Goal: Task Accomplishment & Management: Use online tool/utility

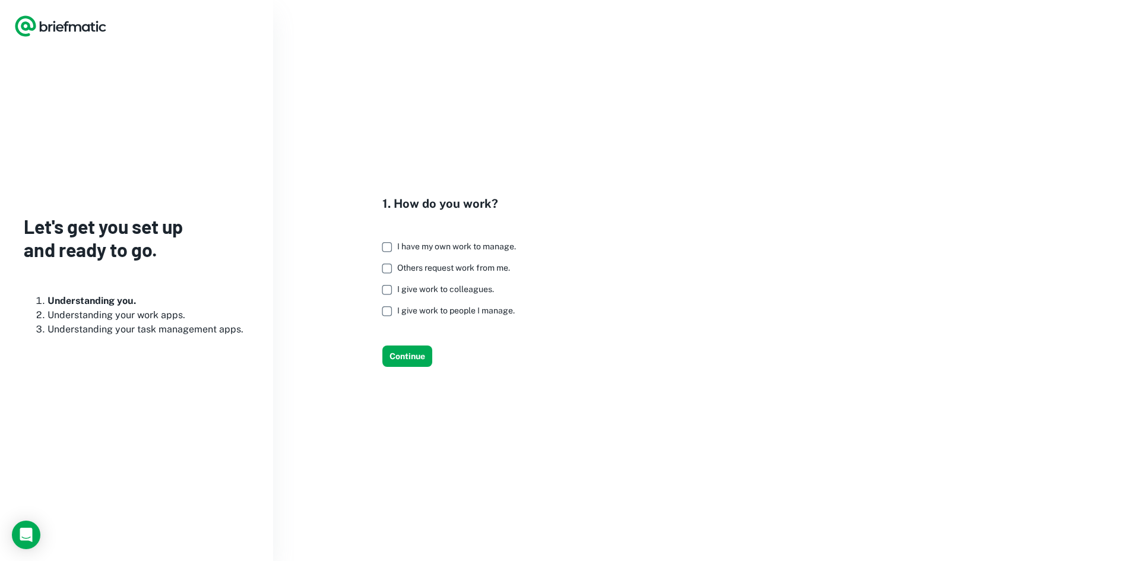
click at [464, 266] on span "Others request work from me." at bounding box center [453, 267] width 113 height 9
click at [422, 250] on span "I have my own work to manage." at bounding box center [456, 246] width 119 height 9
click at [410, 362] on button "Continue" at bounding box center [407, 355] width 50 height 21
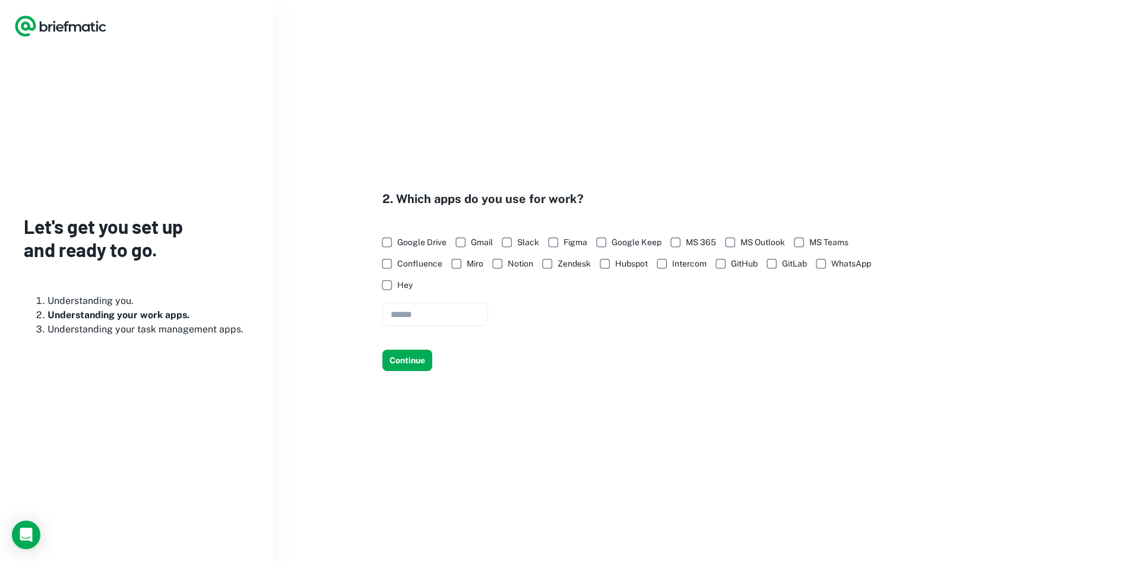
click at [414, 244] on span "Google Drive" at bounding box center [421, 242] width 49 height 13
click at [690, 239] on span "MS 365" at bounding box center [701, 242] width 30 height 13
click at [476, 262] on span "Miro" at bounding box center [475, 263] width 17 height 13
click at [511, 264] on span "Notion" at bounding box center [520, 263] width 26 height 13
click at [852, 267] on span "WhatsApp" at bounding box center [851, 263] width 40 height 13
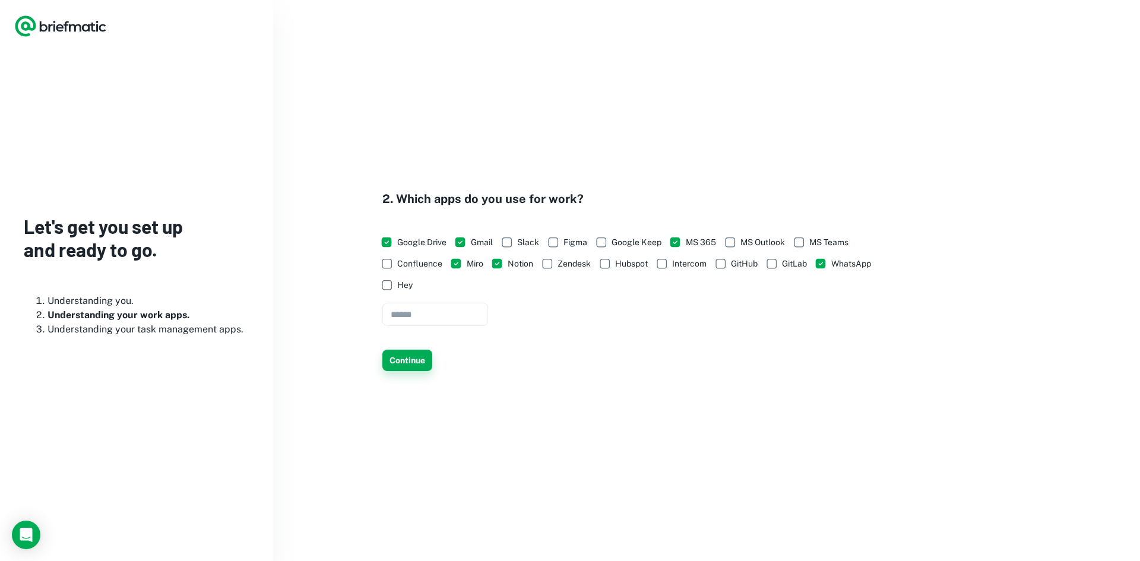
click at [417, 360] on button "Continue" at bounding box center [407, 360] width 50 height 21
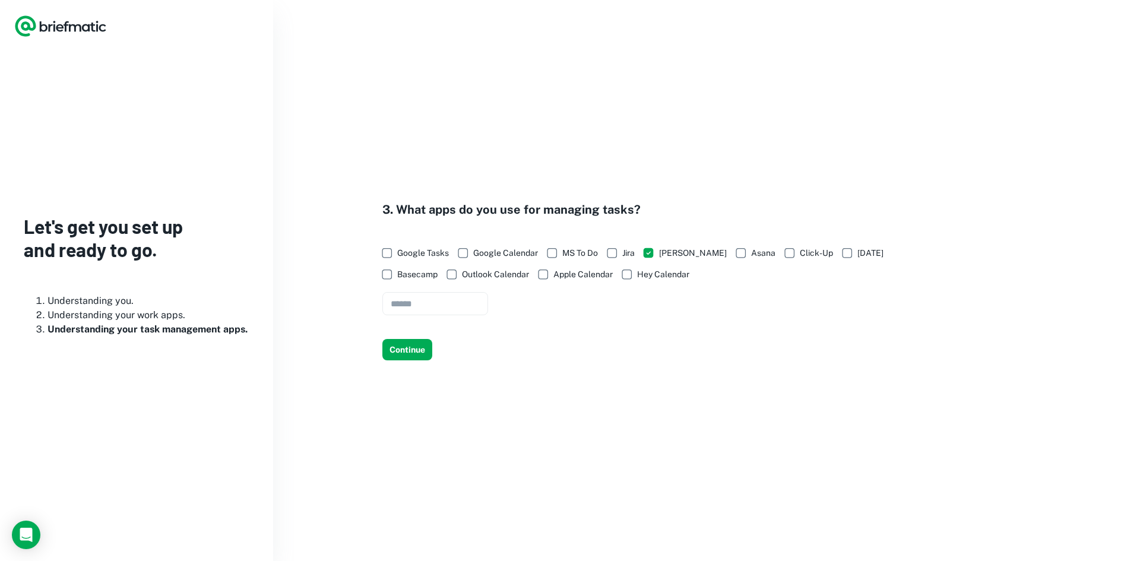
click at [415, 253] on span "Google Tasks" at bounding box center [423, 252] width 52 height 13
click at [500, 258] on span "Google Calendar" at bounding box center [505, 252] width 65 height 13
click at [415, 356] on button "Continue" at bounding box center [407, 349] width 50 height 21
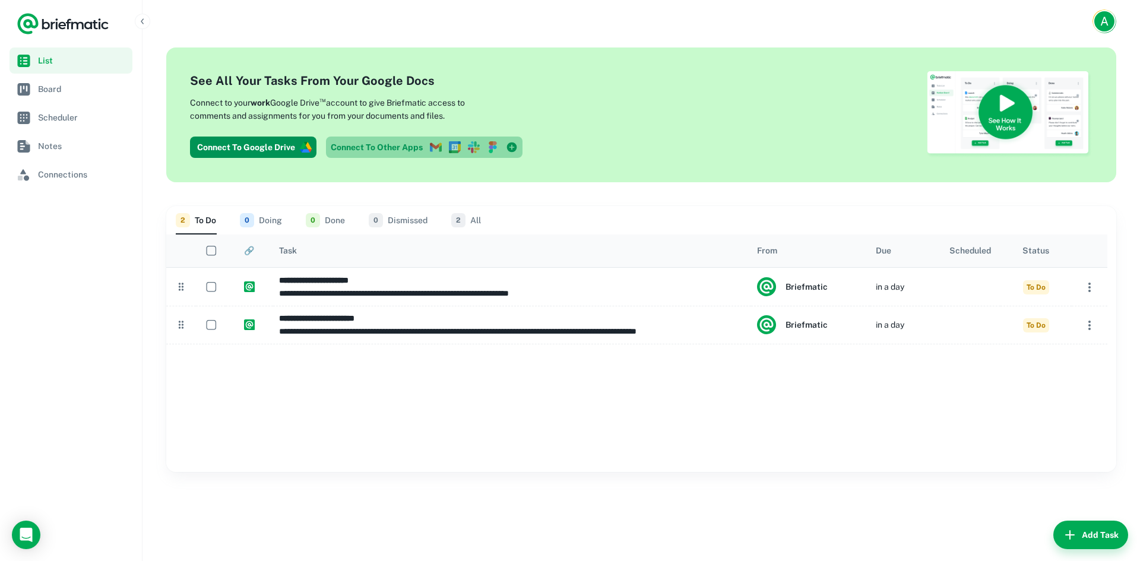
click at [430, 147] on icon at bounding box center [431, 148] width 3 height 7
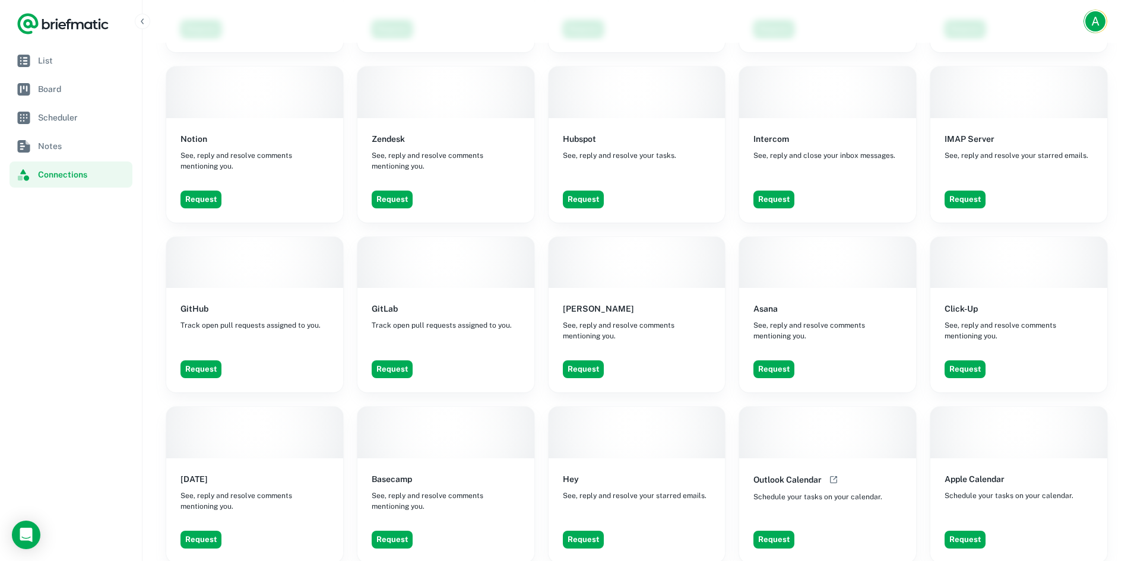
scroll to position [777, 0]
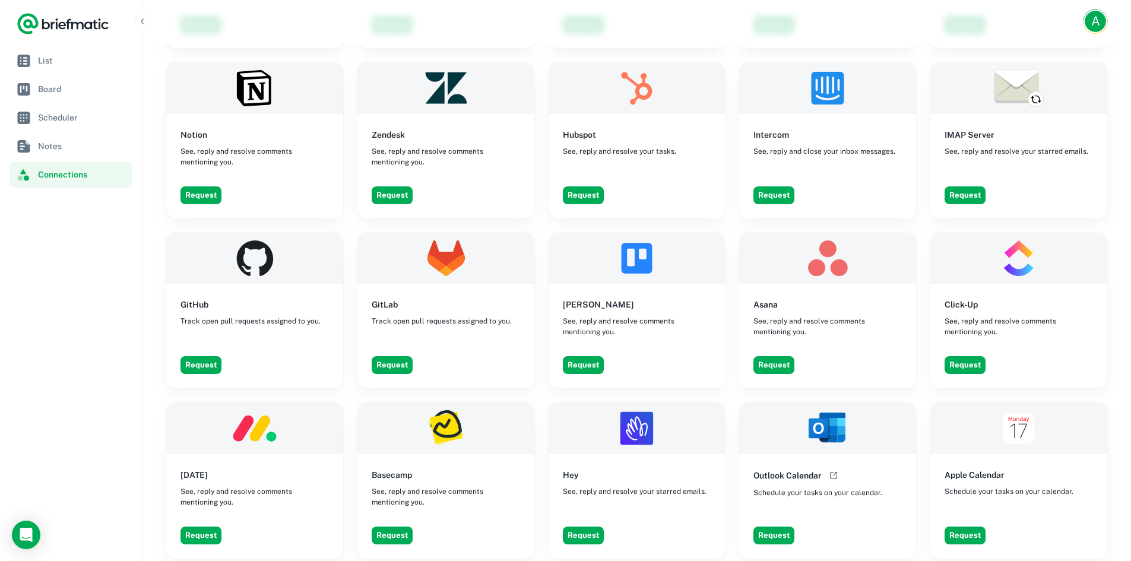
click at [1092, 24] on div "A" at bounding box center [1094, 21] width 21 height 21
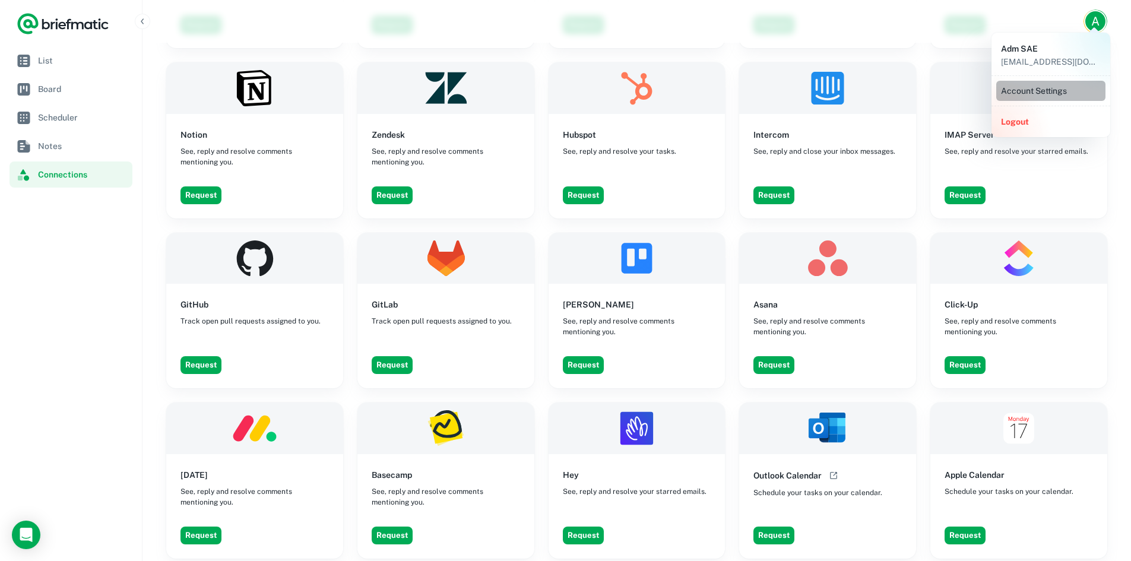
click at [1056, 83] on li "Account Settings" at bounding box center [1050, 91] width 109 height 20
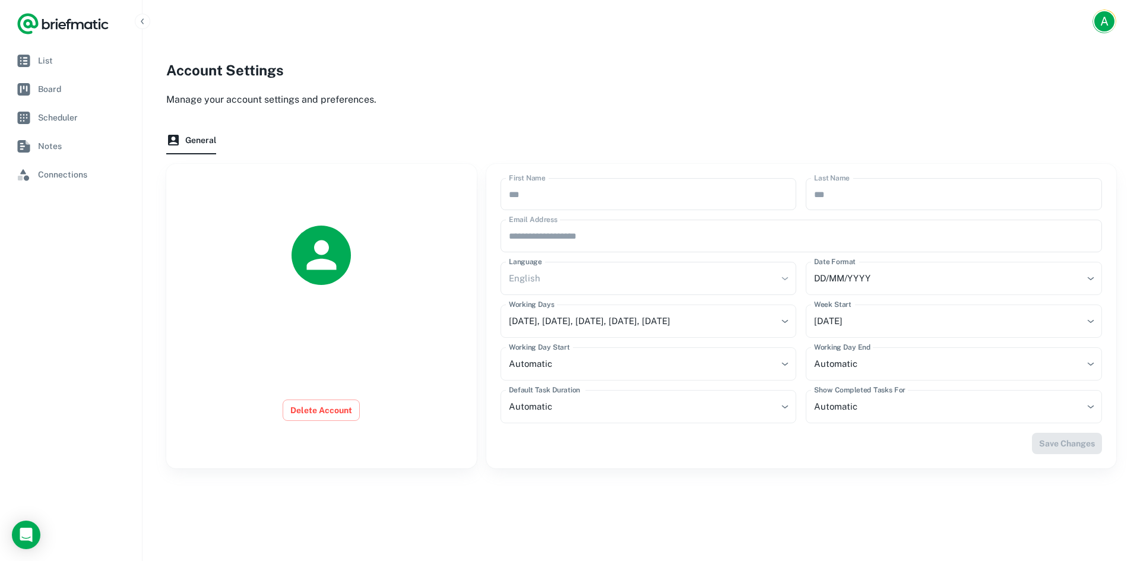
click at [596, 280] on div "English" at bounding box center [648, 278] width 296 height 33
click at [736, 284] on div "English" at bounding box center [648, 278] width 296 height 33
click at [896, 275] on body "**********" at bounding box center [570, 280] width 1140 height 561
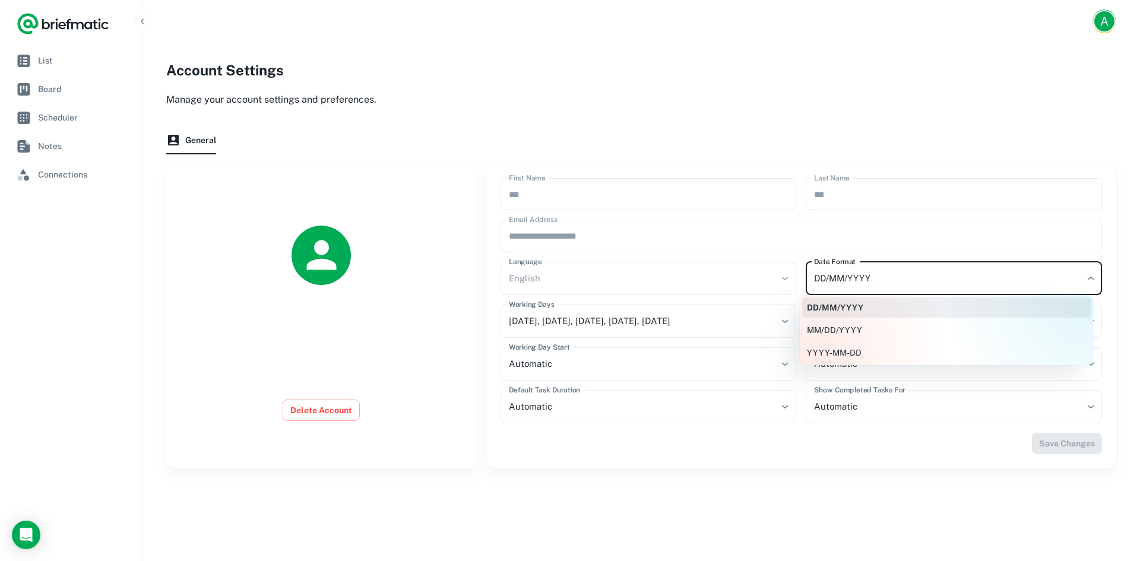
click at [896, 275] on div at bounding box center [570, 280] width 1140 height 561
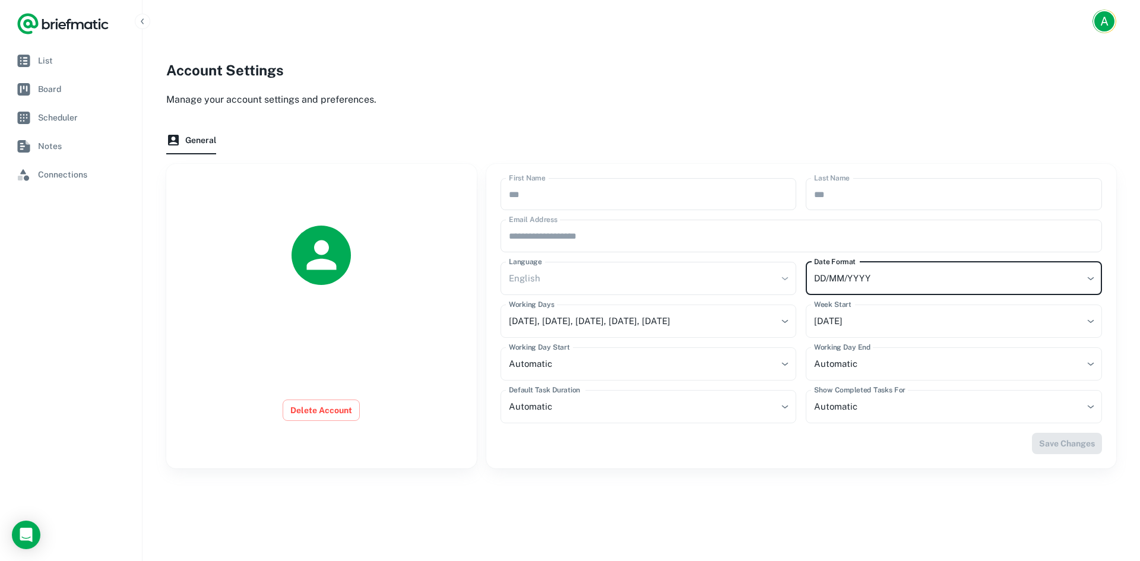
drag, startPoint x: 607, startPoint y: 275, endPoint x: 607, endPoint y: 268, distance: 6.6
click at [607, 270] on div "English" at bounding box center [648, 278] width 296 height 33
click at [145, 18] on icon "button" at bounding box center [142, 21] width 9 height 9
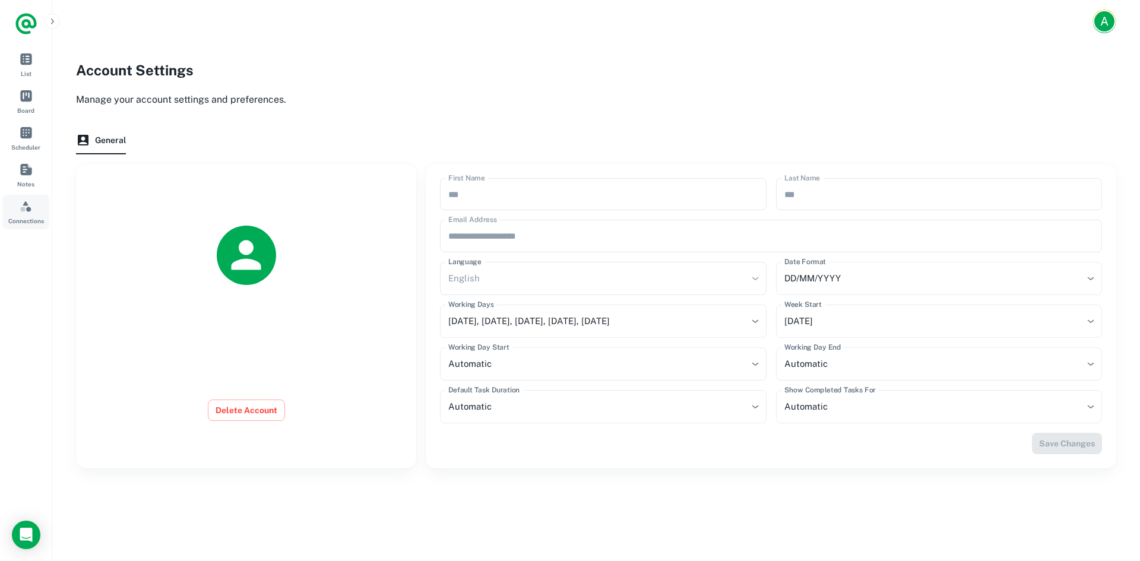
click at [34, 218] on span "Connections" at bounding box center [26, 220] width 36 height 9
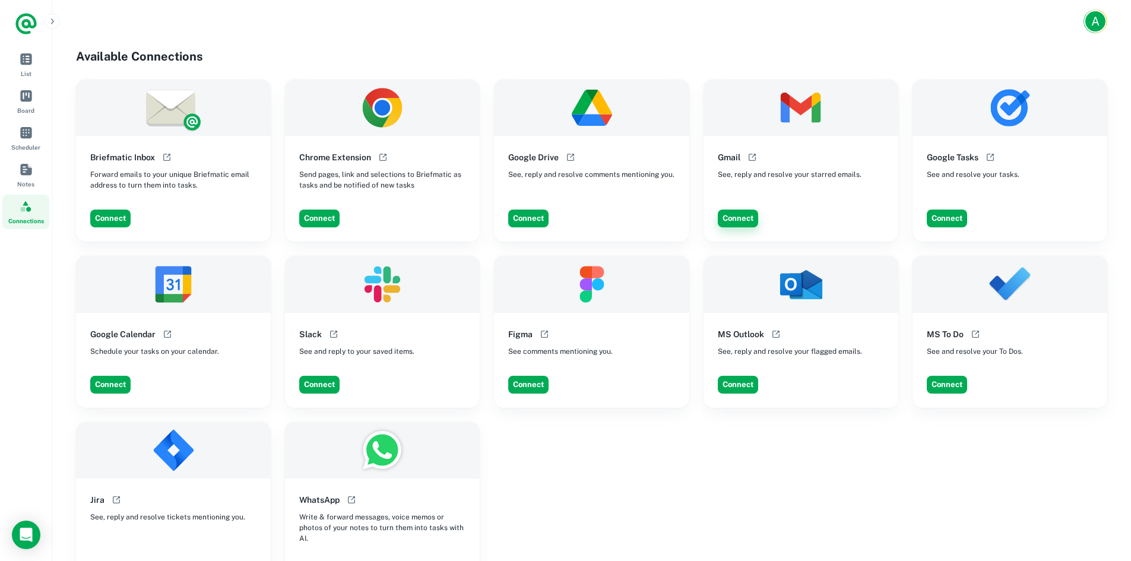
click at [744, 218] on button "Connect" at bounding box center [738, 219] width 40 height 18
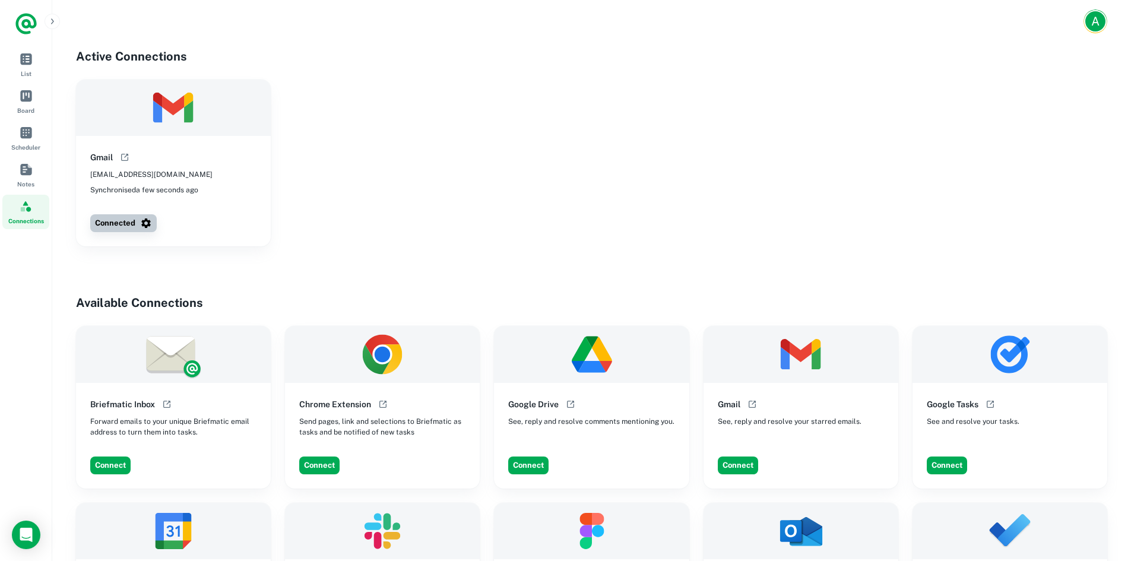
click at [133, 224] on button "Connected" at bounding box center [123, 223] width 66 height 18
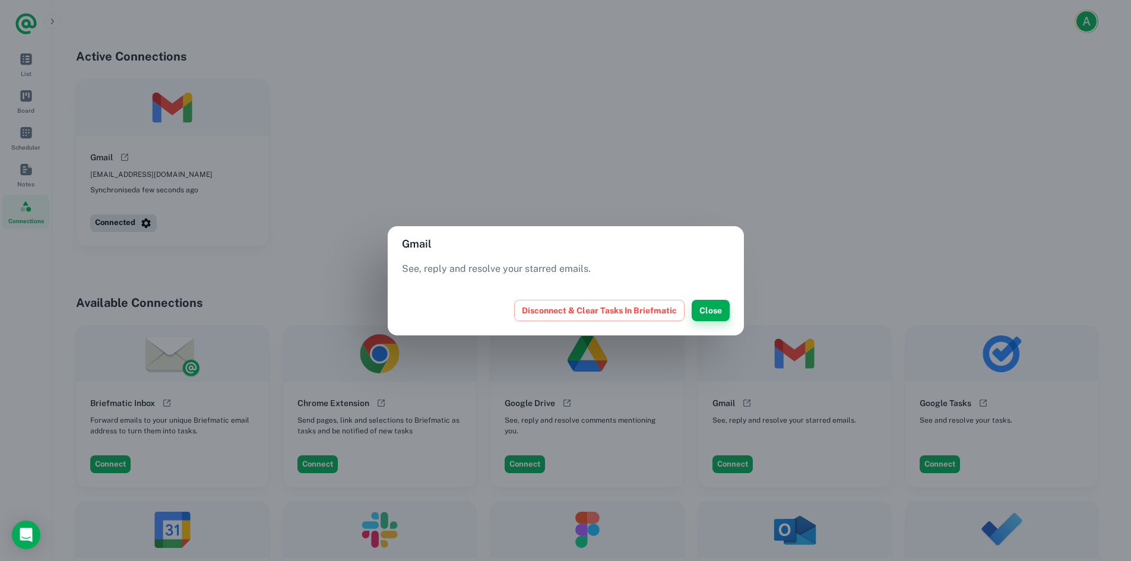
click at [707, 315] on button "Close" at bounding box center [710, 310] width 38 height 21
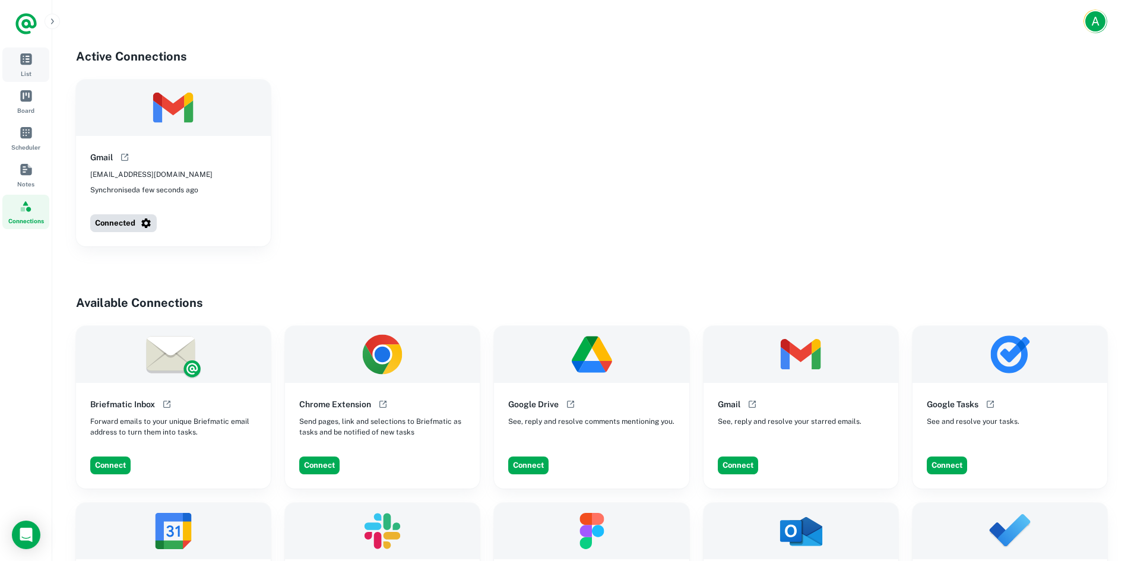
click at [34, 69] on link "List" at bounding box center [25, 64] width 47 height 34
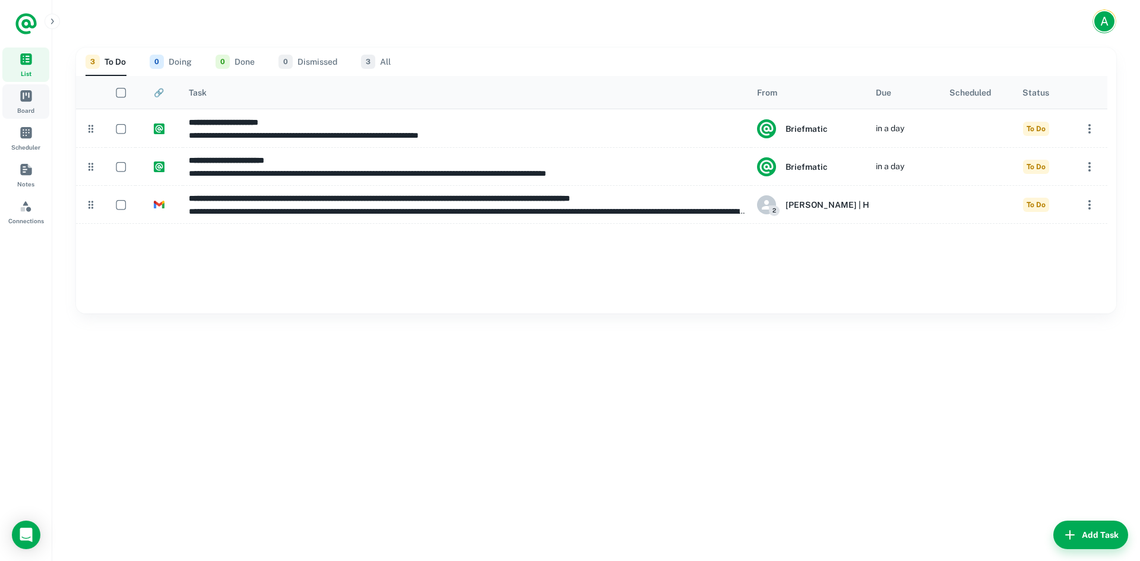
click at [10, 101] on link "Board" at bounding box center [25, 101] width 47 height 34
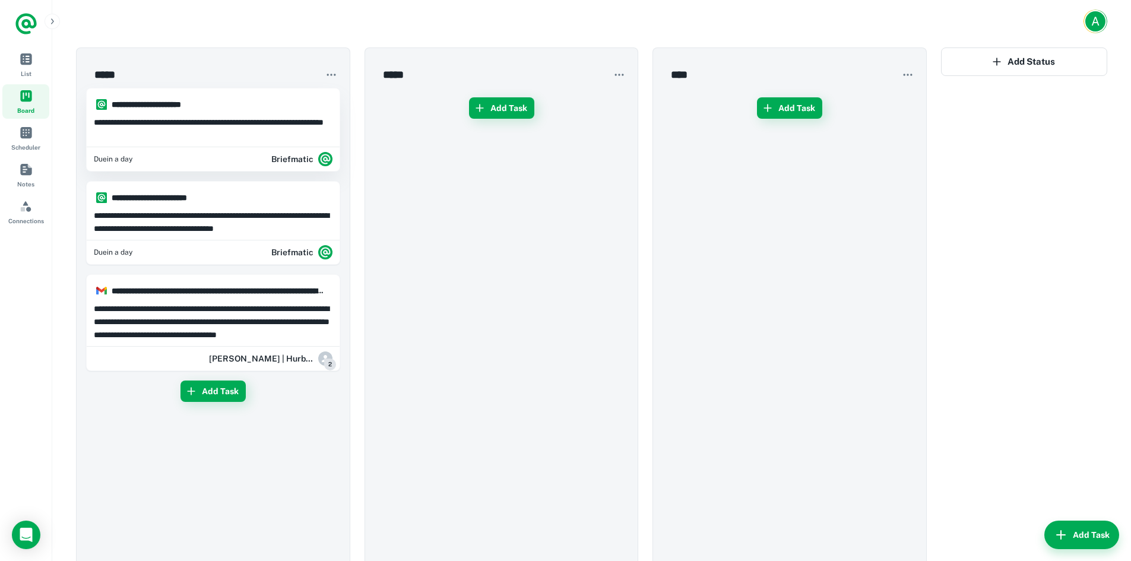
click at [269, 128] on p "**********" at bounding box center [213, 129] width 239 height 26
type input "**********"
type textarea "**********"
type input "**********"
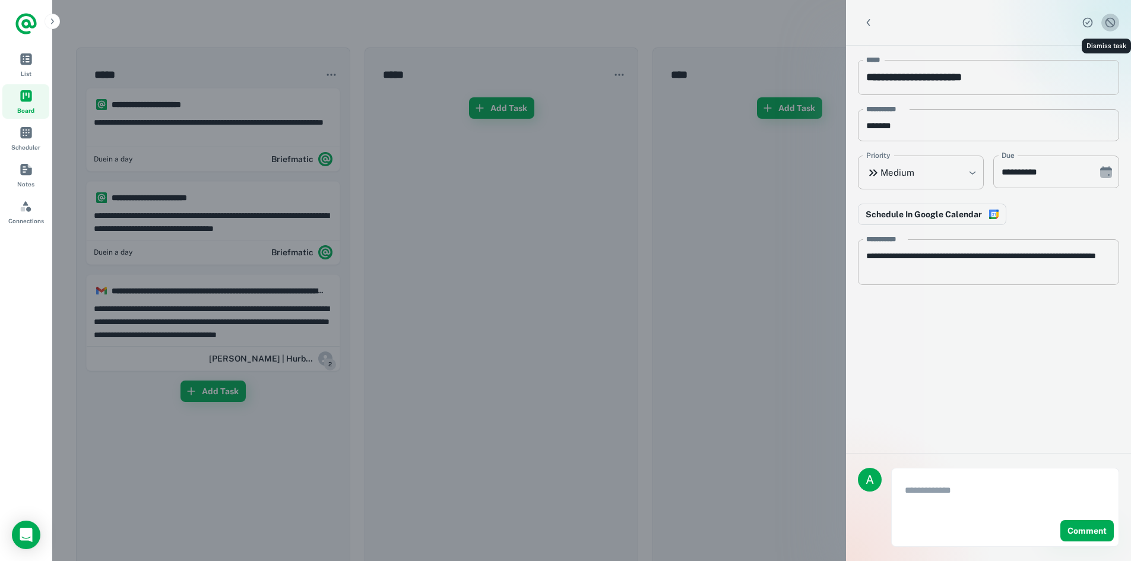
click at [1108, 24] on icon "Dismiss task" at bounding box center [1110, 23] width 12 height 12
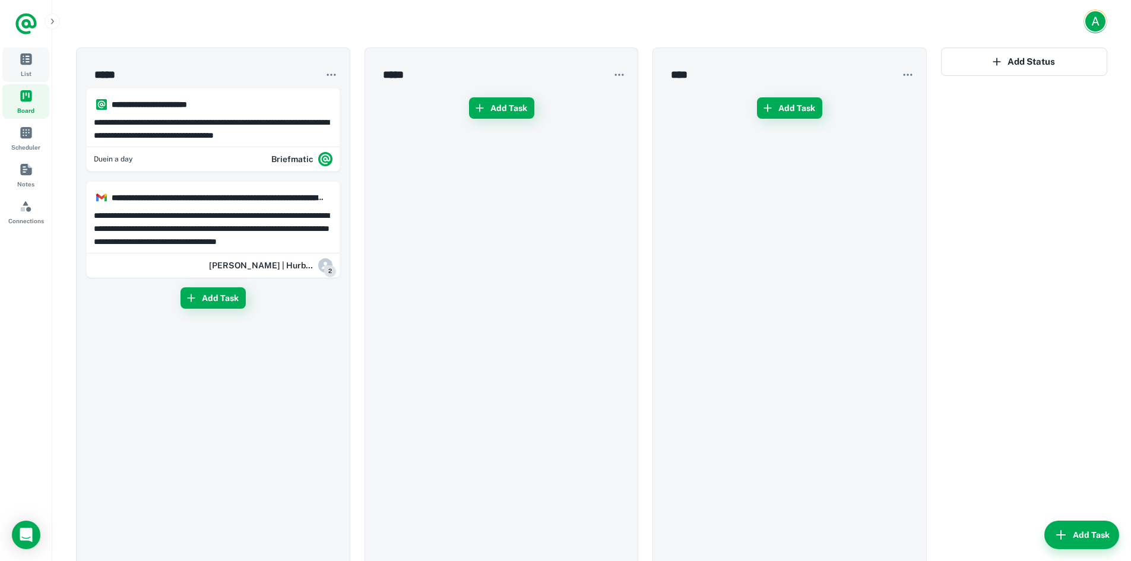
click at [26, 61] on span "List" at bounding box center [26, 58] width 13 height 13
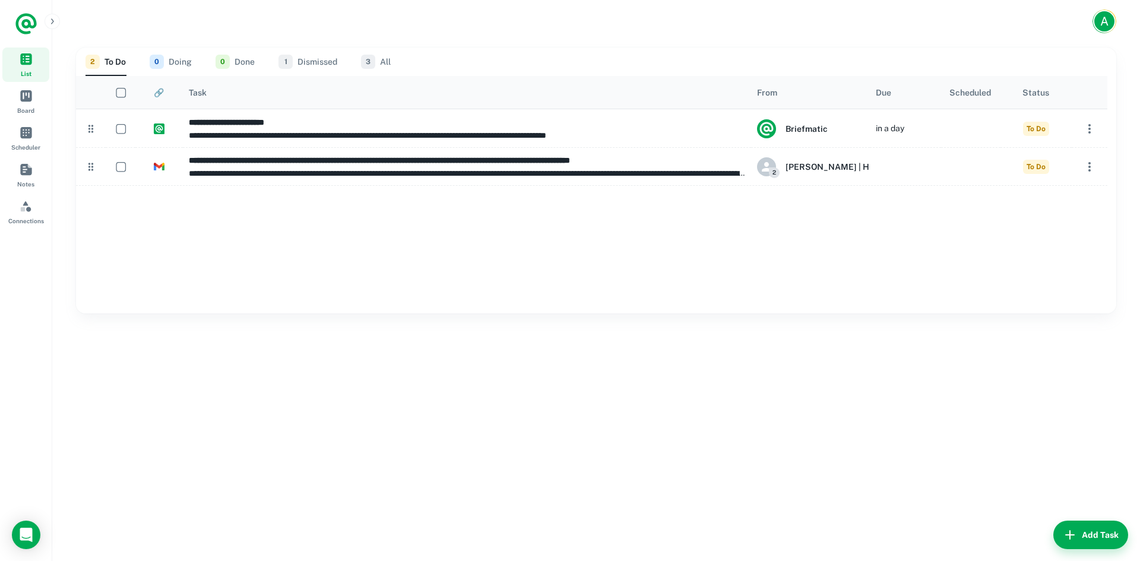
click at [217, 221] on div at bounding box center [591, 249] width 1031 height 128
click at [1071, 556] on div "**********" at bounding box center [595, 302] width 1087 height 518
click at [1077, 532] on button "Add Task" at bounding box center [1090, 535] width 75 height 28
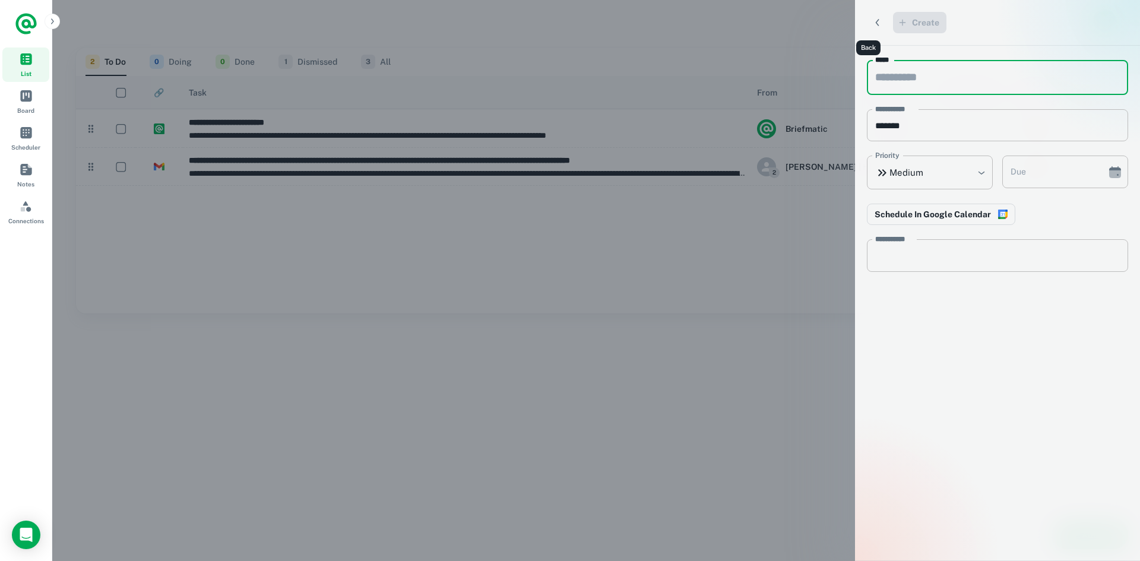
click at [867, 14] on button "Back" at bounding box center [877, 22] width 21 height 21
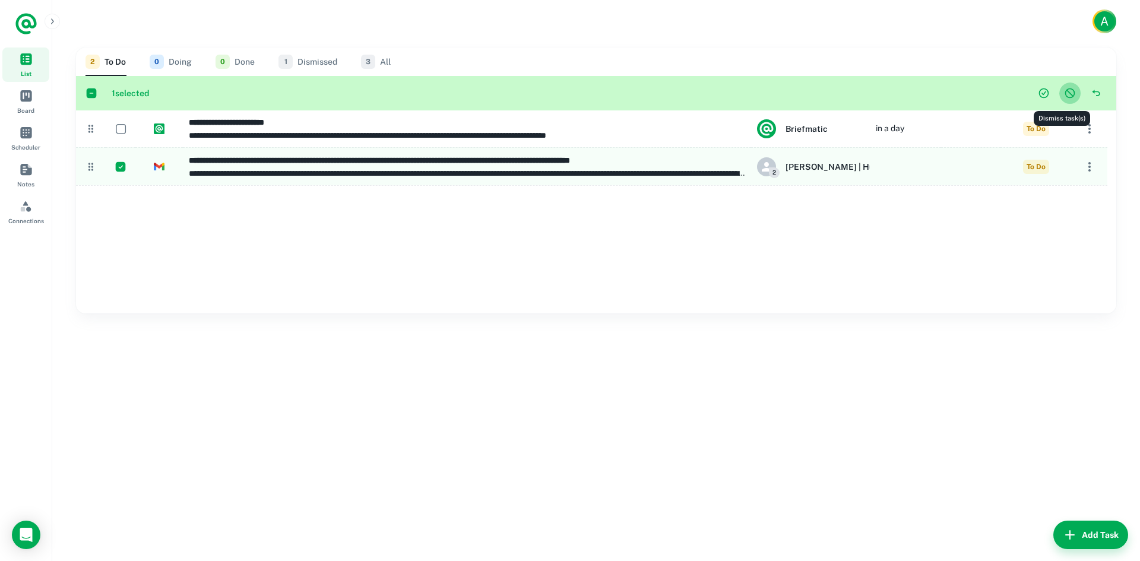
click at [1064, 96] on icon "Dismiss task(s)" at bounding box center [1070, 93] width 12 height 12
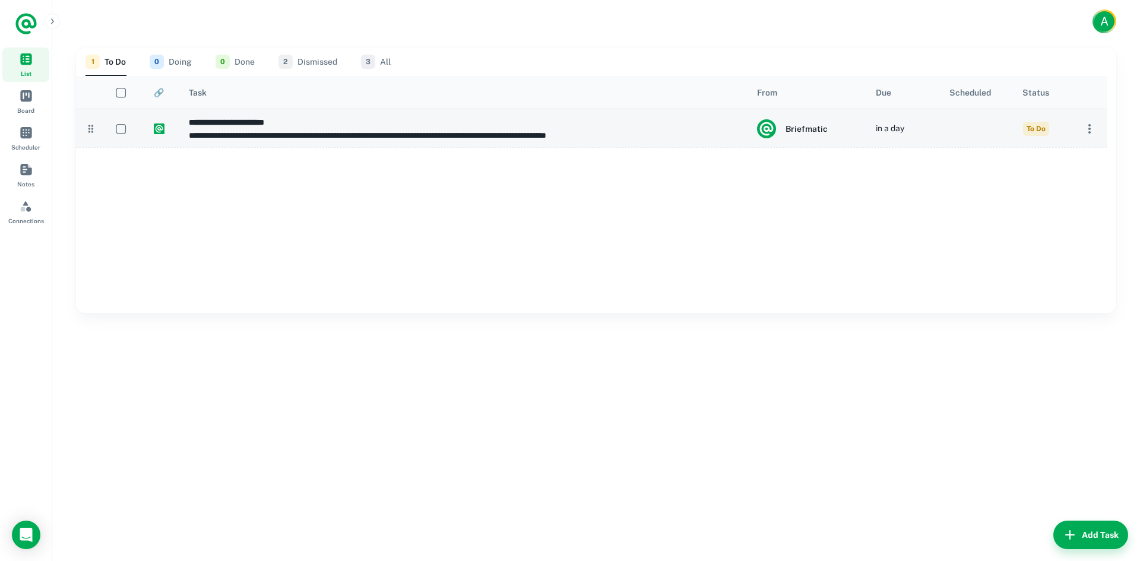
click at [1090, 128] on icon "button" at bounding box center [1089, 129] width 14 height 14
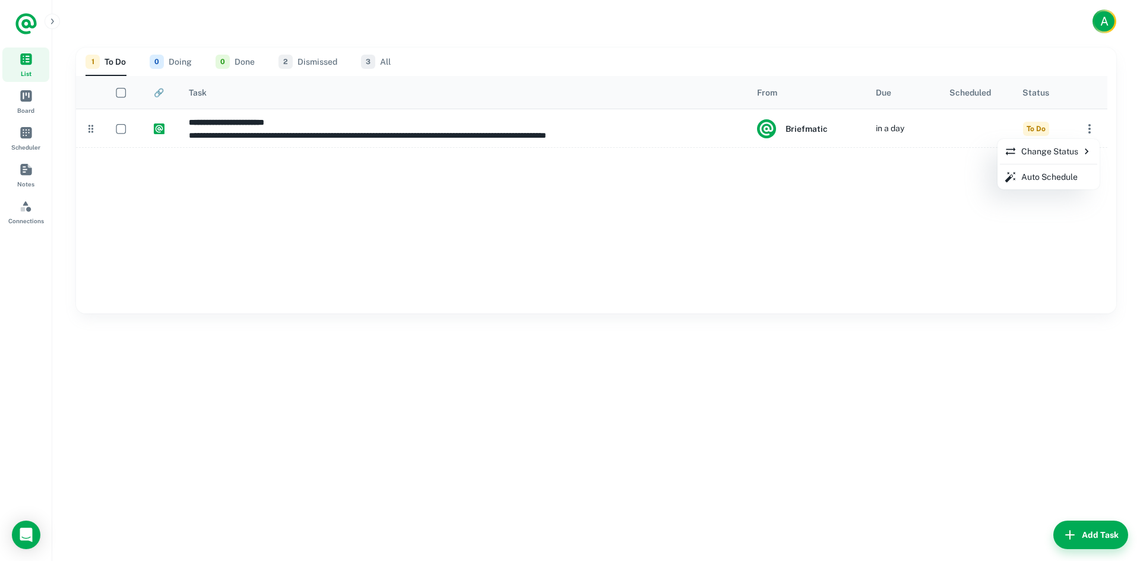
click at [1090, 125] on div at bounding box center [570, 280] width 1140 height 561
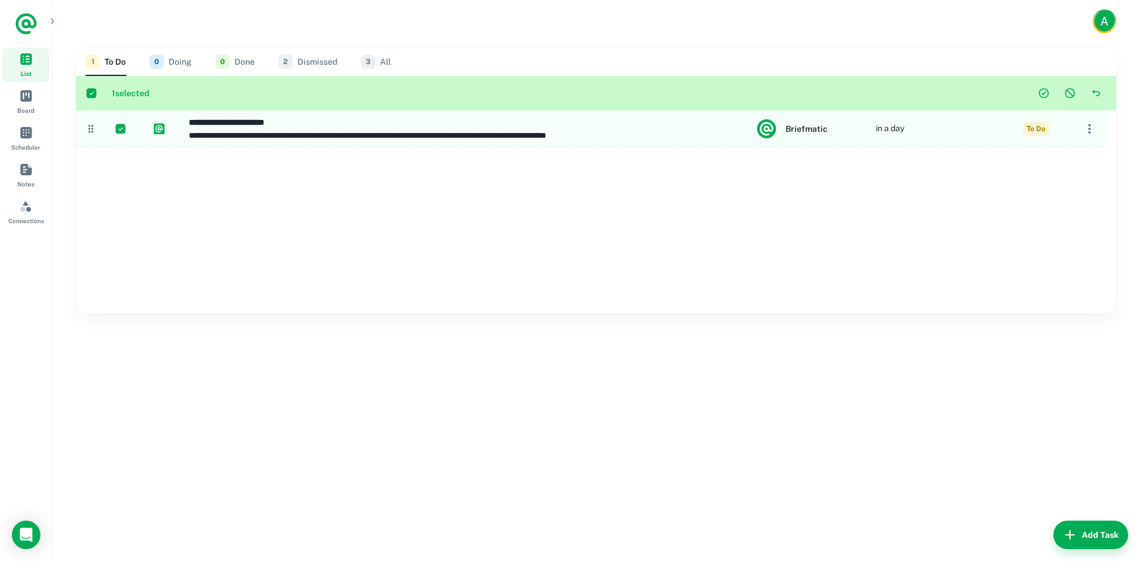
click at [1064, 96] on icon "Dismiss task(s)" at bounding box center [1070, 93] width 12 height 12
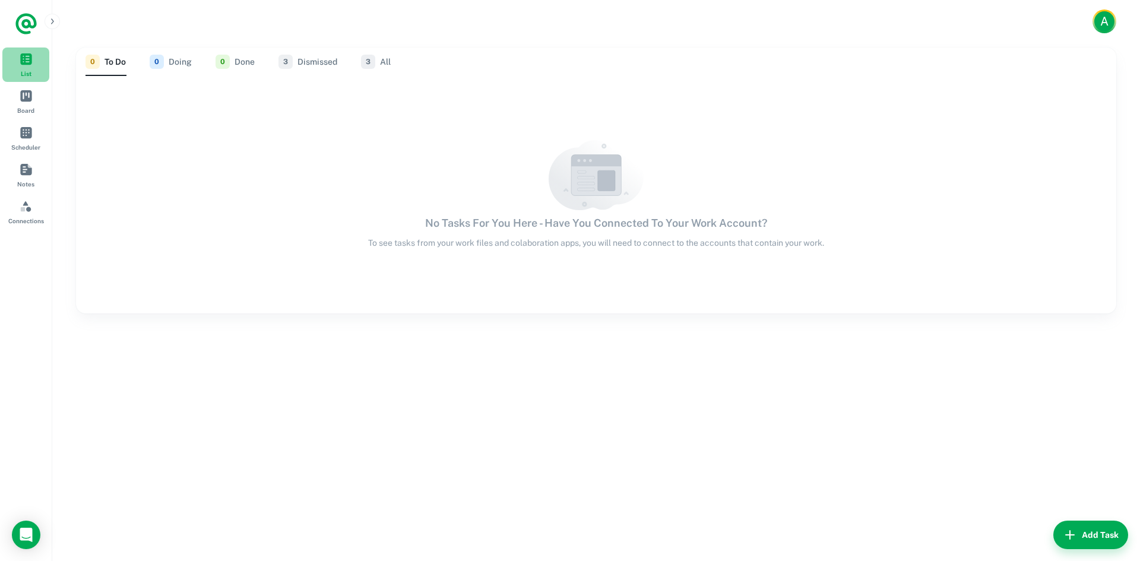
click at [15, 64] on link "List" at bounding box center [25, 64] width 47 height 34
click at [27, 28] on icon "Logo" at bounding box center [25, 23] width 21 height 21
click at [51, 28] on button "button" at bounding box center [52, 21] width 15 height 15
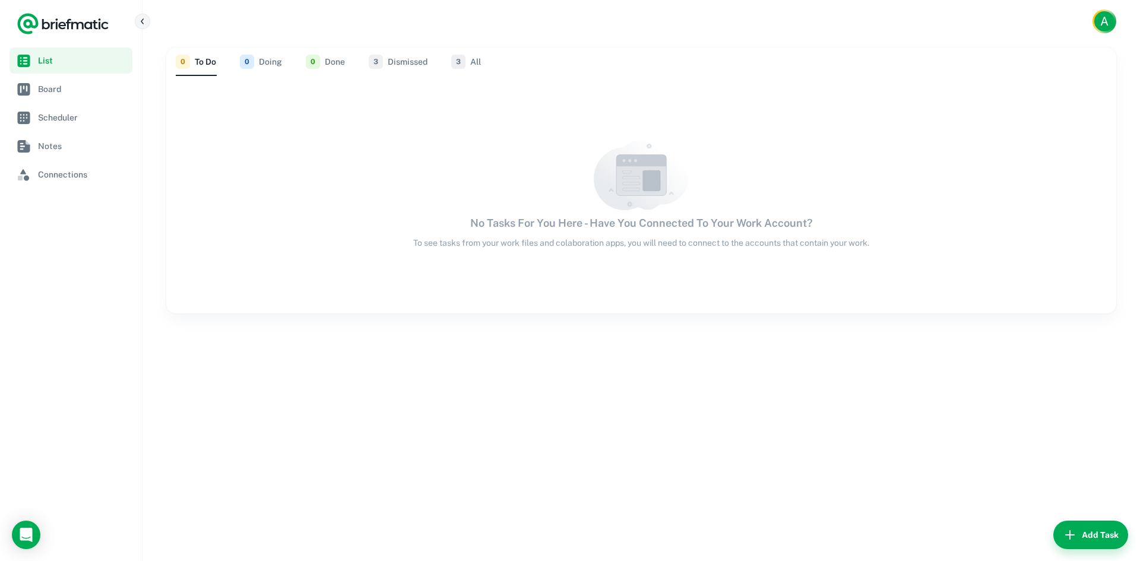
click at [145, 18] on icon "button" at bounding box center [142, 21] width 9 height 9
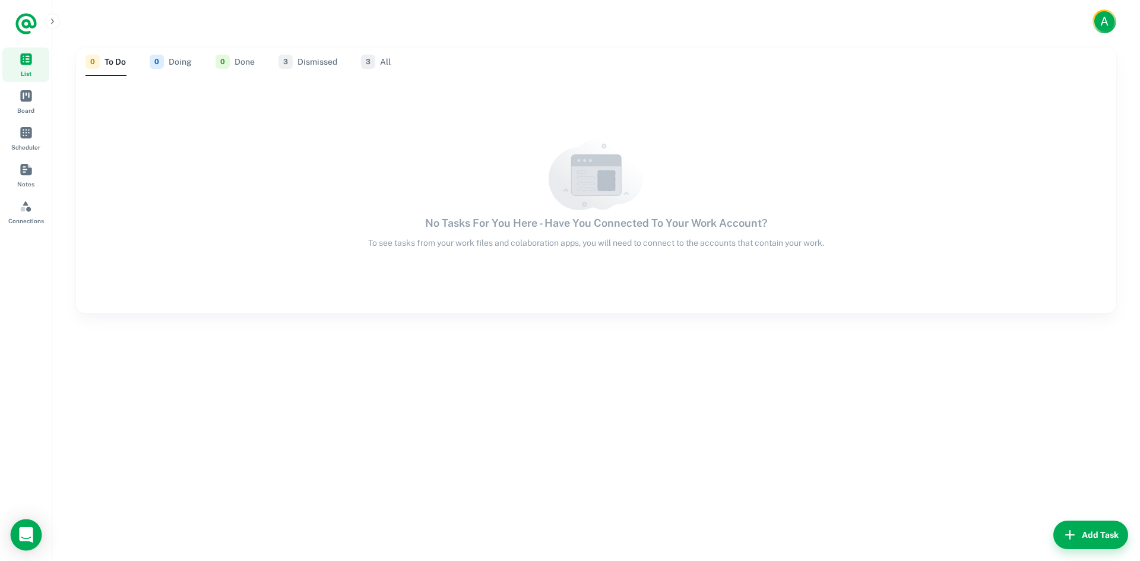
click at [25, 532] on icon "Open Intercom Messenger" at bounding box center [26, 534] width 14 height 15
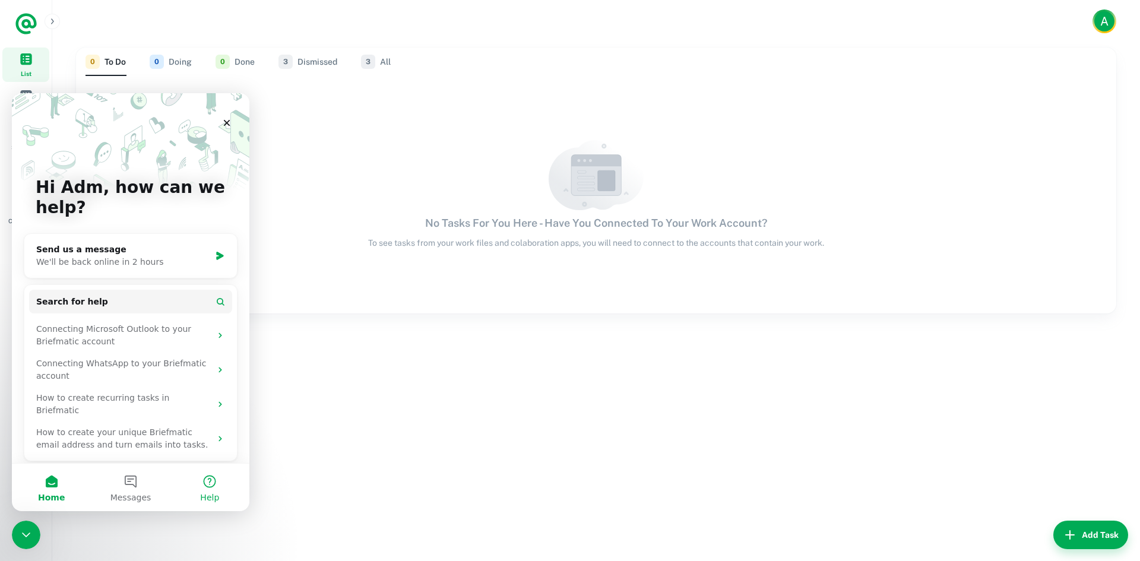
click at [195, 483] on button "Help" at bounding box center [209, 487] width 79 height 47
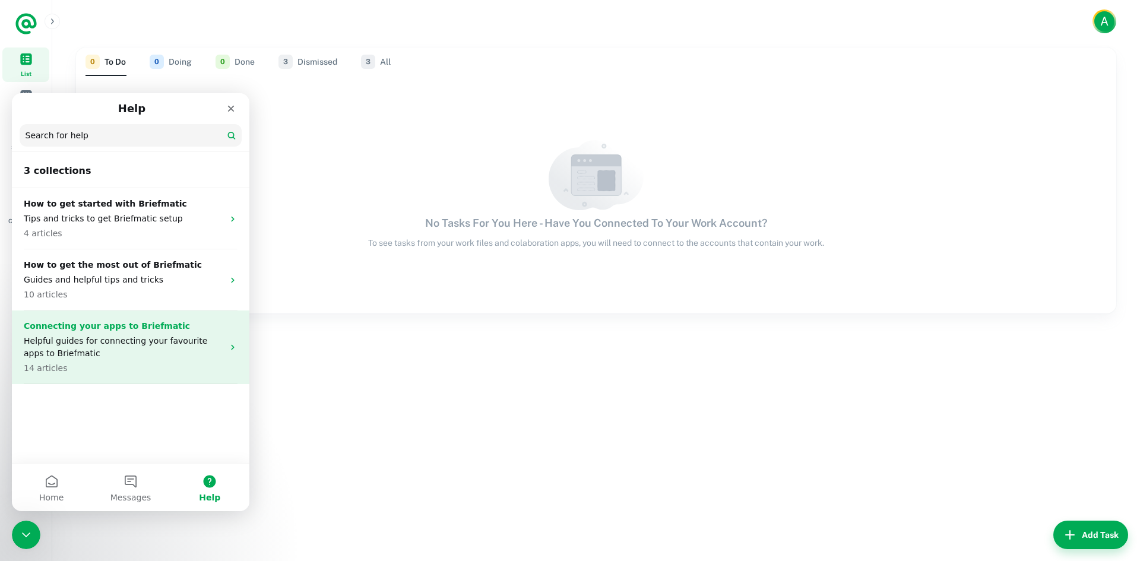
click at [172, 351] on p "Helpful guides for connecting your favourite apps to Briefmatic" at bounding box center [123, 347] width 199 height 25
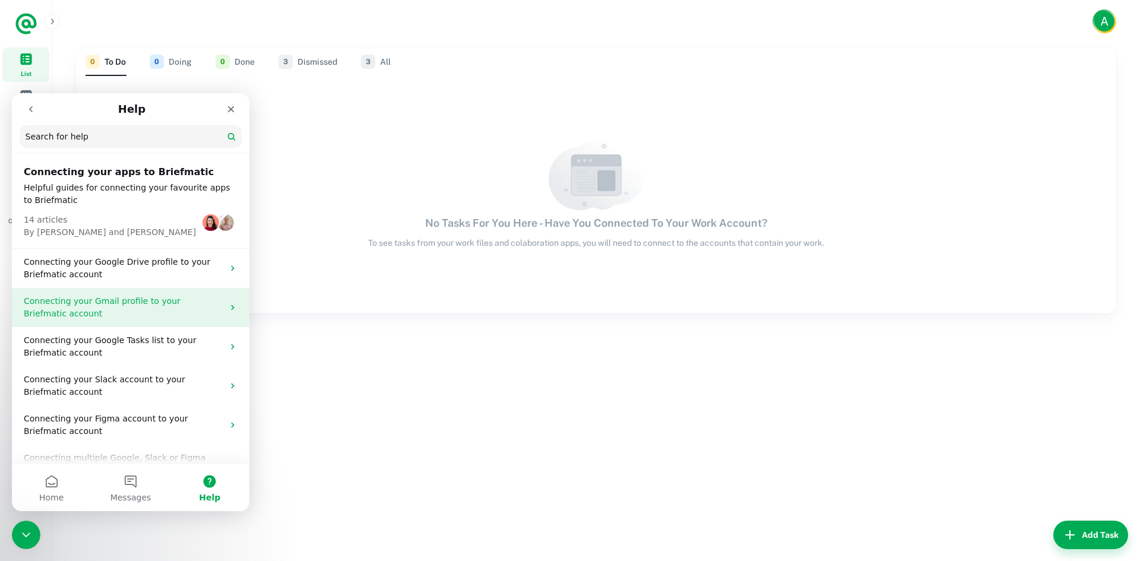
click at [176, 311] on p "Connecting your Gmail profile to your Briefmatic account" at bounding box center [123, 307] width 199 height 25
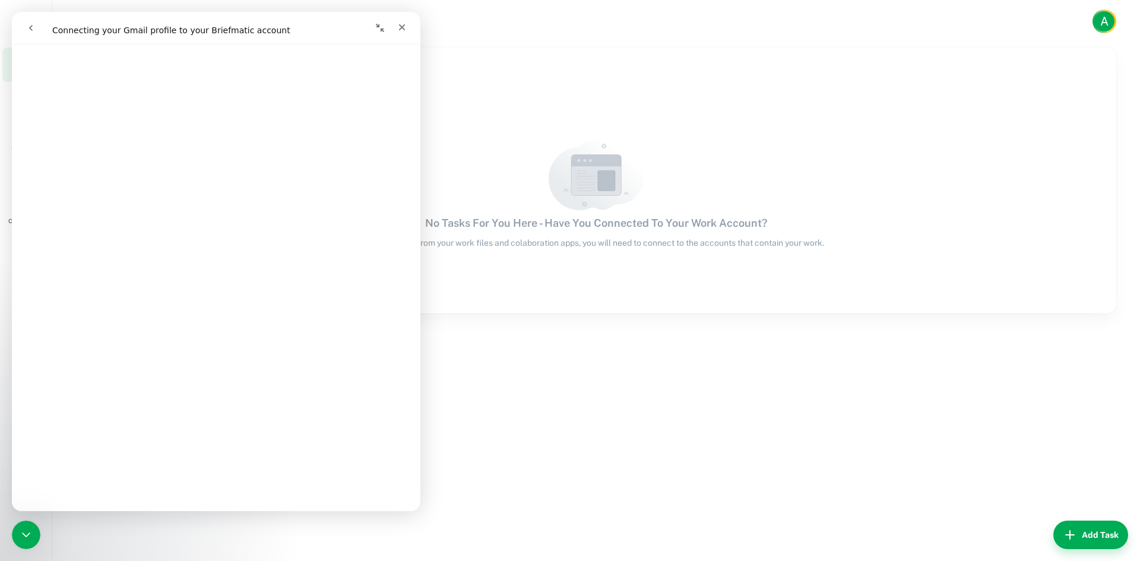
scroll to position [206, 0]
click at [404, 28] on icon "Close" at bounding box center [401, 27] width 9 height 9
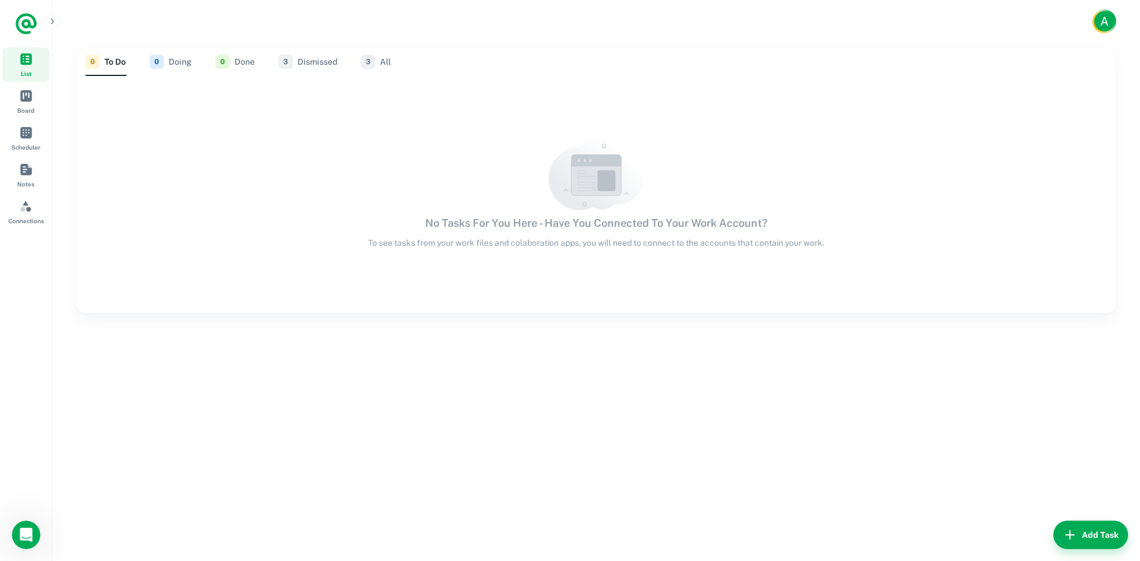
scroll to position [0, 0]
click at [1094, 15] on div "A" at bounding box center [1104, 21] width 21 height 21
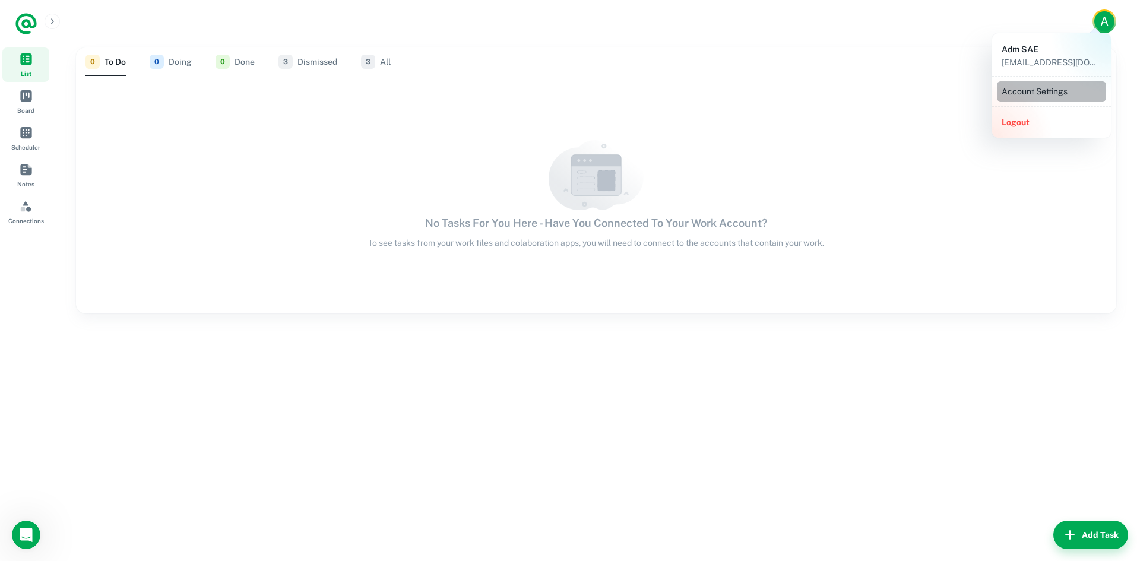
click at [1054, 84] on li "Account Settings" at bounding box center [1051, 91] width 109 height 20
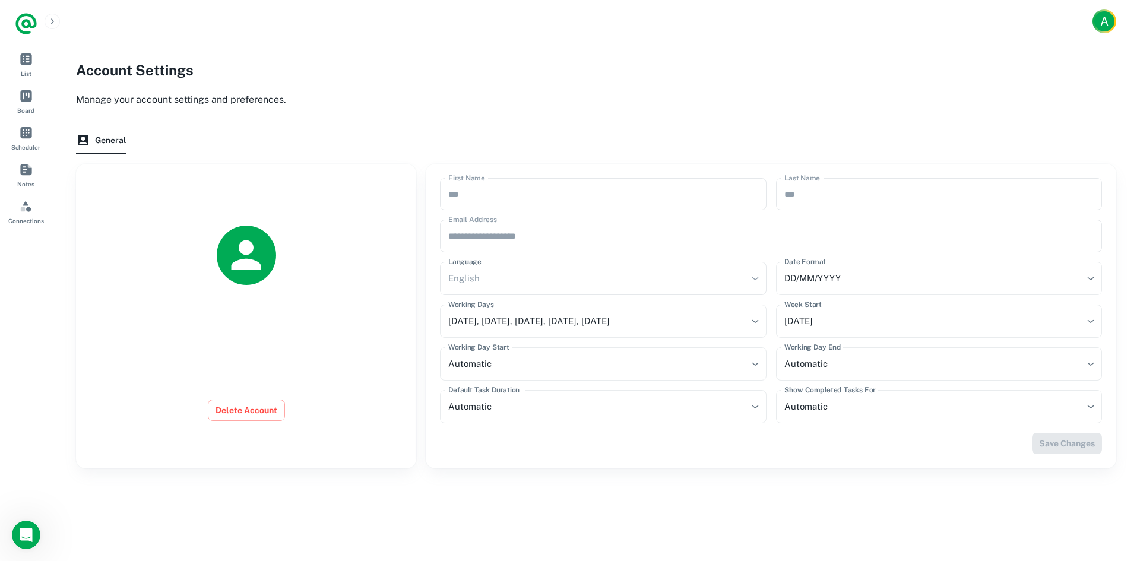
click at [36, 23] on icon "Logo" at bounding box center [25, 23] width 21 height 21
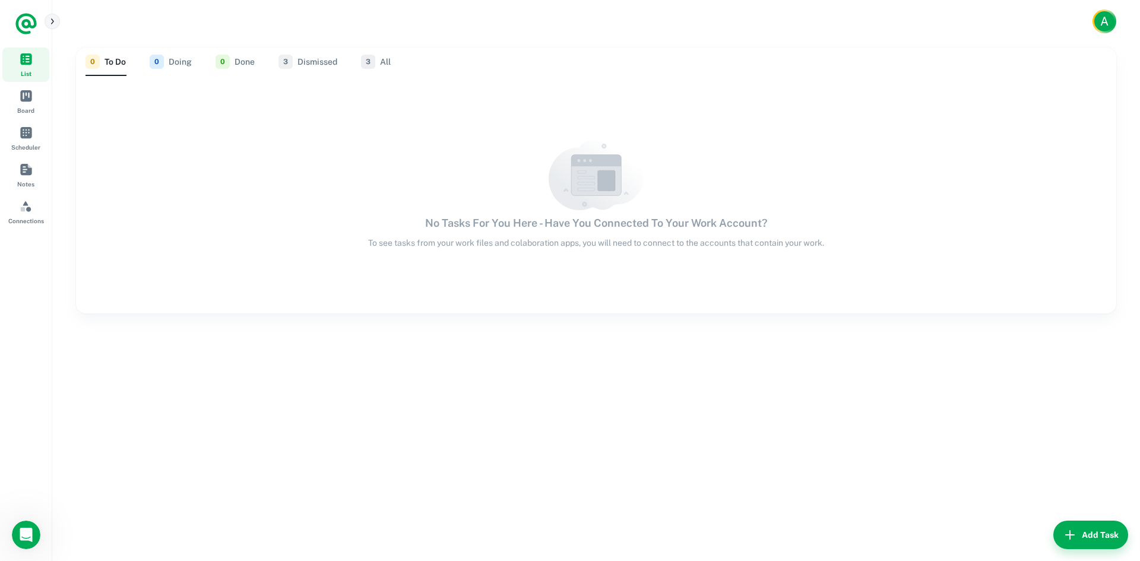
click at [59, 18] on button "button" at bounding box center [52, 21] width 15 height 15
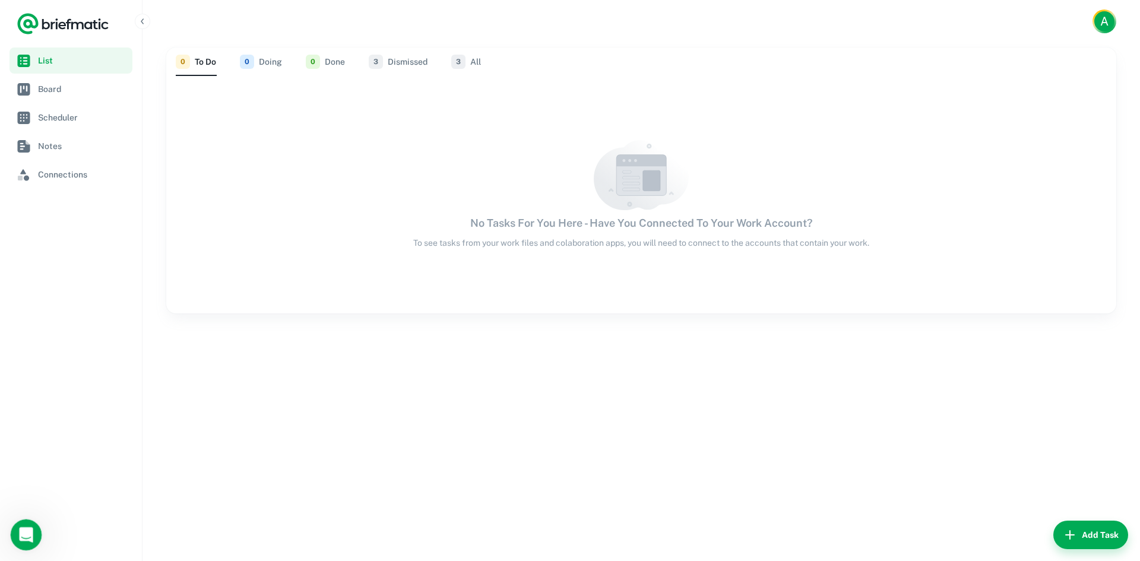
click at [31, 529] on icon "Open Intercom Messenger" at bounding box center [25, 533] width 20 height 20
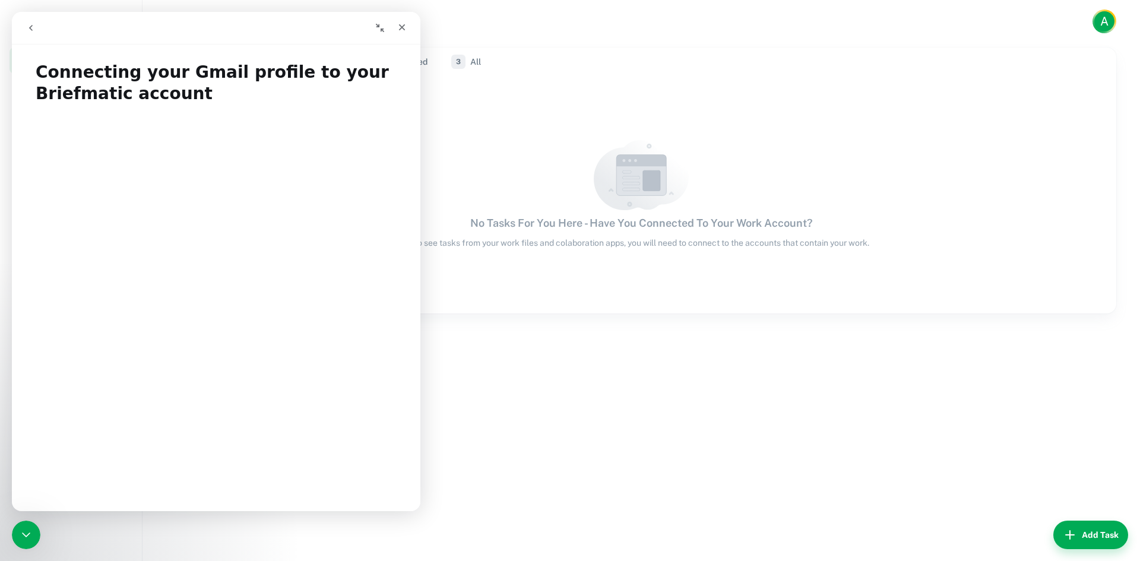
click at [28, 23] on icon "go back" at bounding box center [30, 27] width 9 height 9
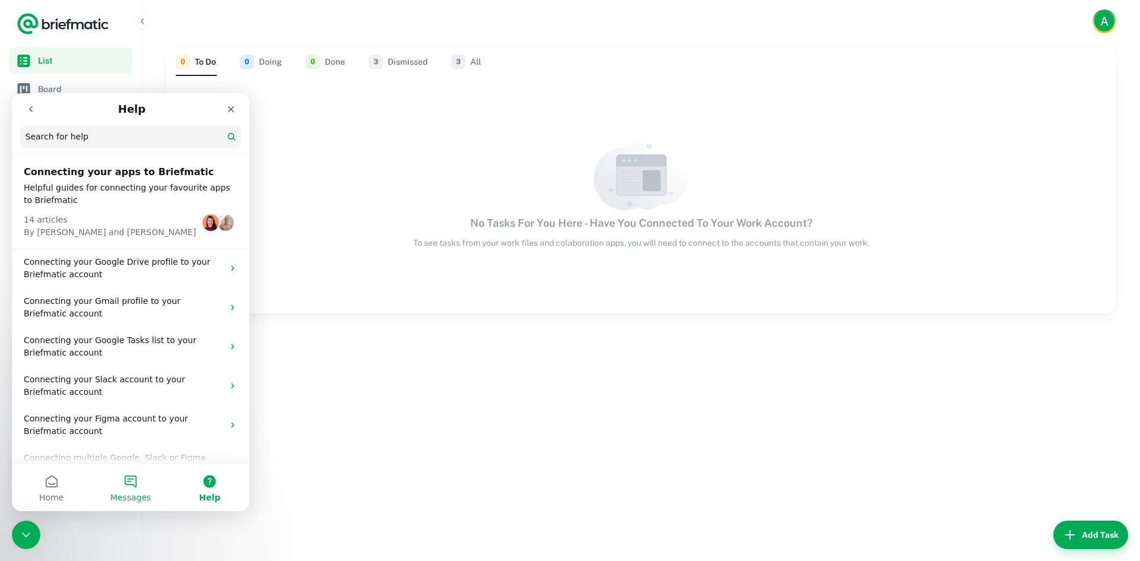
click at [124, 488] on button "Messages" at bounding box center [130, 487] width 79 height 47
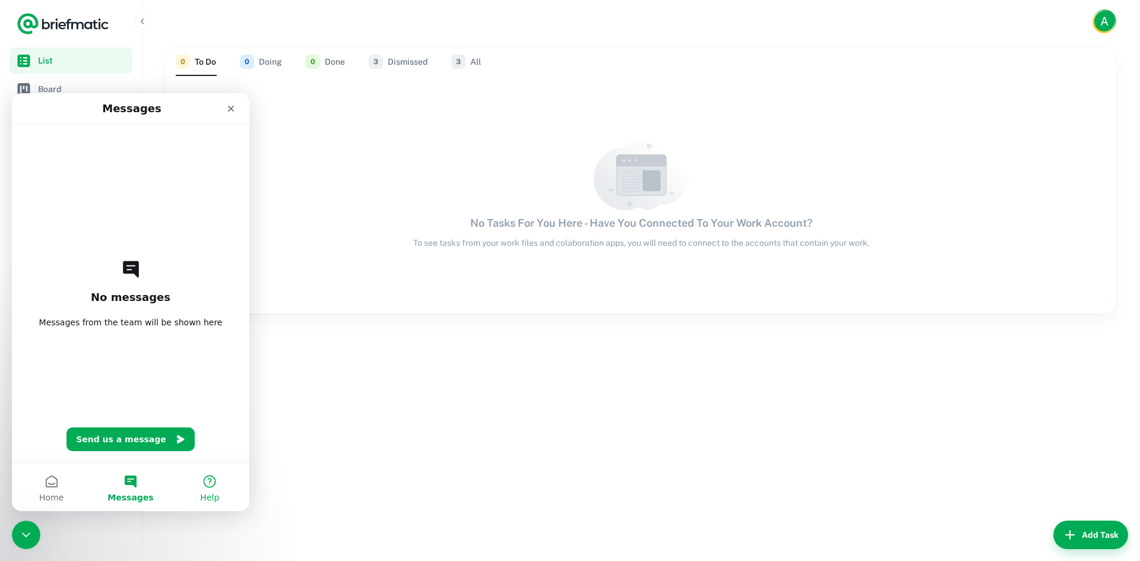
click at [204, 487] on button "Help" at bounding box center [209, 487] width 79 height 47
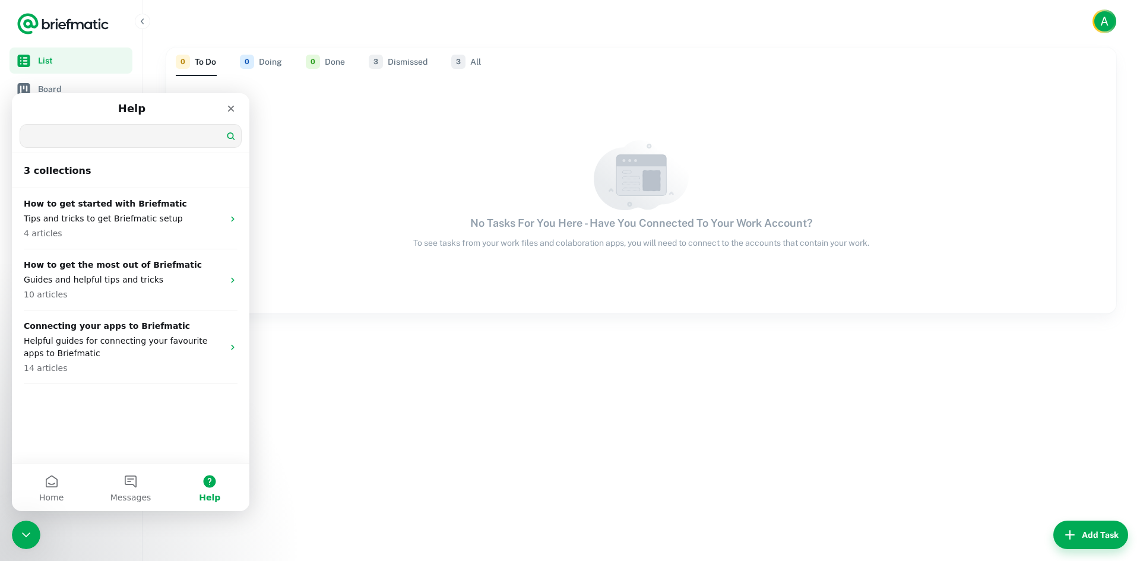
click at [116, 137] on input "Search for help" at bounding box center [130, 136] width 221 height 23
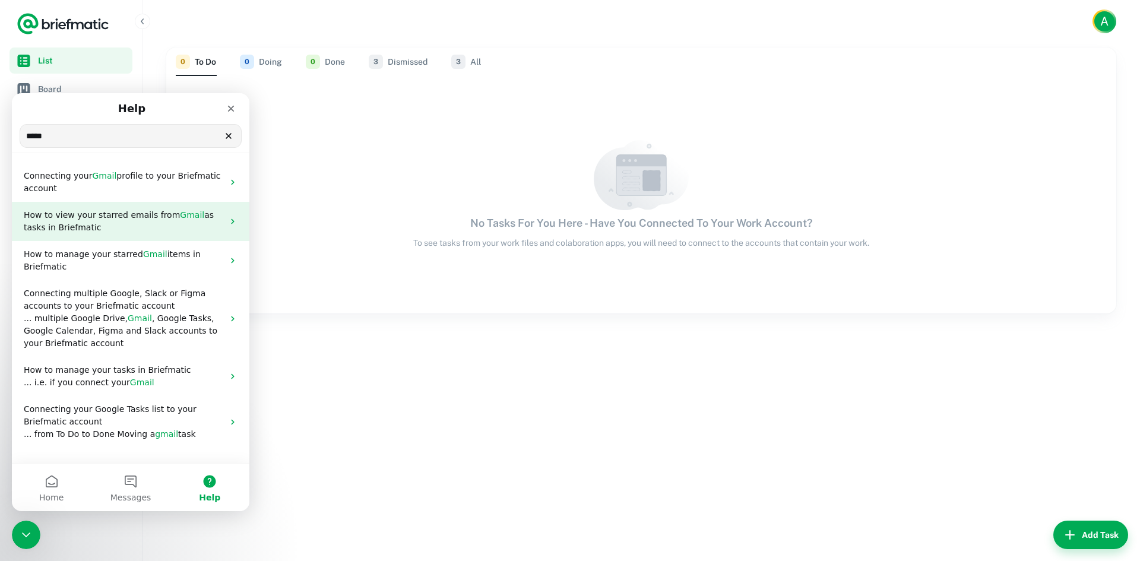
type input "*****"
click at [183, 220] on span "Gmail" at bounding box center [192, 214] width 24 height 9
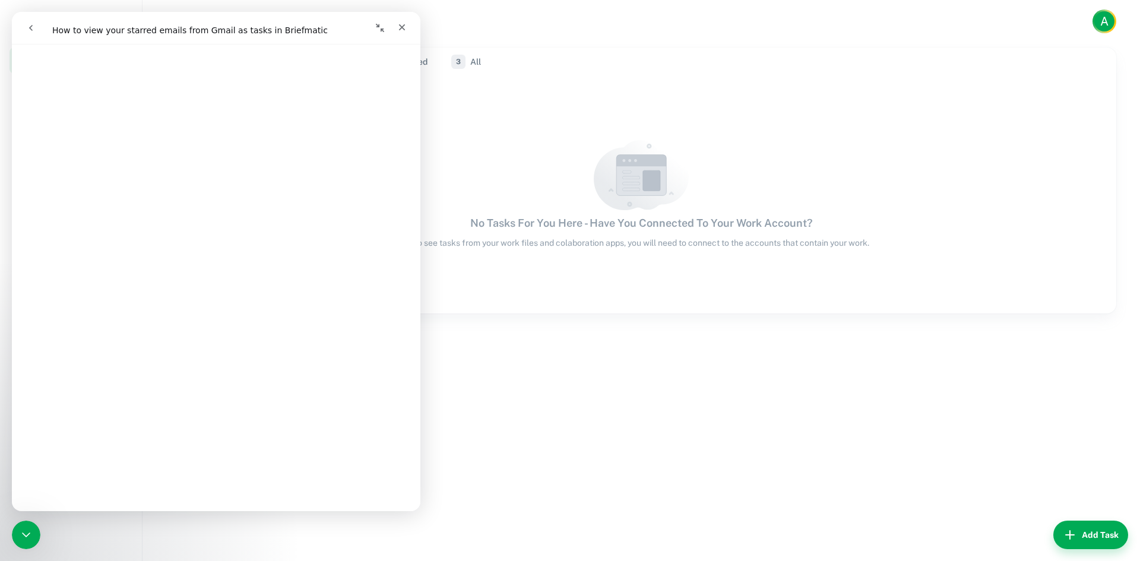
scroll to position [831, 0]
drag, startPoint x: 398, startPoint y: 23, endPoint x: 403, endPoint y: 35, distance: 13.0
click at [398, 23] on icon "Close" at bounding box center [401, 27] width 9 height 9
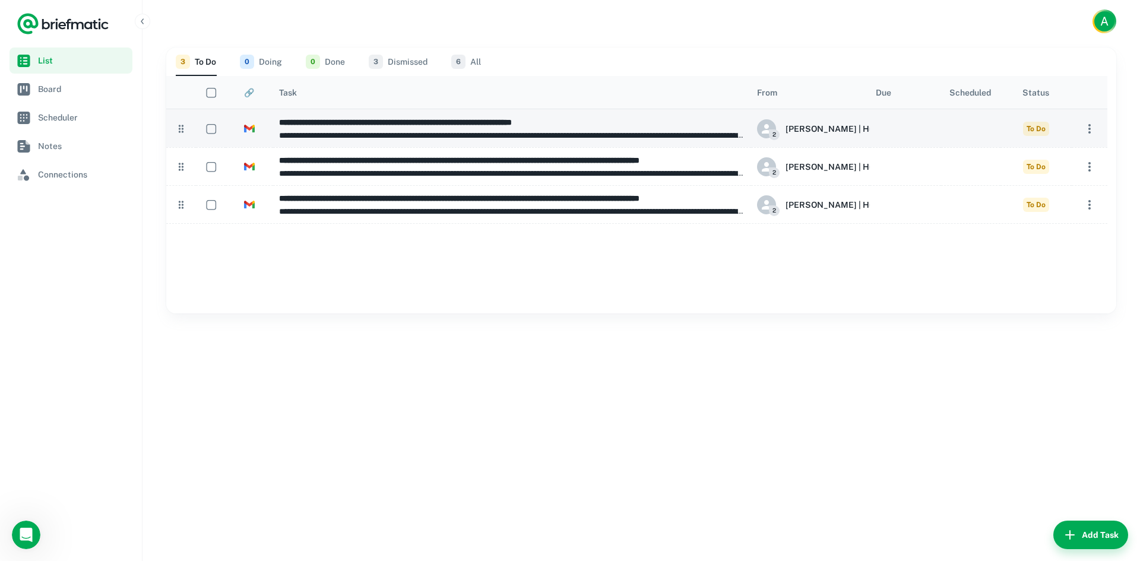
click at [1044, 127] on span "To Do" at bounding box center [1036, 129] width 26 height 14
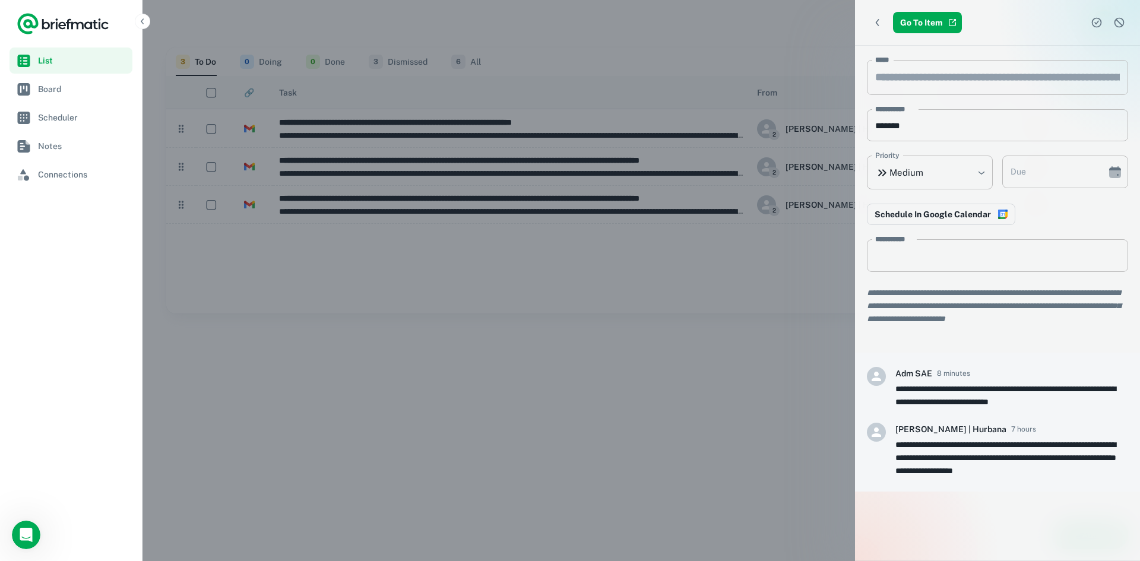
click at [788, 195] on div at bounding box center [570, 280] width 1140 height 561
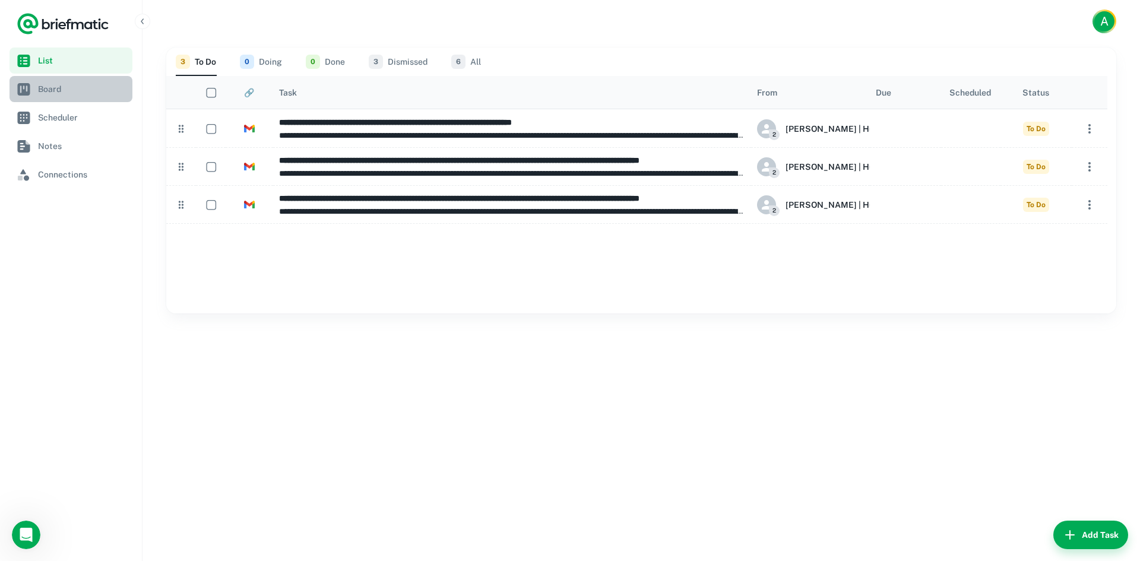
click at [77, 93] on span "Board" at bounding box center [83, 89] width 90 height 13
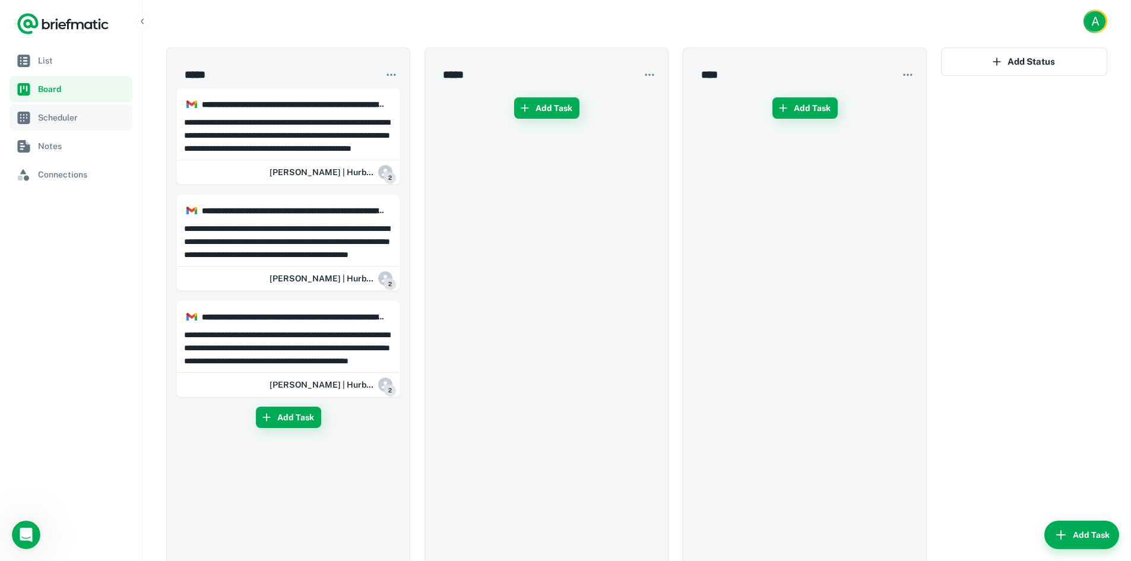
click at [81, 125] on link "Scheduler" at bounding box center [70, 117] width 123 height 26
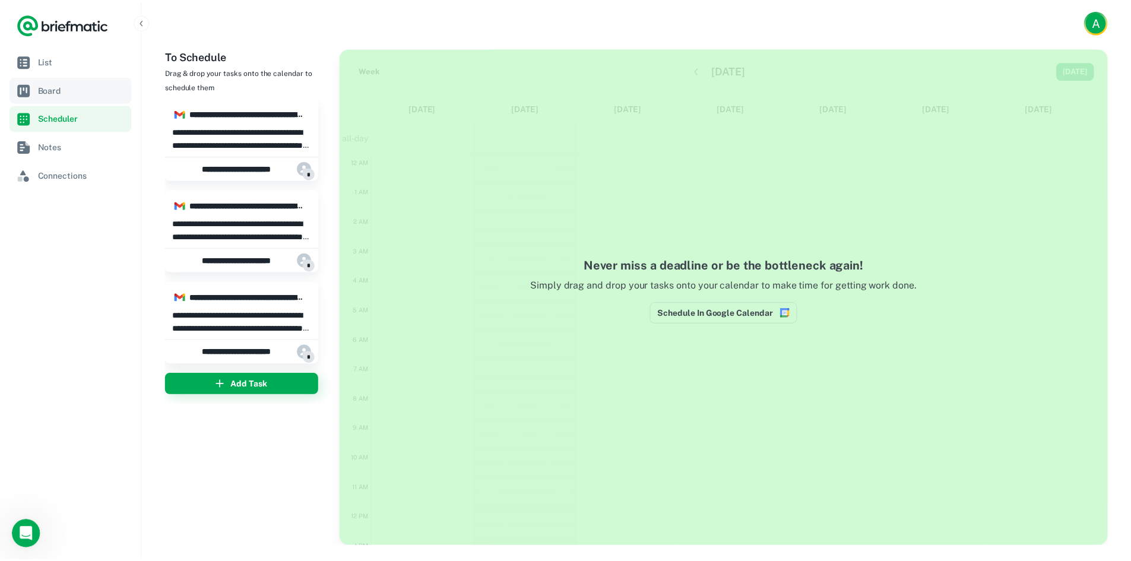
scroll to position [179, 0]
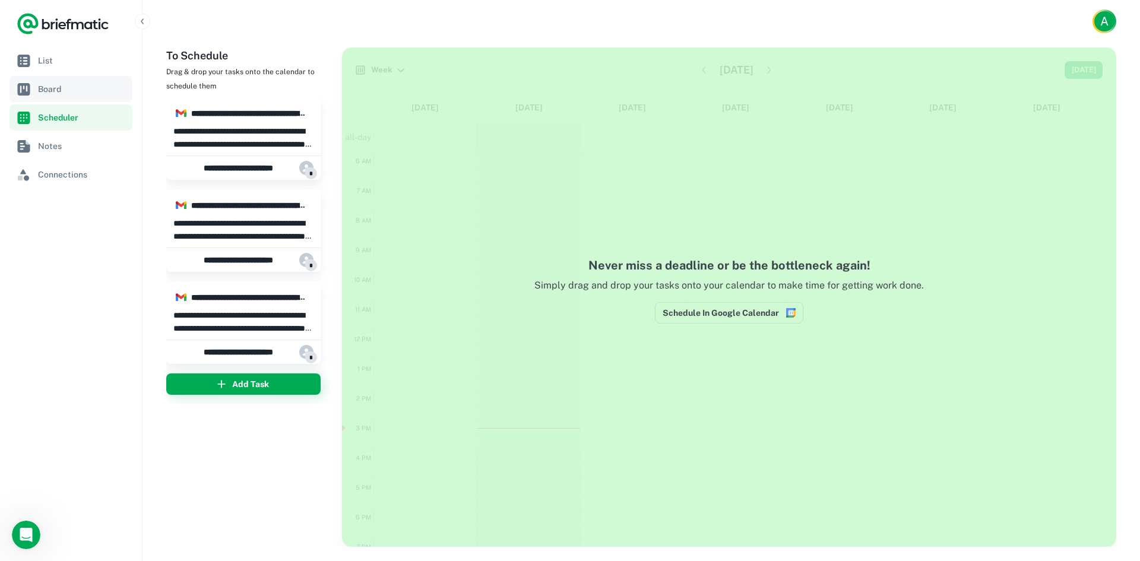
click at [78, 94] on span "Board" at bounding box center [83, 89] width 90 height 13
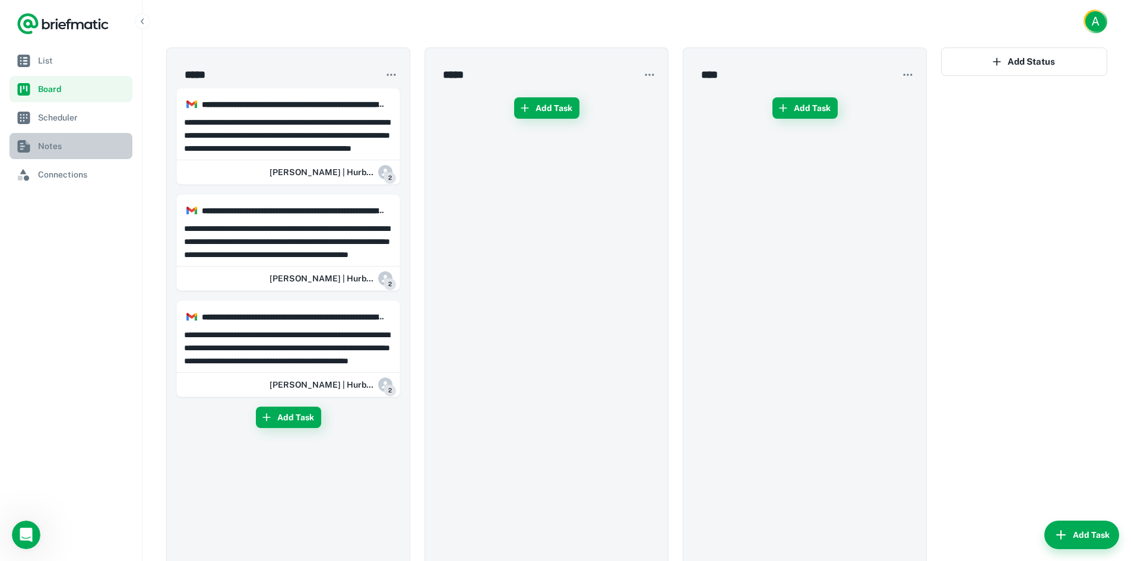
click at [66, 152] on span "Notes" at bounding box center [83, 145] width 90 height 13
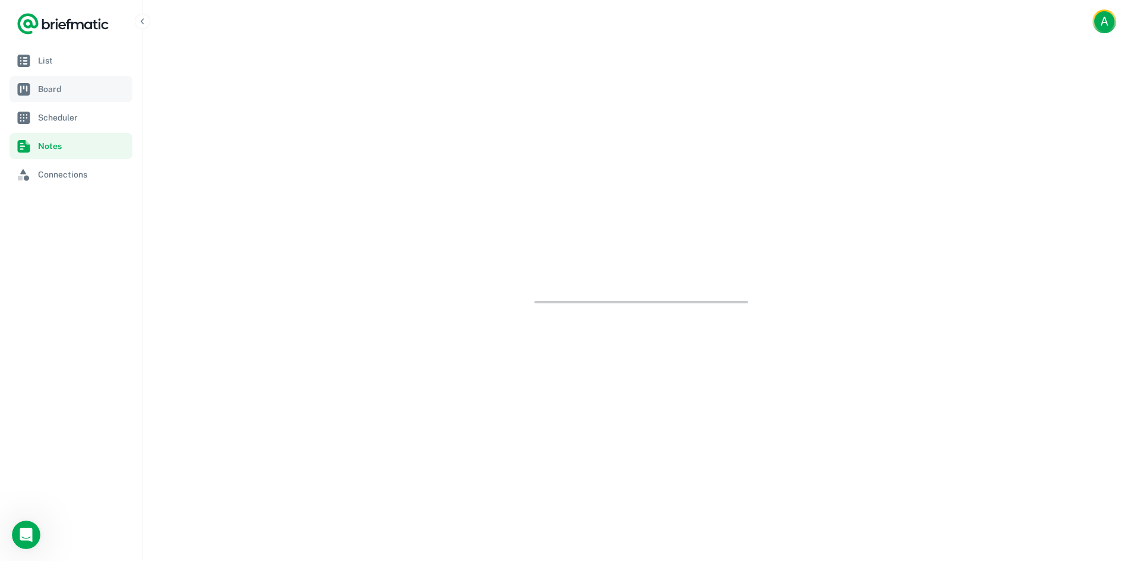
click at [70, 85] on span "Board" at bounding box center [83, 89] width 90 height 13
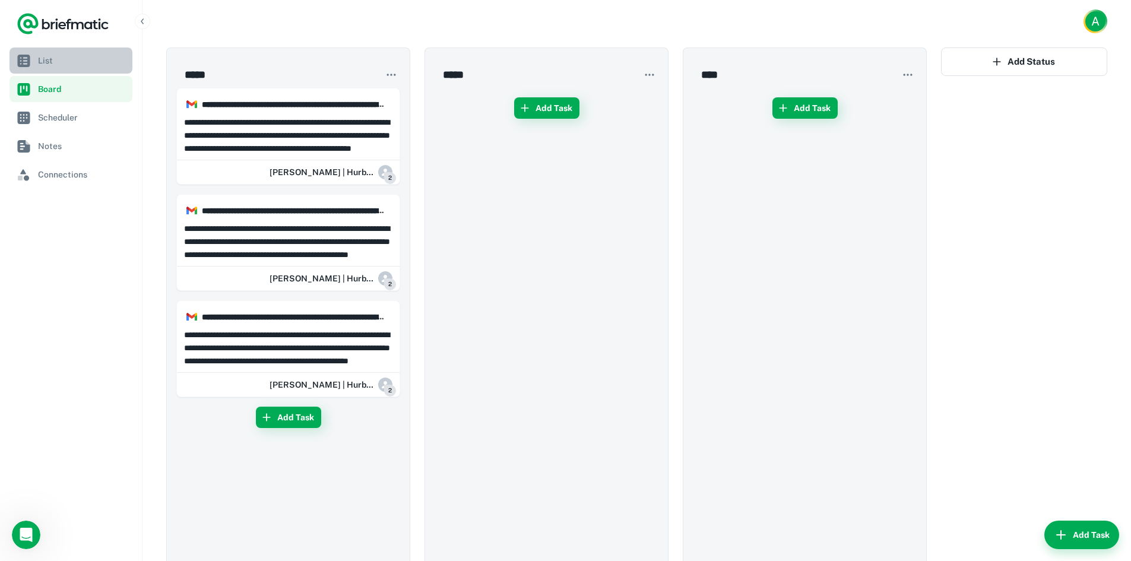
click at [46, 64] on span "List" at bounding box center [83, 60] width 90 height 13
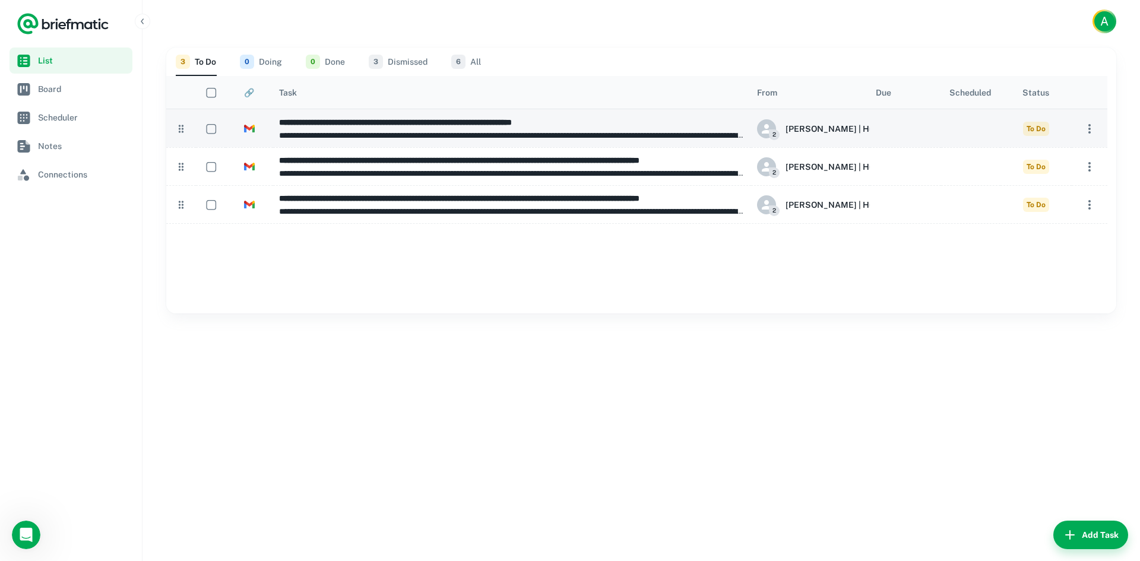
click at [889, 127] on div at bounding box center [905, 128] width 71 height 38
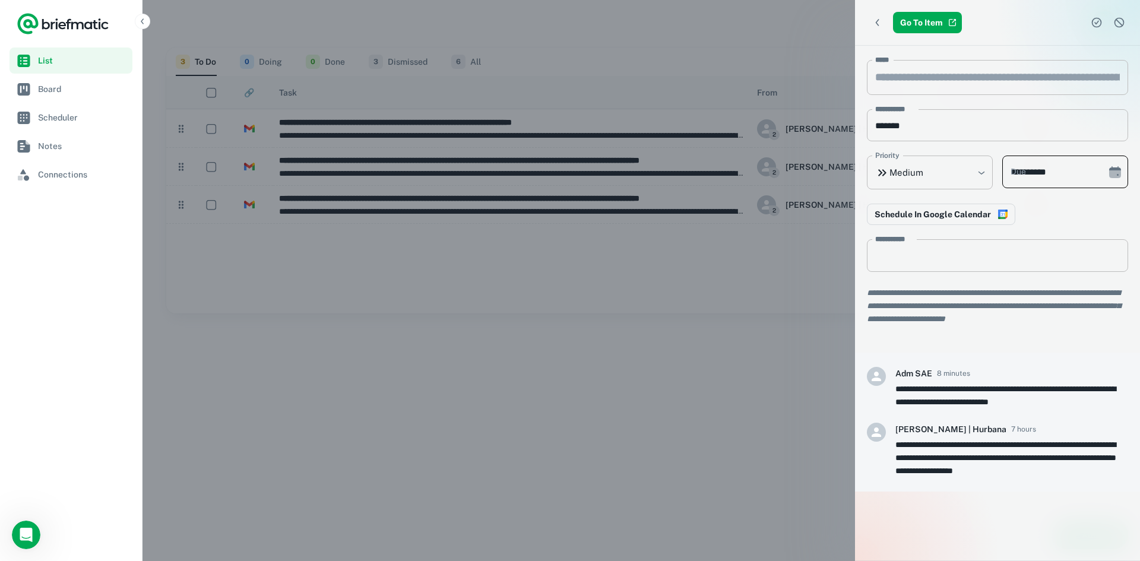
click at [1032, 179] on input "**********" at bounding box center [1050, 172] width 96 height 33
type input "**********"
click at [1030, 204] on div "Schedule In Google Calendar" at bounding box center [997, 214] width 261 height 21
click at [779, 309] on div at bounding box center [570, 280] width 1140 height 561
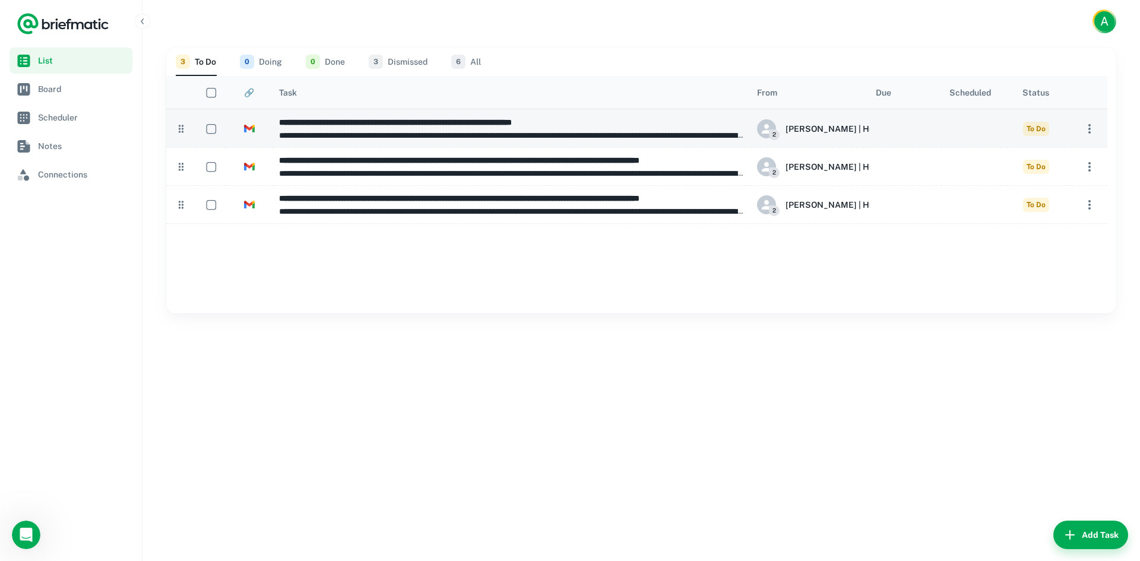
click at [896, 120] on div at bounding box center [905, 128] width 71 height 38
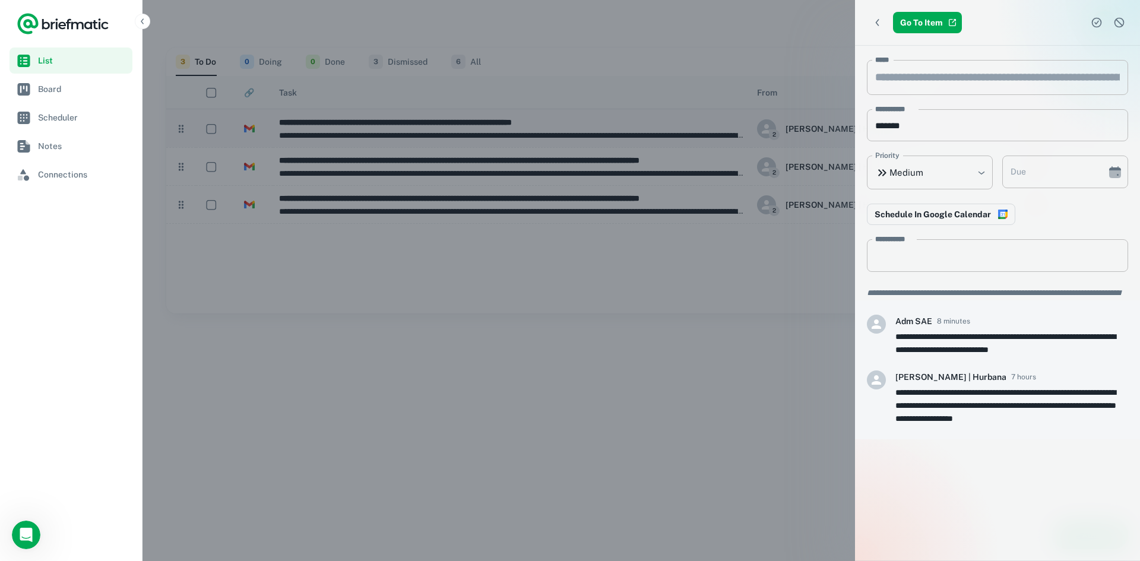
type input "**********"
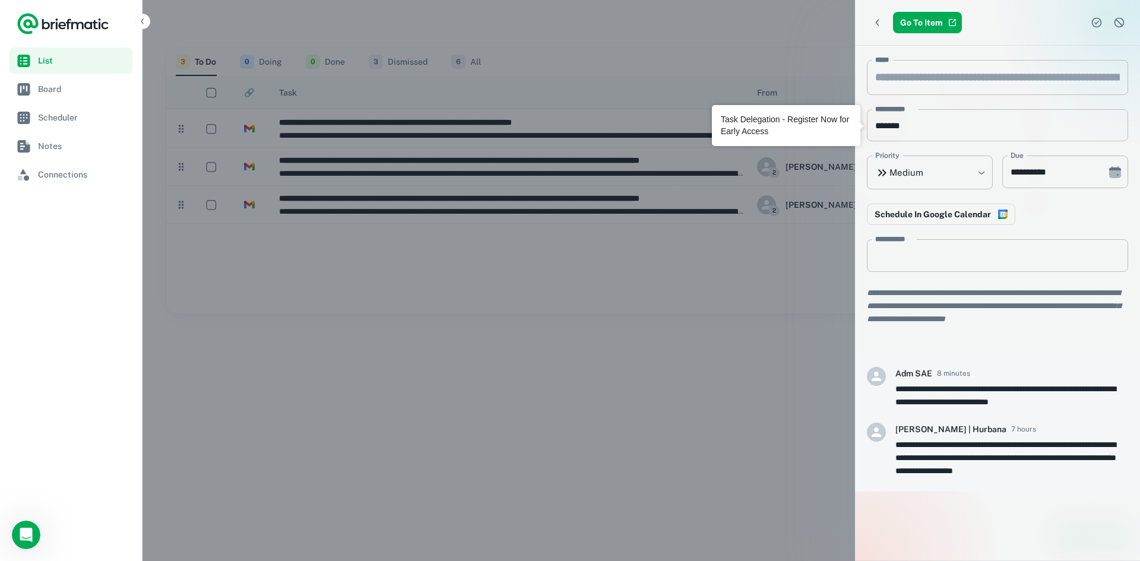
click at [766, 249] on div at bounding box center [570, 280] width 1140 height 561
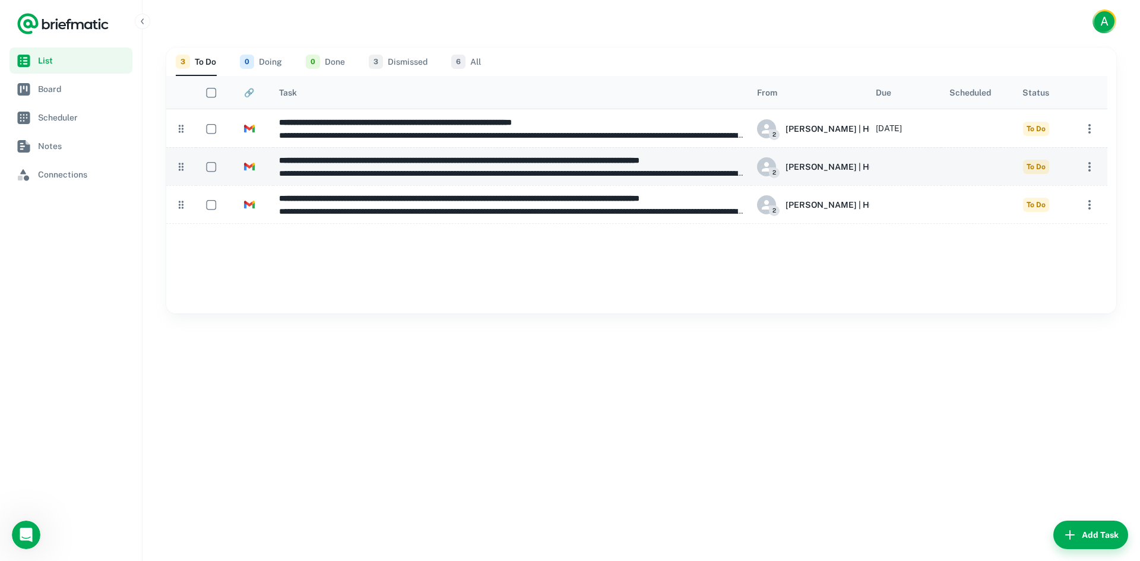
click at [897, 167] on div at bounding box center [905, 166] width 71 height 38
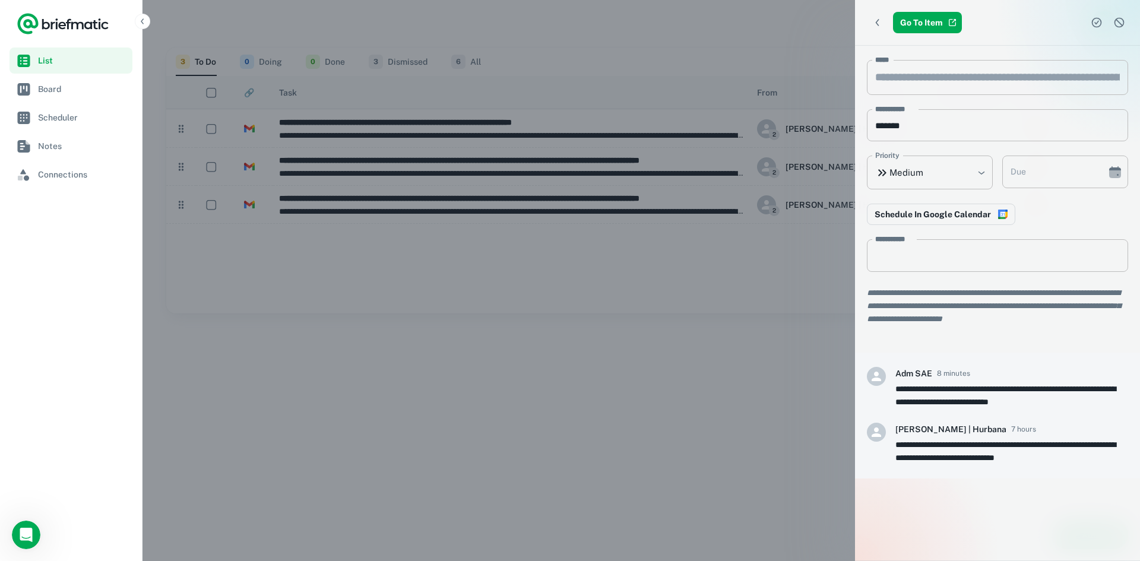
click at [716, 296] on div at bounding box center [570, 280] width 1140 height 561
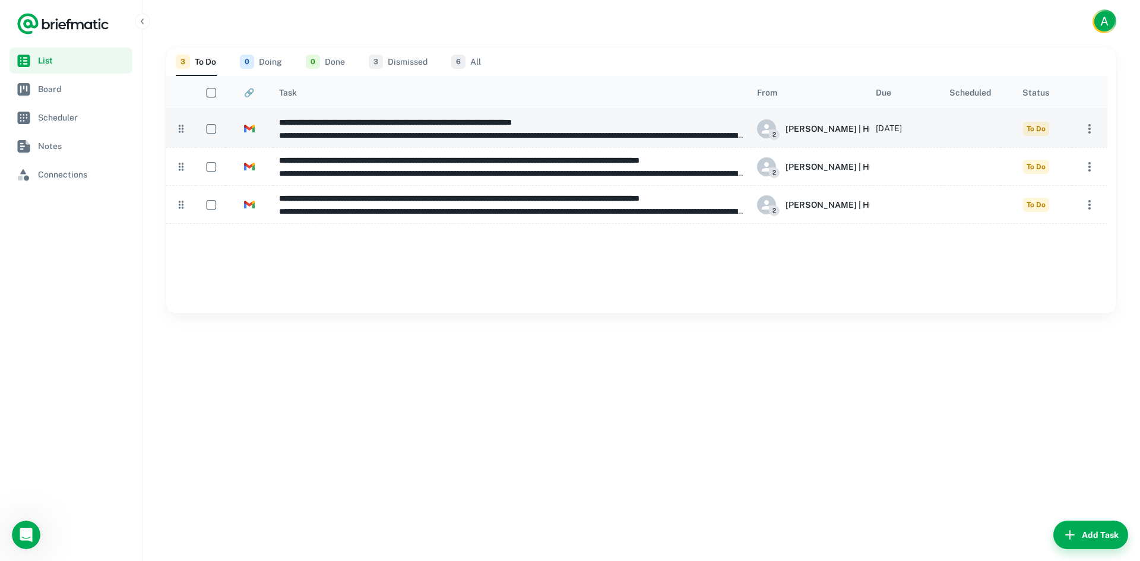
click at [971, 129] on div at bounding box center [970, 128] width 59 height 38
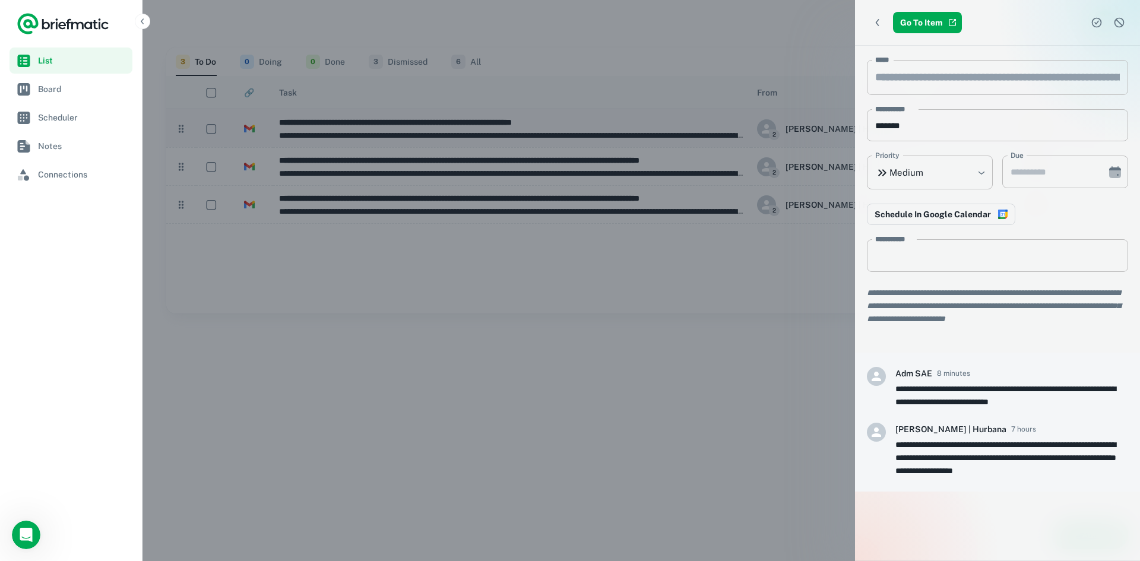
type input "**********"
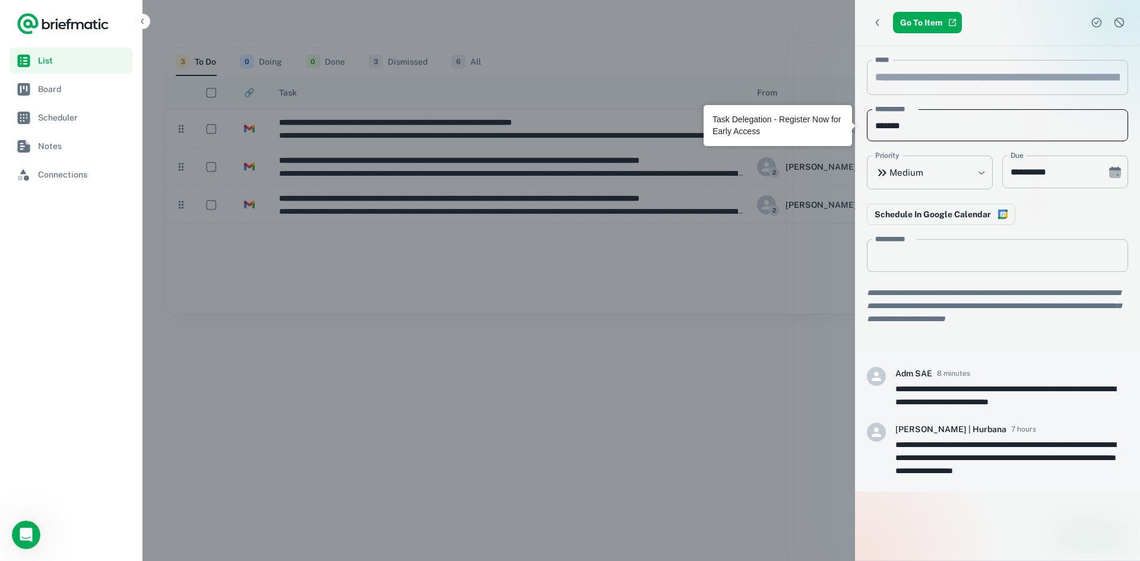
click at [935, 125] on input "*******" at bounding box center [997, 125] width 261 height 33
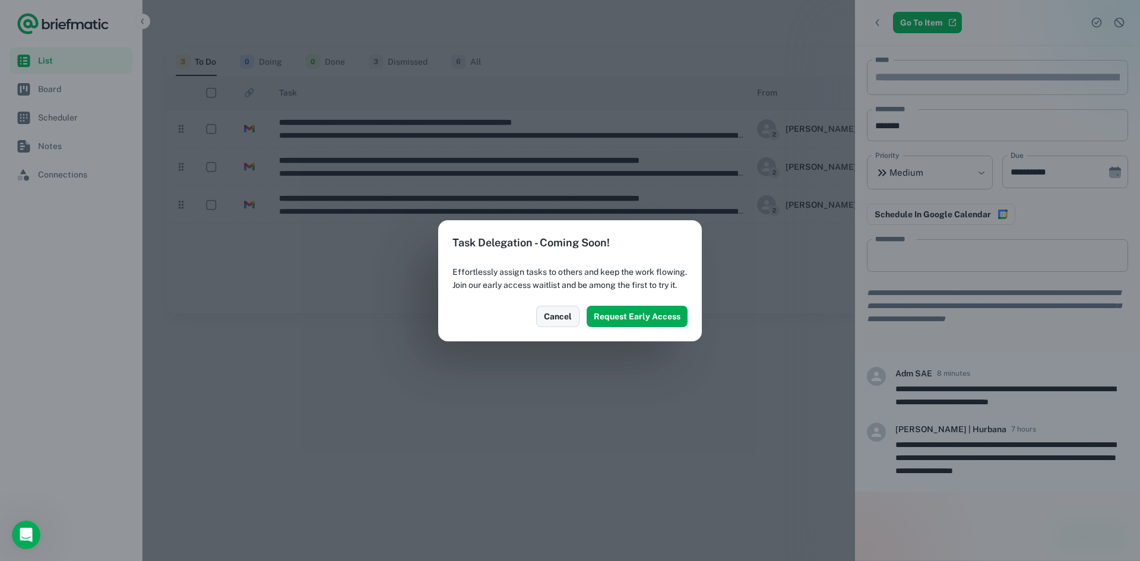
click at [561, 319] on button "Cancel" at bounding box center [557, 316] width 43 height 21
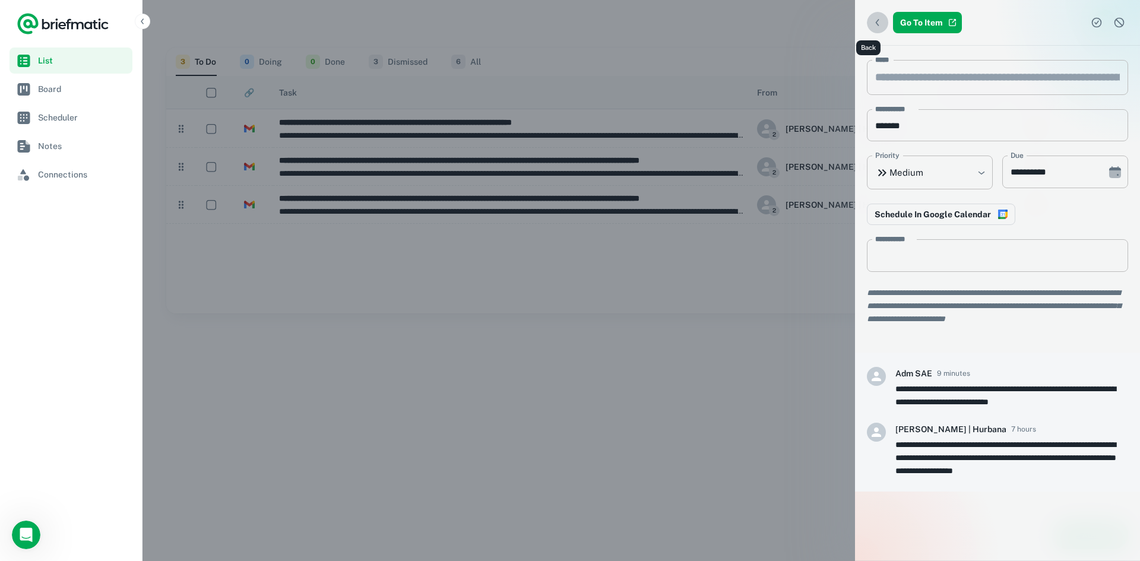
click at [871, 29] on button "Back" at bounding box center [877, 22] width 21 height 21
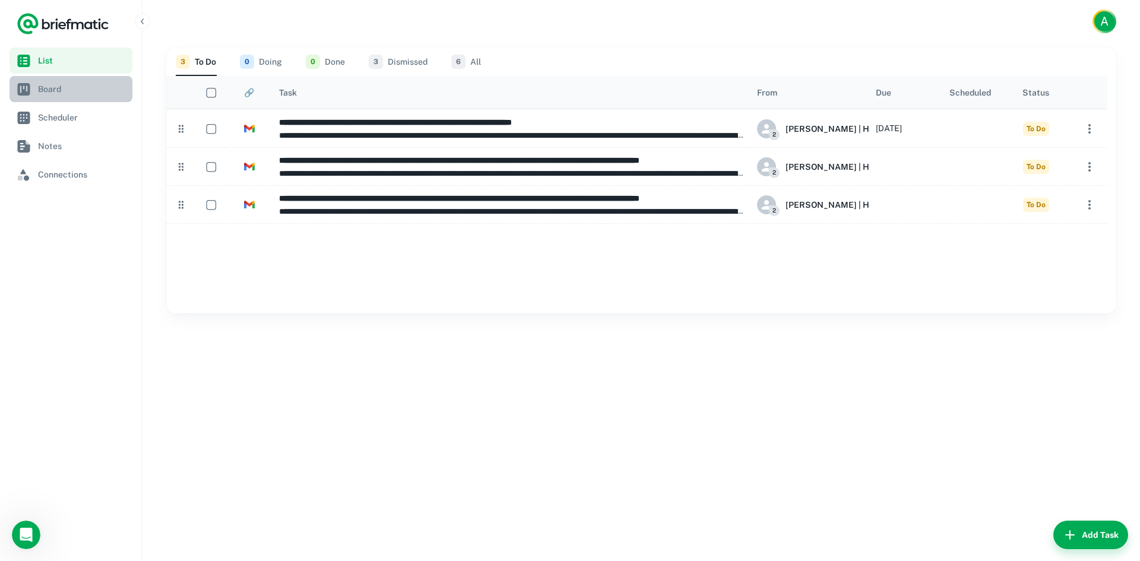
click at [85, 98] on link "Board" at bounding box center [70, 89] width 123 height 26
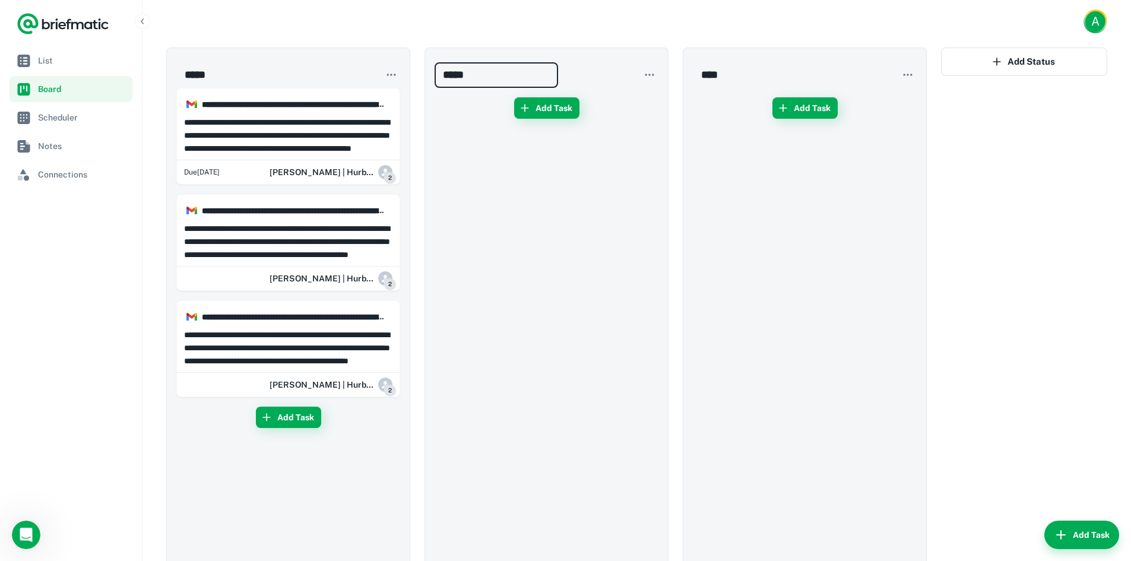
click at [456, 75] on input "*****" at bounding box center [495, 75] width 123 height 26
click at [468, 145] on div "Add Task" at bounding box center [546, 338] width 224 height 501
click at [232, 77] on input "*****" at bounding box center [237, 75] width 123 height 26
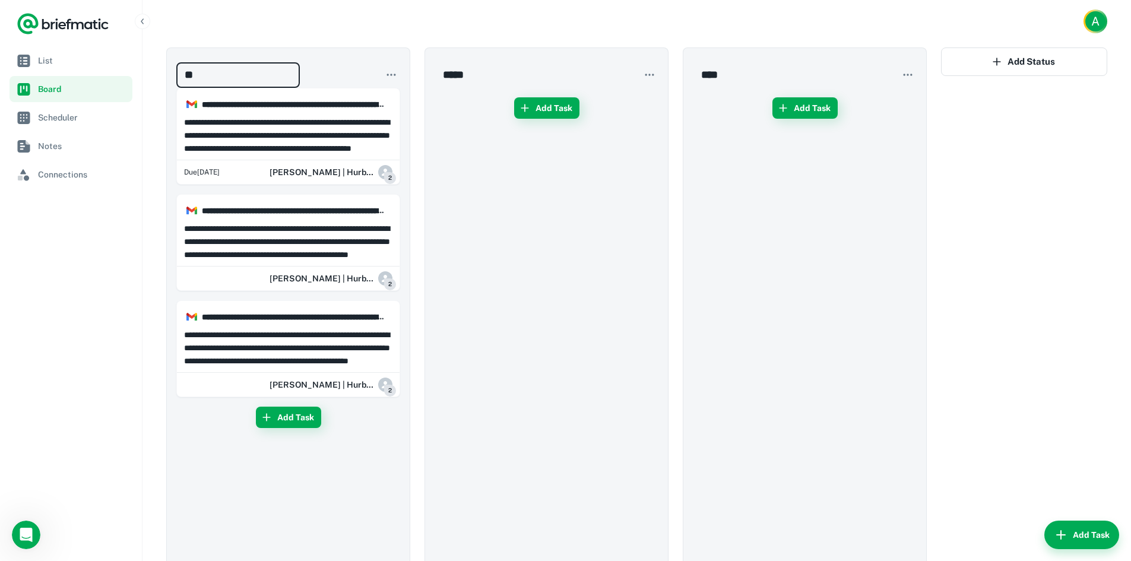
type input "*"
type input "*****"
click at [459, 82] on input "*****" at bounding box center [495, 75] width 123 height 26
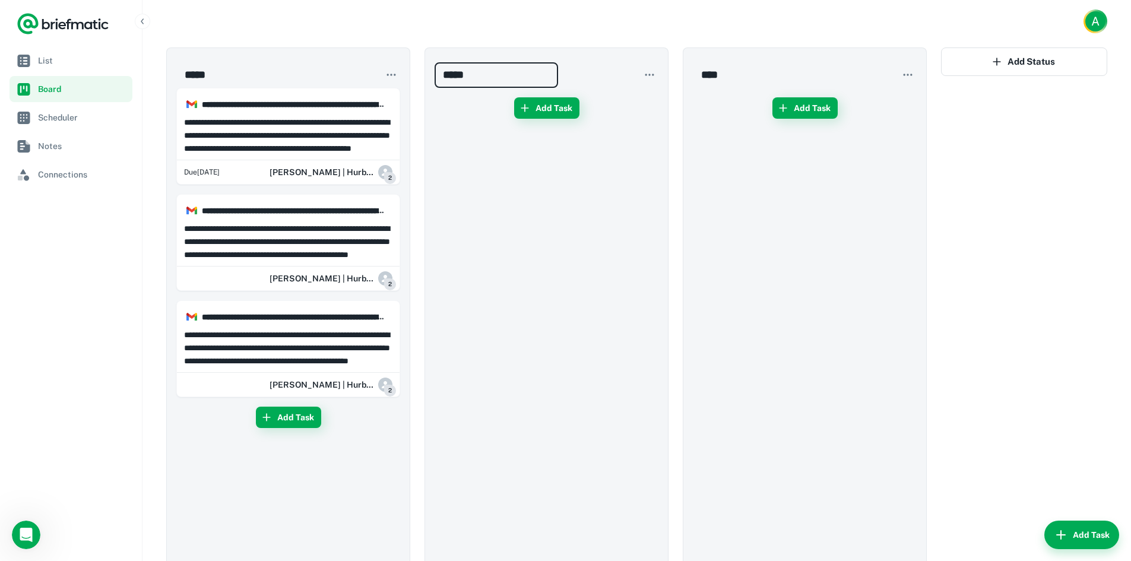
click at [459, 82] on input "*****" at bounding box center [495, 75] width 123 height 26
type input "*********"
click at [711, 70] on input "****" at bounding box center [754, 75] width 123 height 26
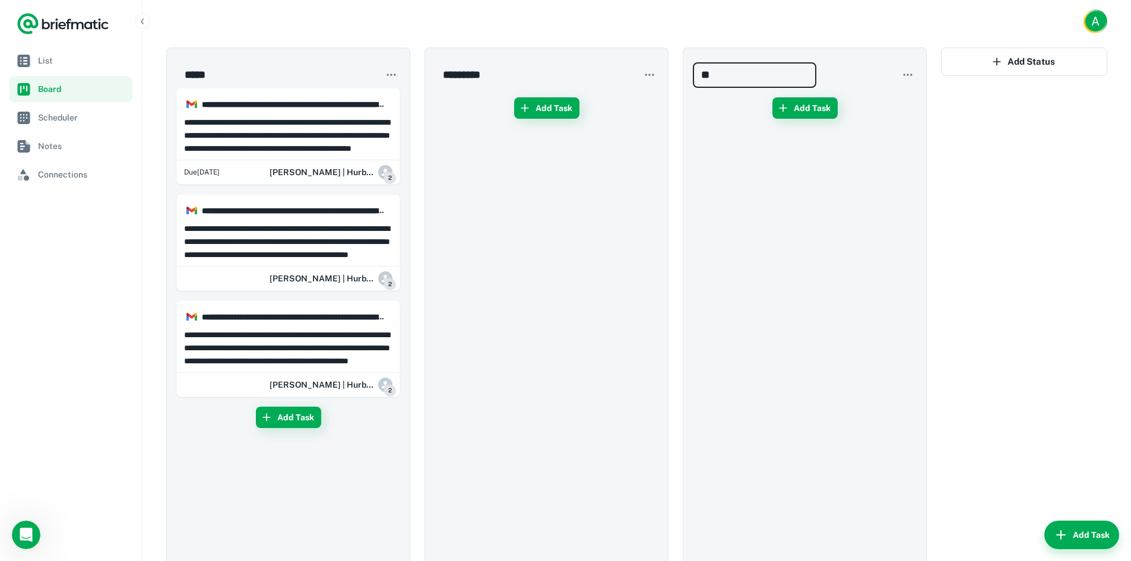
type input "*"
type input "********"
click at [747, 234] on div "Add Task" at bounding box center [805, 338] width 224 height 501
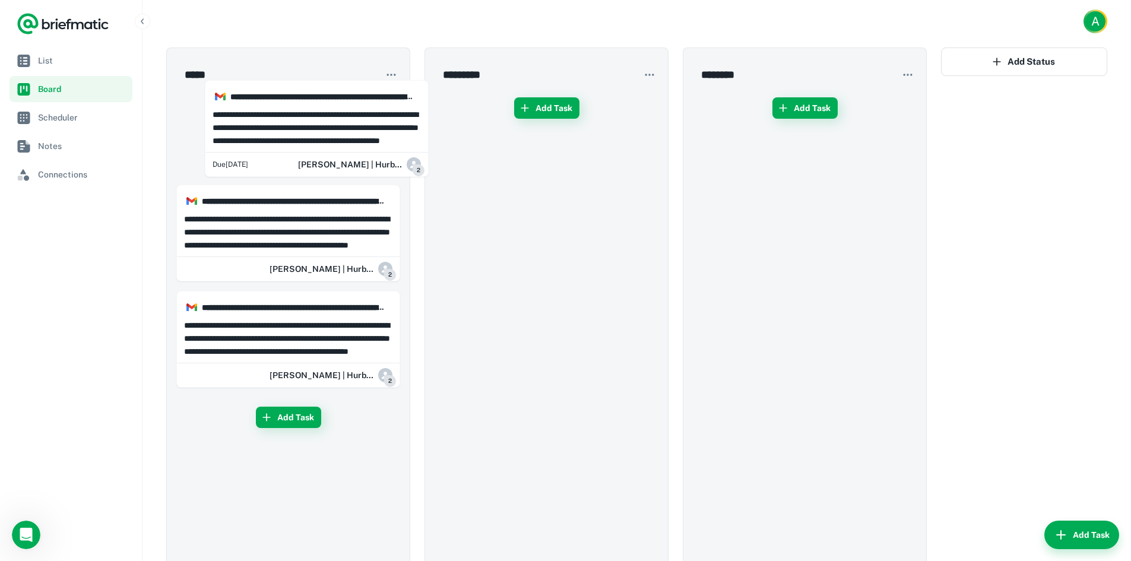
drag, startPoint x: 306, startPoint y: 118, endPoint x: 329, endPoint y: 110, distance: 24.4
click at [325, 110] on div "**********" at bounding box center [288, 338] width 224 height 501
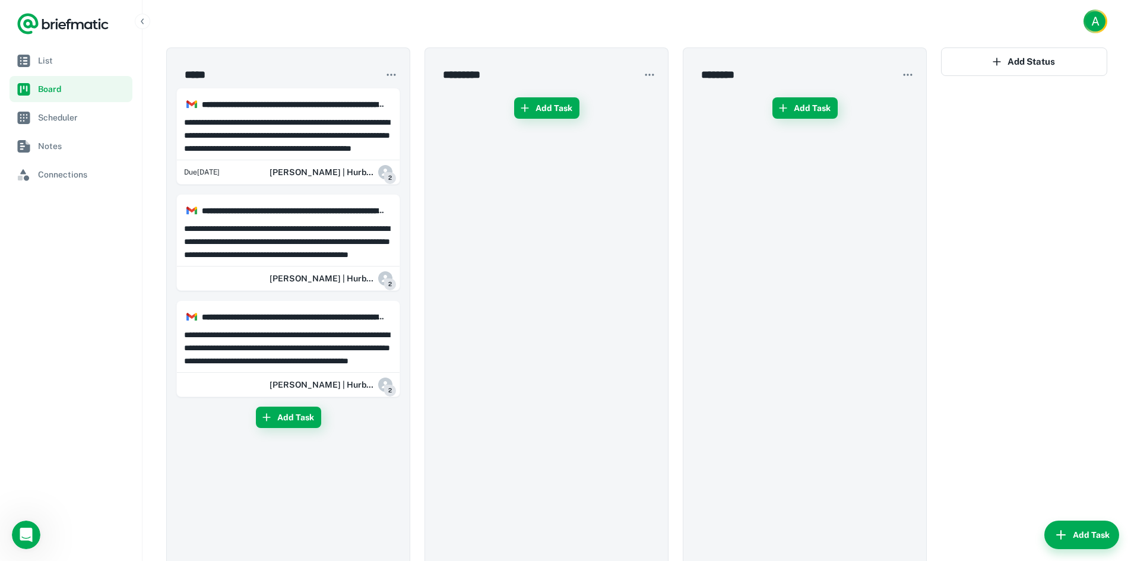
click at [913, 80] on icon "button" at bounding box center [908, 75] width 12 height 12
click at [911, 70] on div at bounding box center [565, 280] width 1131 height 561
click at [988, 65] on button "Add Status" at bounding box center [1024, 61] width 166 height 28
type input "*****"
click at [979, 102] on div "***** ​" at bounding box center [1024, 327] width 166 height 561
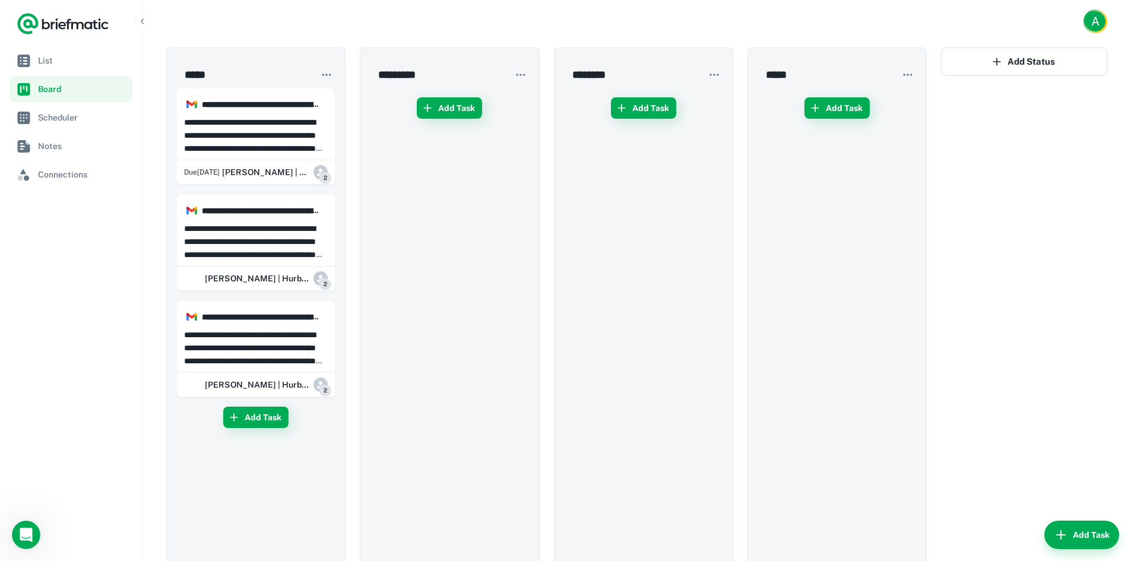
click at [1017, 78] on div "Add Status" at bounding box center [1024, 327] width 166 height 561
click at [906, 78] on icon "button" at bounding box center [908, 75] width 12 height 12
click at [895, 113] on li "Remove status" at bounding box center [870, 119] width 93 height 20
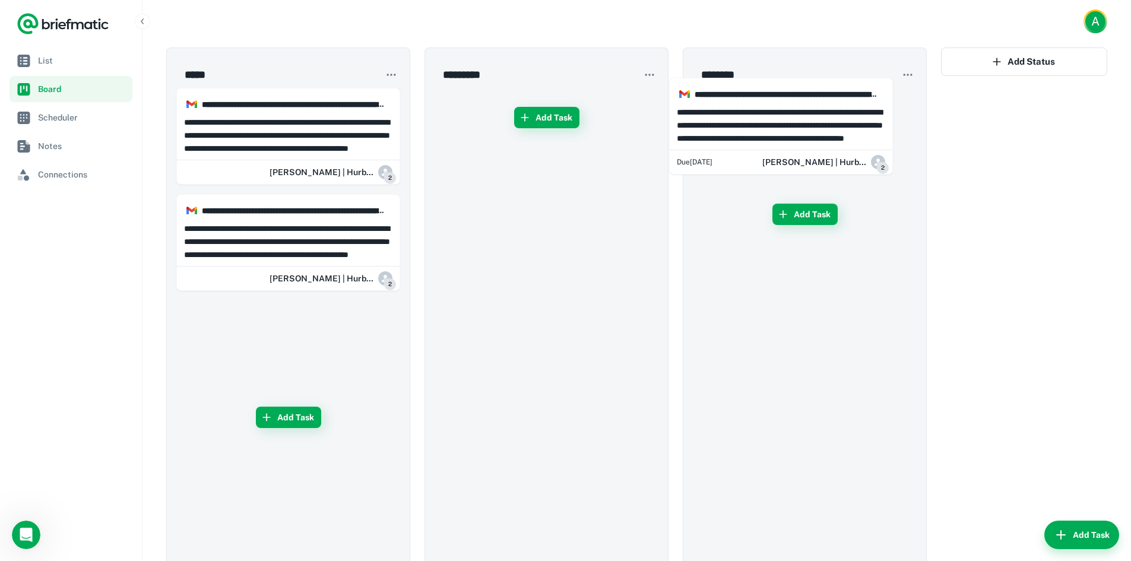
drag, startPoint x: 271, startPoint y: 116, endPoint x: 769, endPoint y: 106, distance: 497.5
click at [769, 106] on div "**********" at bounding box center [636, 339] width 941 height 585
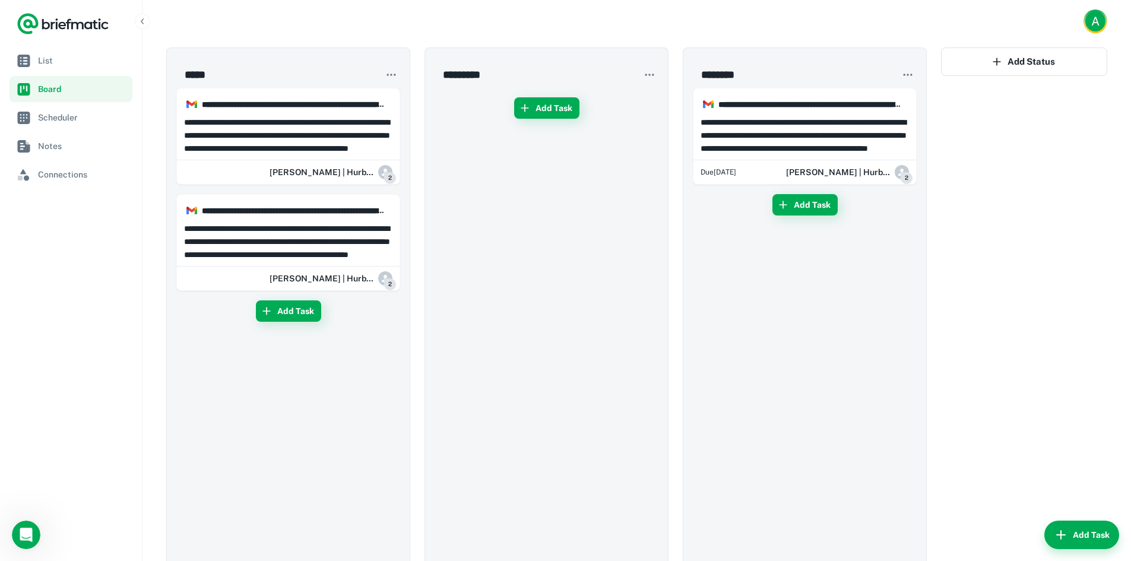
type input "*****"
type input "****"
click at [85, 176] on span "Connections" at bounding box center [83, 174] width 90 height 13
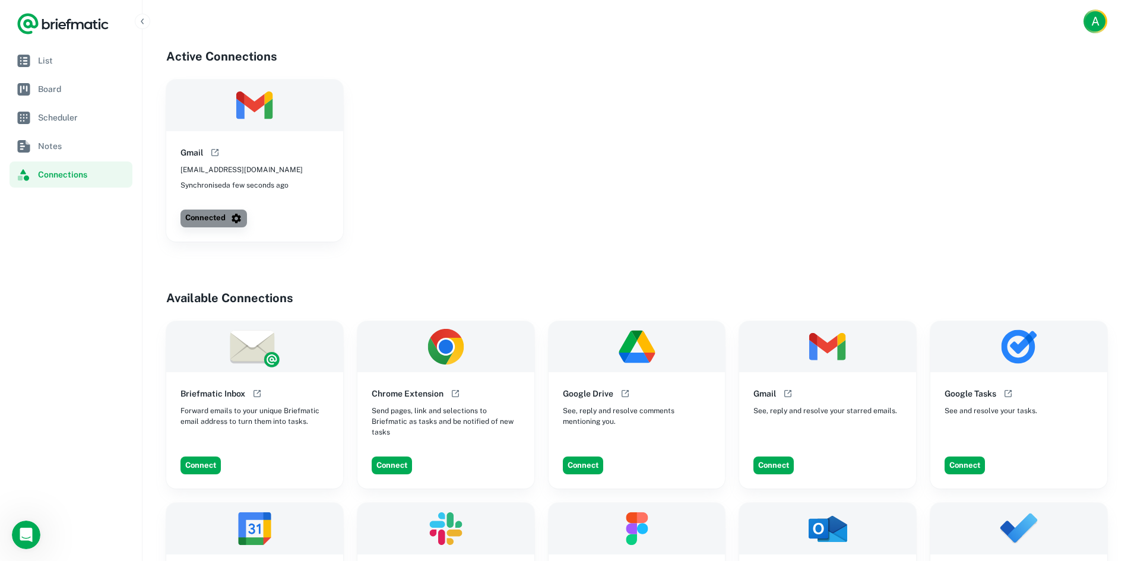
click at [230, 220] on icon "button" at bounding box center [236, 218] width 12 height 12
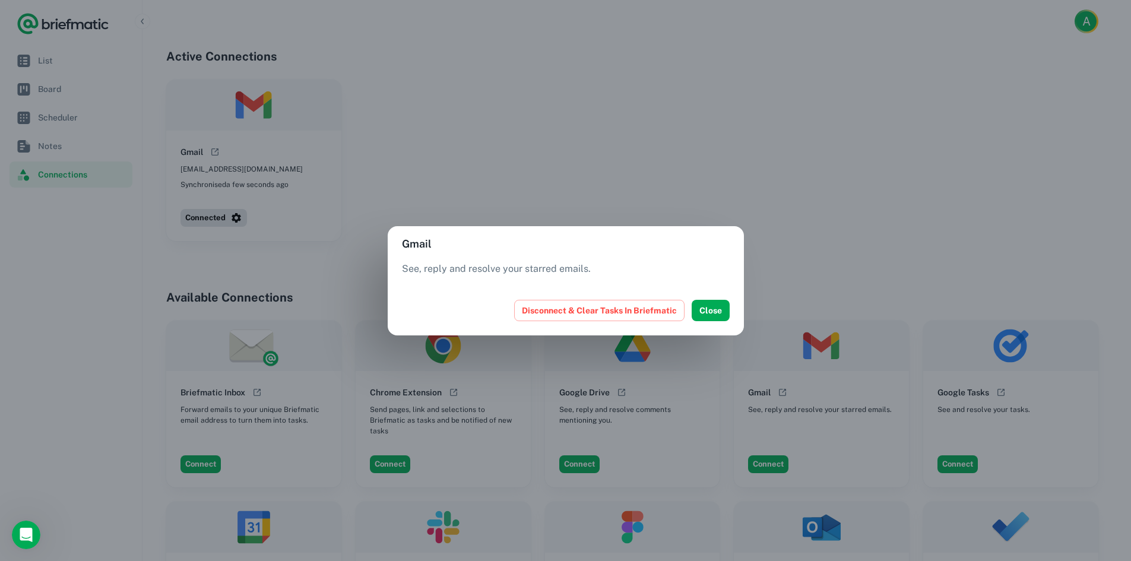
click at [573, 152] on div "Gmail See, reply and resolve your starred emails. Disconnect & Clear Tasks In B…" at bounding box center [565, 280] width 1131 height 561
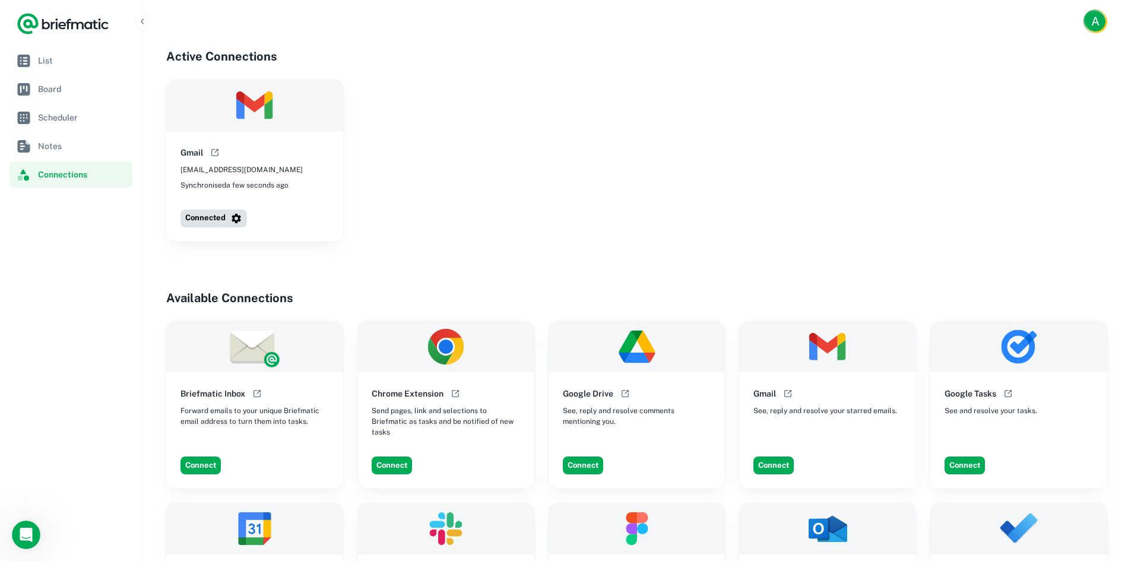
click at [252, 115] on img at bounding box center [254, 106] width 177 height 52
click at [249, 136] on div "Gmail adm.sae@hurbana.com Synchronised a few seconds ago" at bounding box center [254, 168] width 177 height 74
drag, startPoint x: 23, startPoint y: 550, endPoint x: 11, endPoint y: 28, distance: 522.4
click at [23, 550] on nav "List Board Scheduler Notes Connections" at bounding box center [71, 303] width 142 height 513
click at [20, 542] on div "Open Intercom Messenger" at bounding box center [24, 532] width 39 height 39
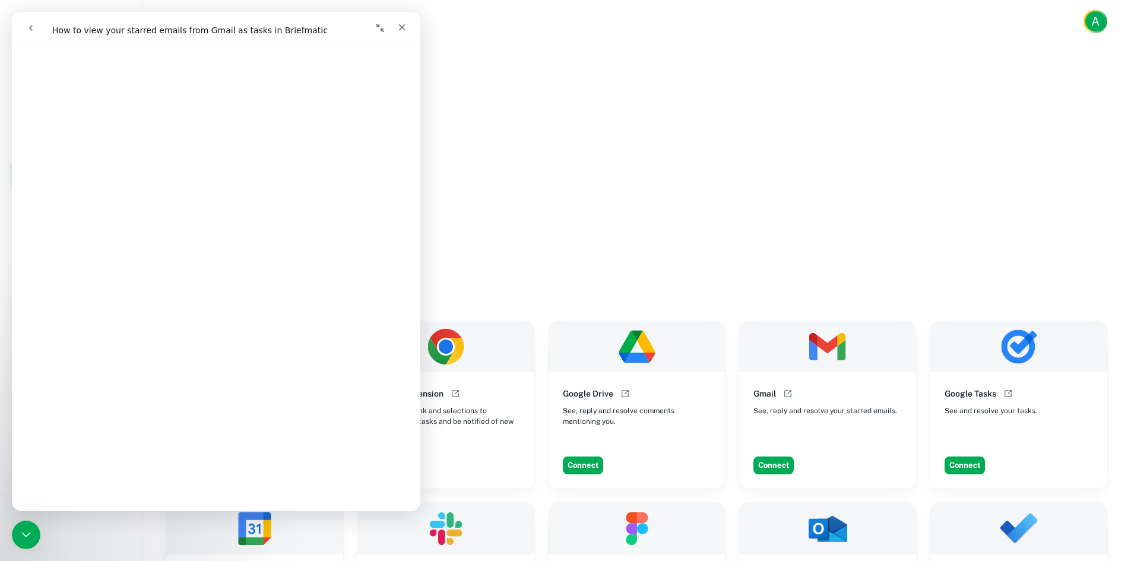
scroll to position [772, 0]
click at [34, 24] on icon "go back" at bounding box center [30, 27] width 9 height 9
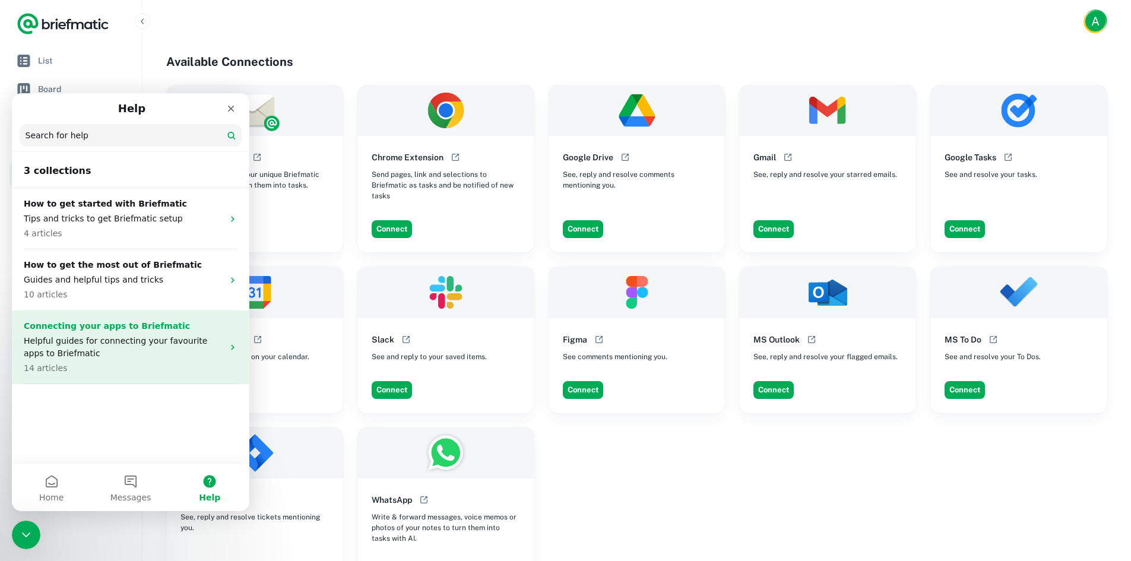
scroll to position [237, 0]
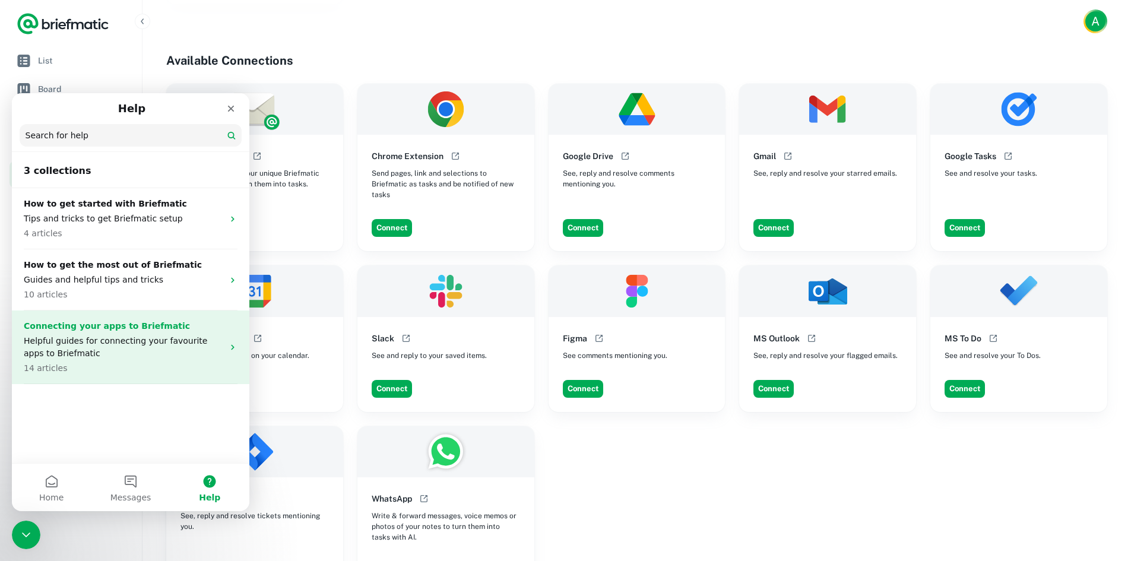
click at [148, 364] on p "14 articles" at bounding box center [123, 368] width 199 height 12
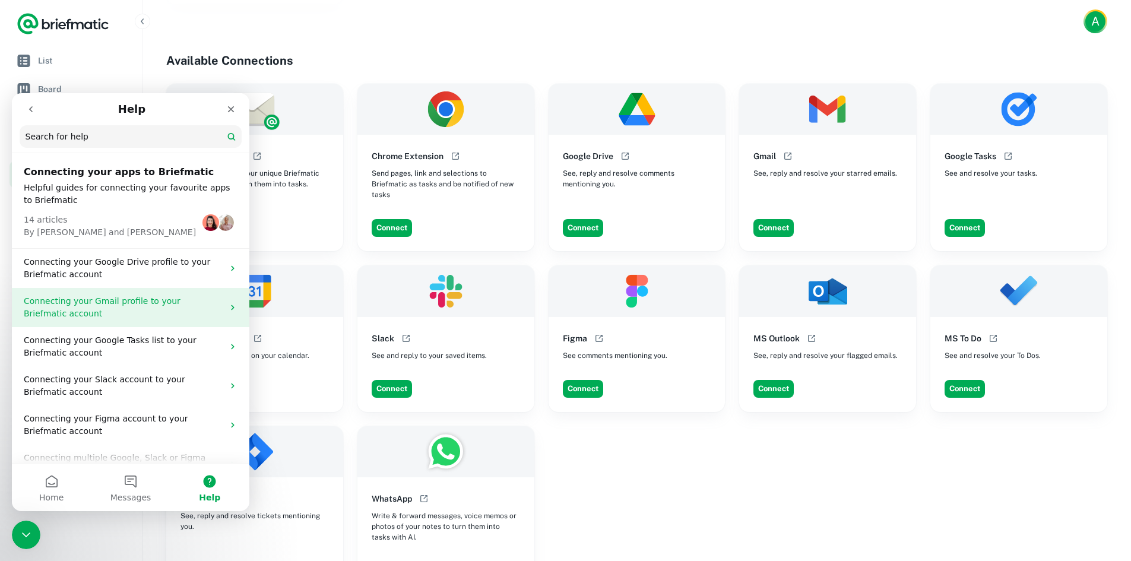
click at [180, 306] on p "Connecting your Gmail profile to your Briefmatic account" at bounding box center [123, 307] width 199 height 25
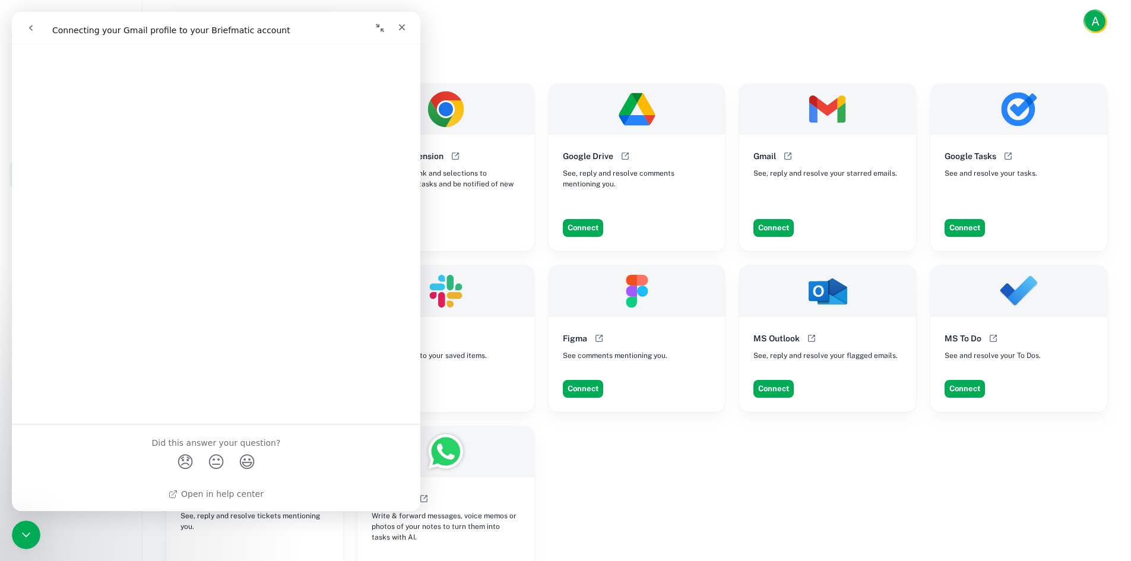
scroll to position [437, 0]
click at [406, 30] on icon "Close" at bounding box center [401, 27] width 9 height 9
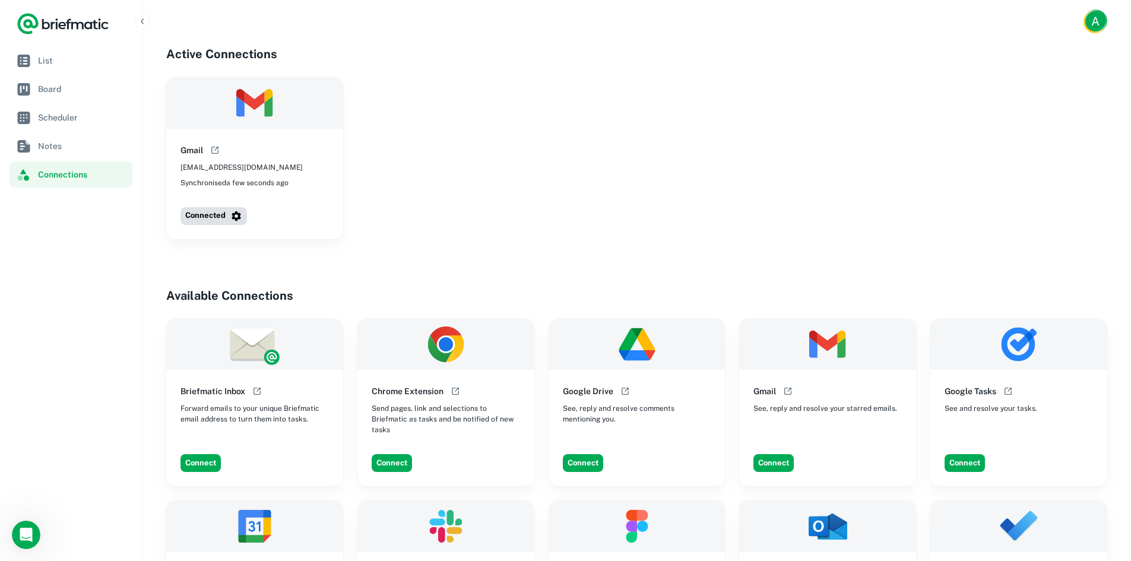
scroll to position [0, 0]
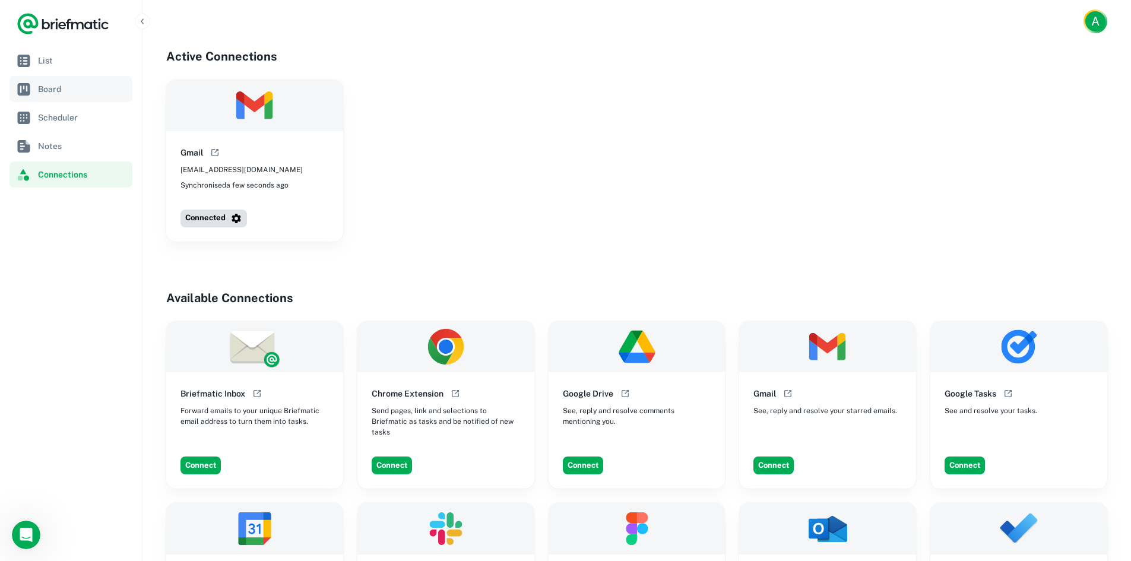
click at [85, 91] on span "Board" at bounding box center [83, 89] width 90 height 13
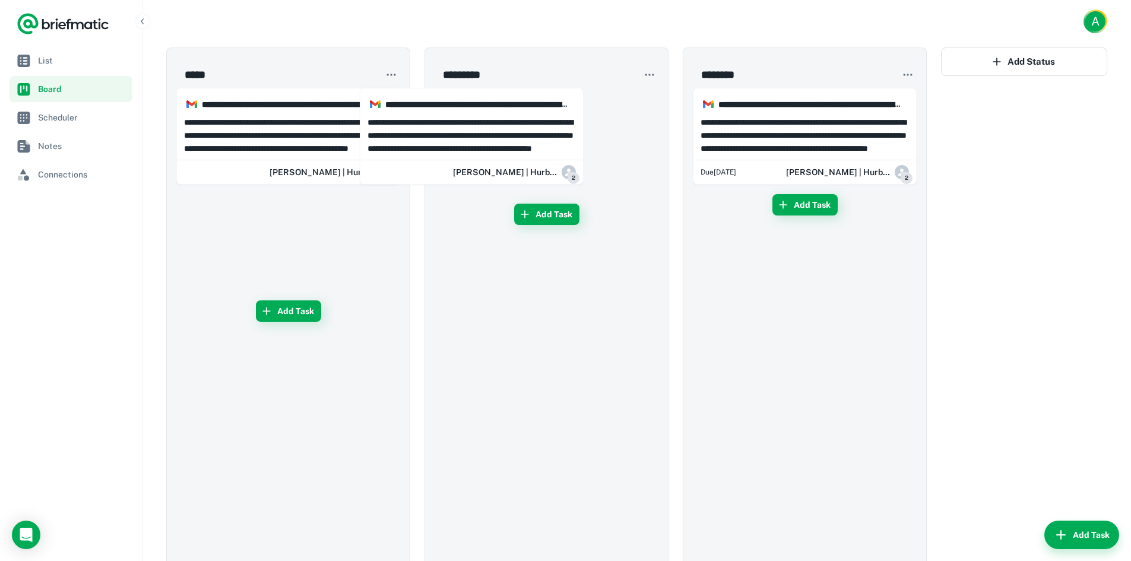
drag, startPoint x: 326, startPoint y: 126, endPoint x: 519, endPoint y: 126, distance: 193.5
click at [519, 126] on div "**********" at bounding box center [636, 339] width 941 height 585
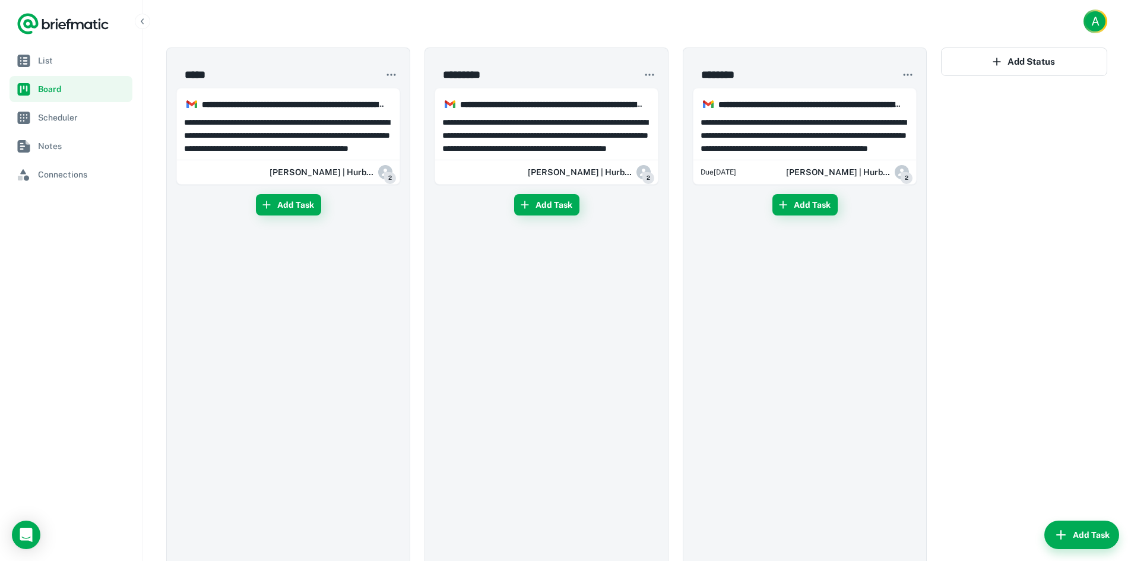
click at [717, 392] on div "Add Task" at bounding box center [805, 391] width 224 height 395
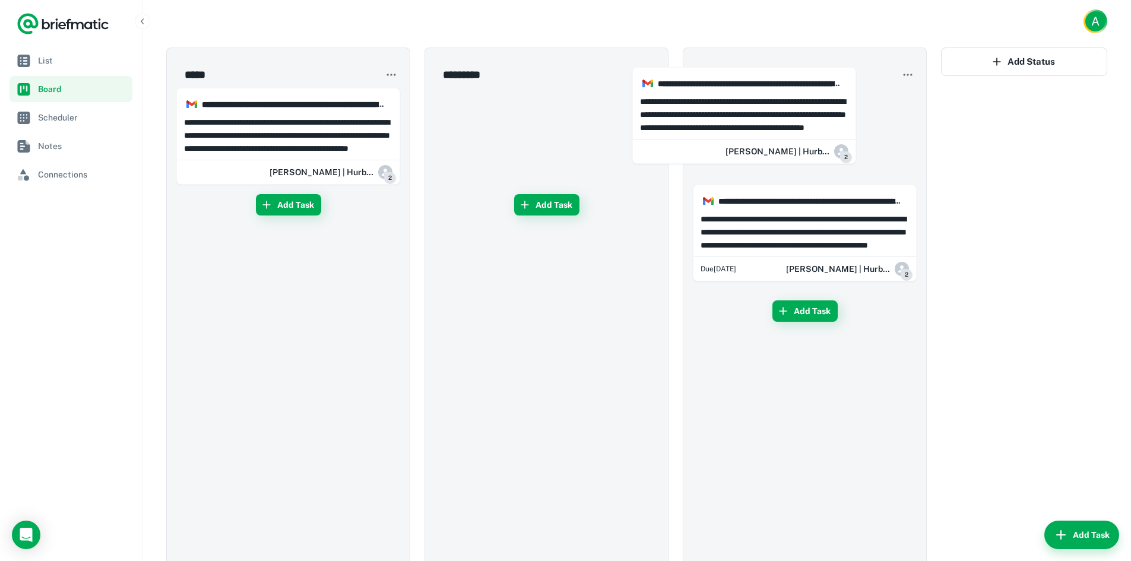
drag, startPoint x: 589, startPoint y: 129, endPoint x: 792, endPoint y: 106, distance: 203.6
click at [792, 106] on div "**********" at bounding box center [636, 339] width 941 height 585
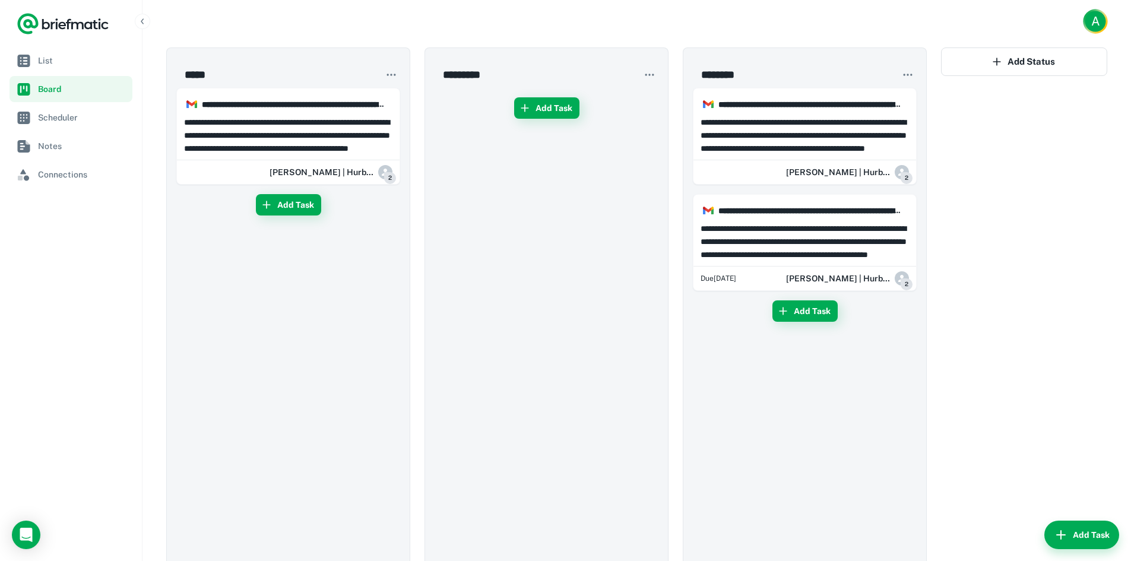
click at [1106, 22] on span "Account button" at bounding box center [1105, 29] width 37 height 37
click at [1054, 93] on li "Account Settings" at bounding box center [1051, 91] width 109 height 20
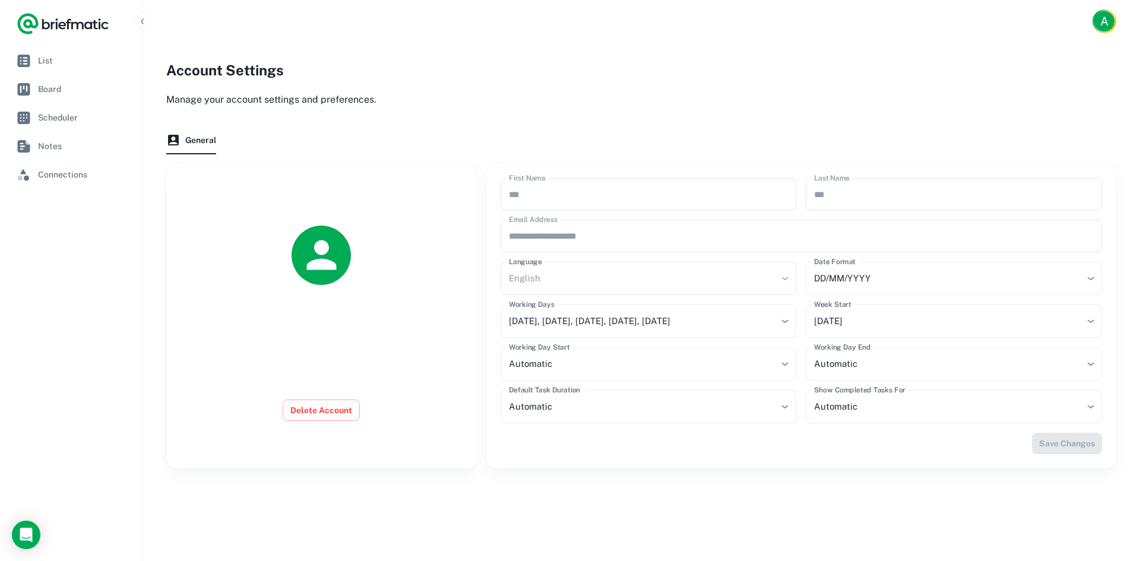
click at [84, 15] on icon "Logo" at bounding box center [63, 24] width 93 height 24
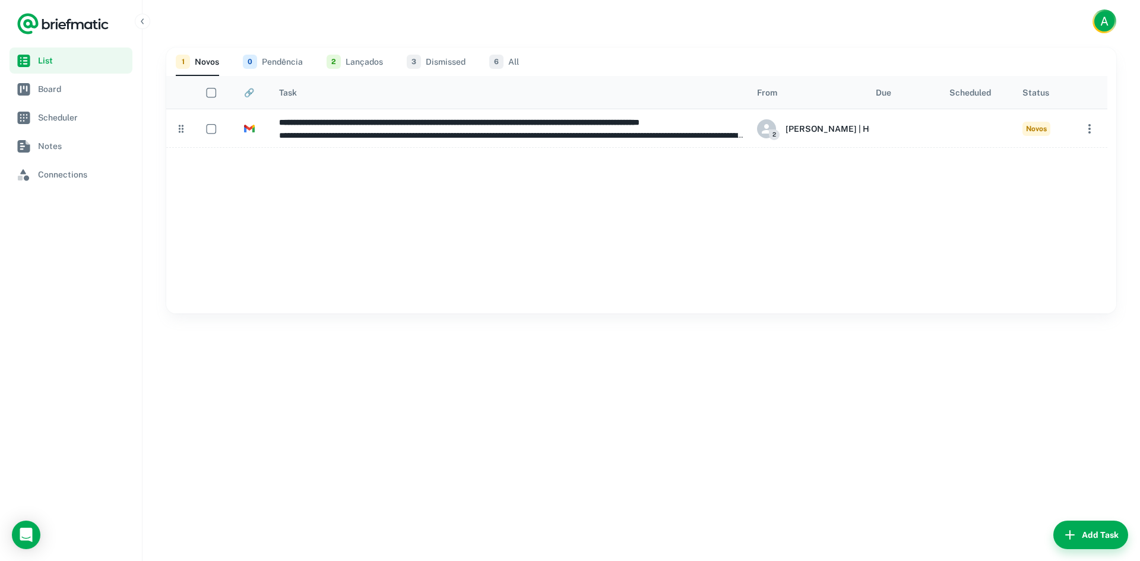
click at [275, 67] on button "0 Pendência" at bounding box center [273, 61] width 60 height 28
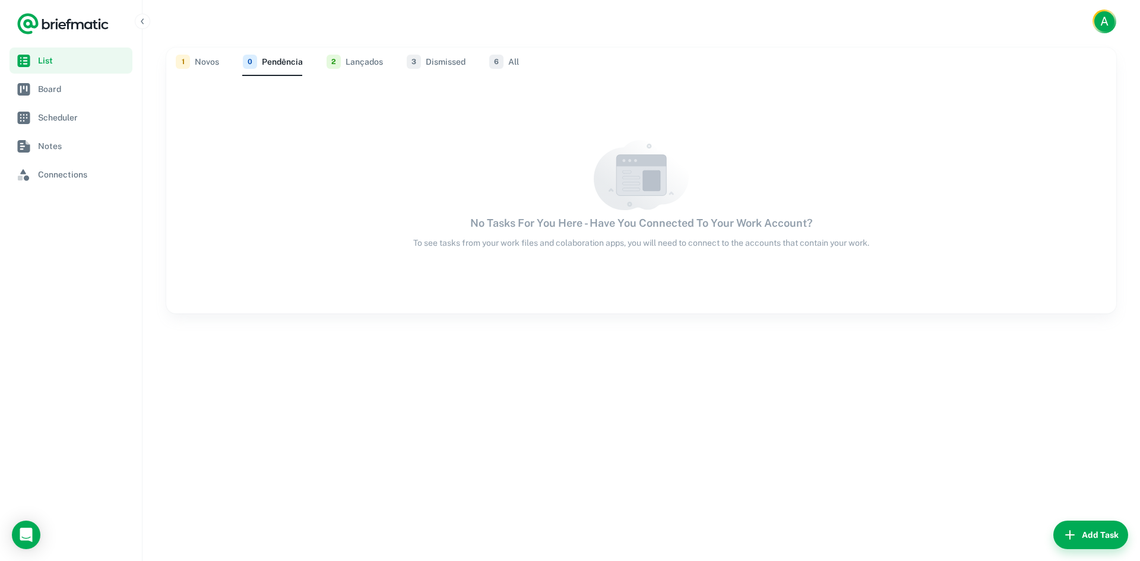
click at [217, 54] on button "1 Novos" at bounding box center [197, 61] width 43 height 28
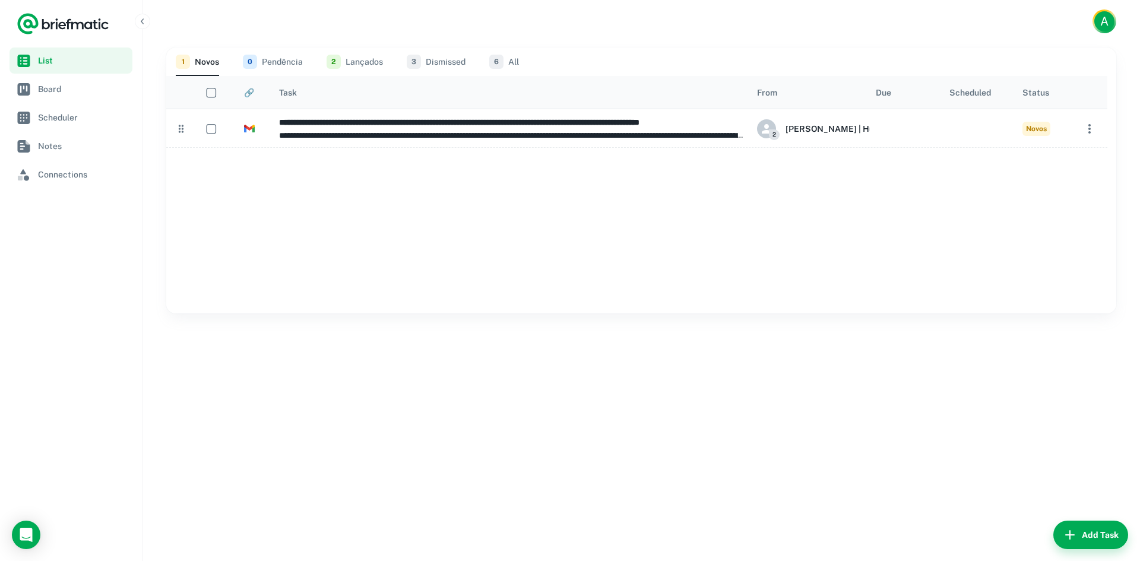
click at [217, 63] on button "1 Novos" at bounding box center [197, 61] width 43 height 28
click at [360, 67] on button "2 Lançados" at bounding box center [354, 61] width 56 height 28
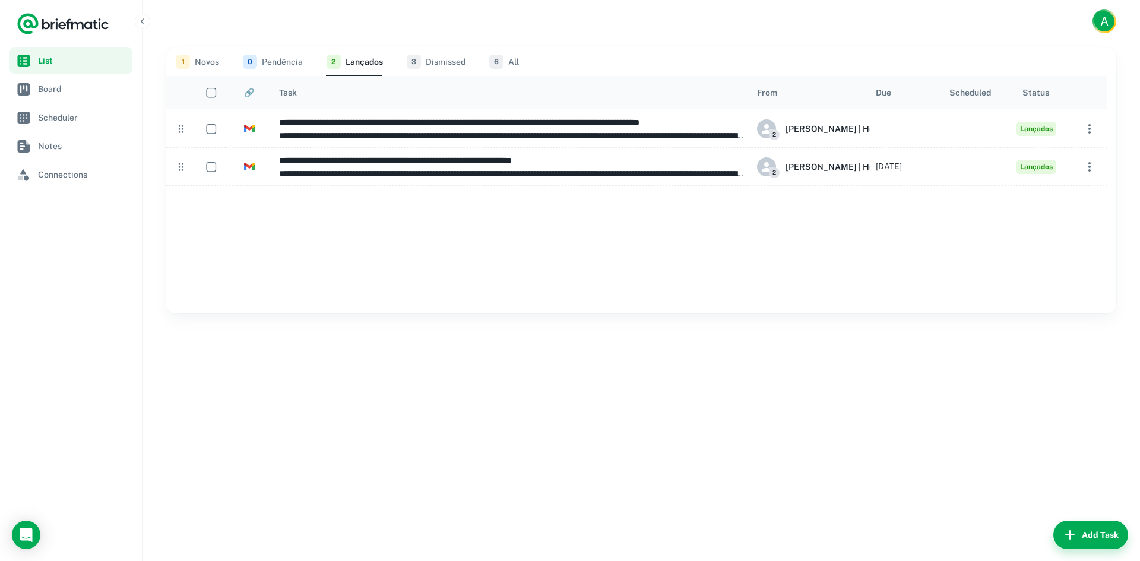
click at [204, 67] on button "1 Novos" at bounding box center [197, 61] width 43 height 28
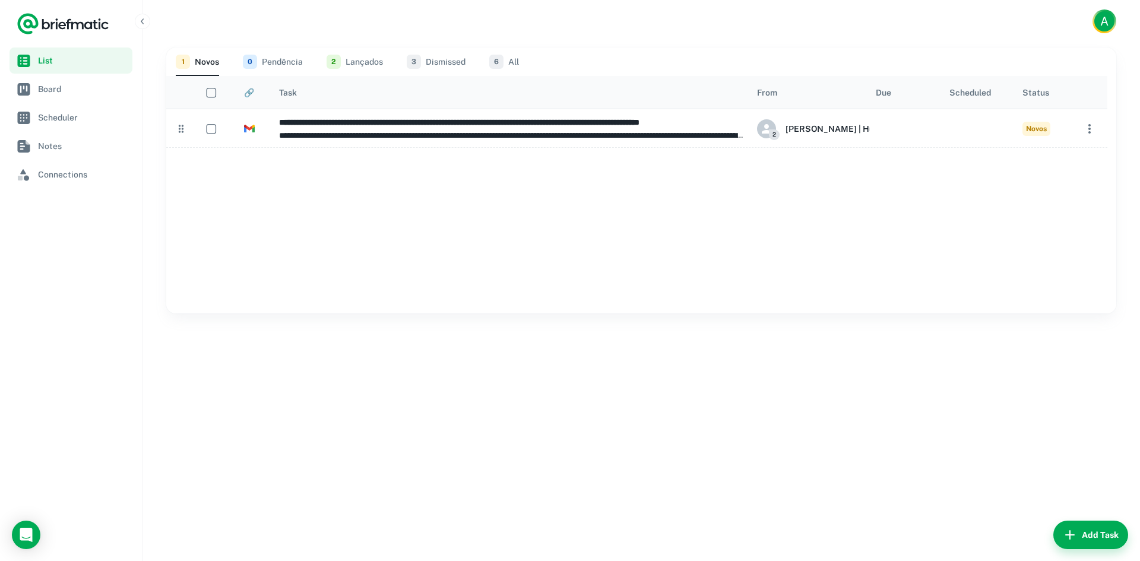
click at [413, 228] on div at bounding box center [636, 230] width 941 height 166
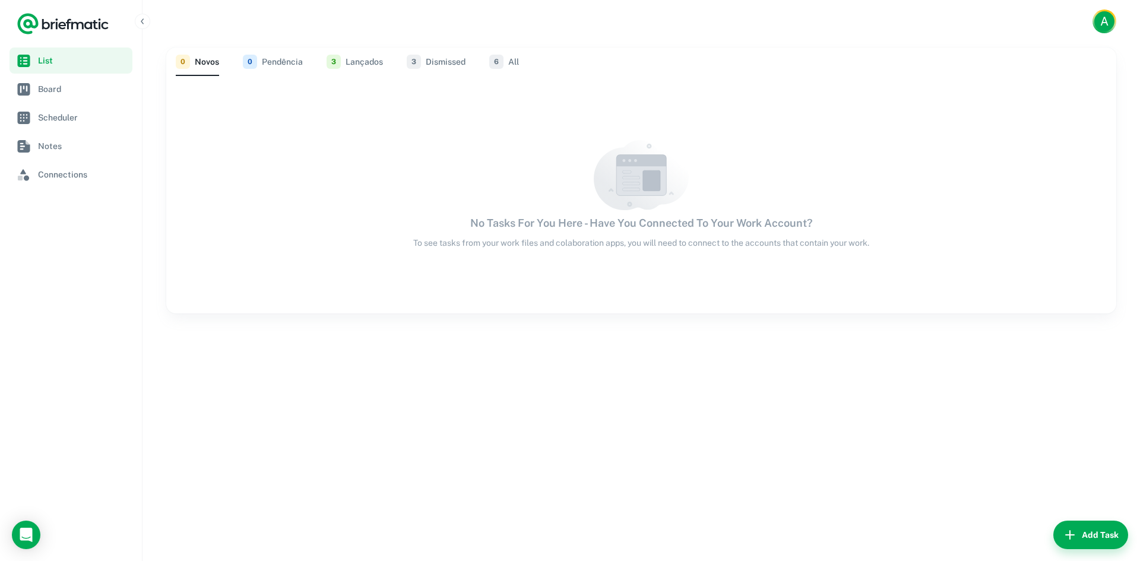
click at [368, 61] on button "3 Lançados" at bounding box center [354, 61] width 56 height 28
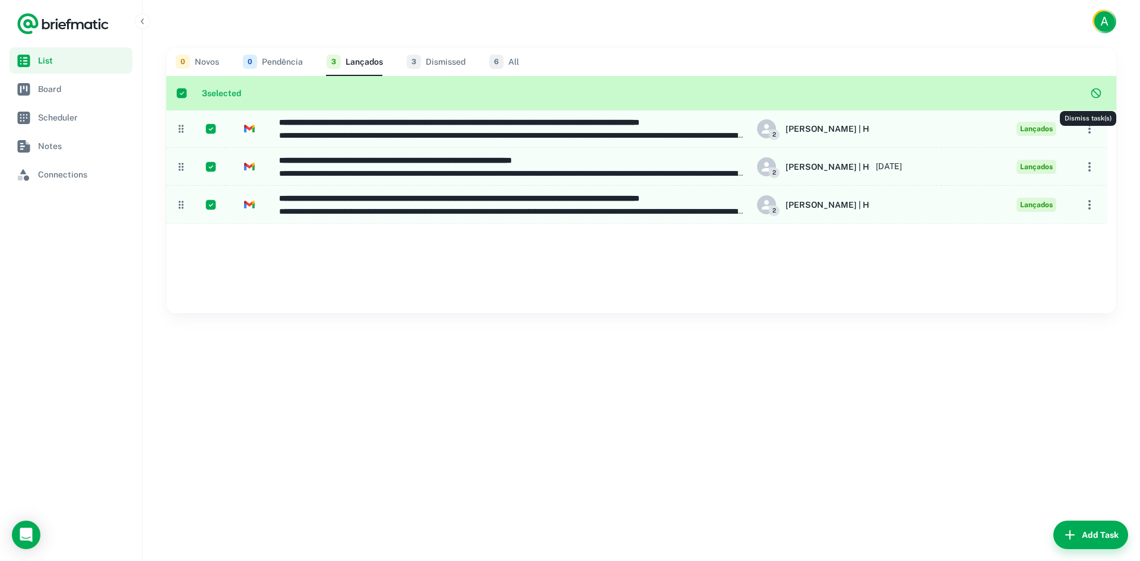
click at [1090, 91] on icon "Dismiss task(s)" at bounding box center [1096, 93] width 12 height 12
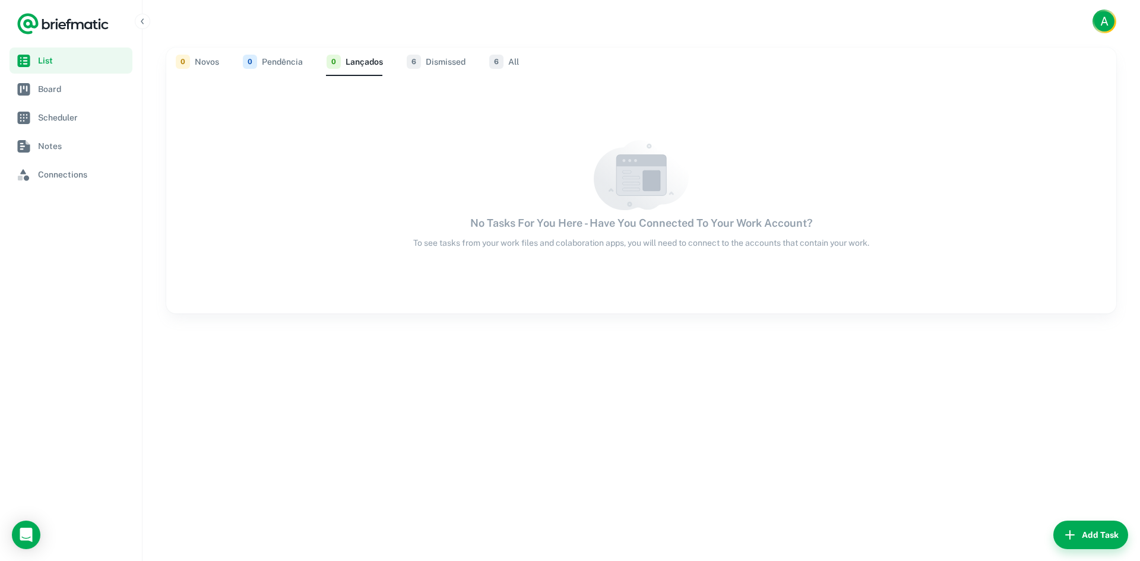
click at [678, 186] on img at bounding box center [641, 174] width 95 height 69
click at [1089, 544] on button "Add Task" at bounding box center [1090, 535] width 75 height 28
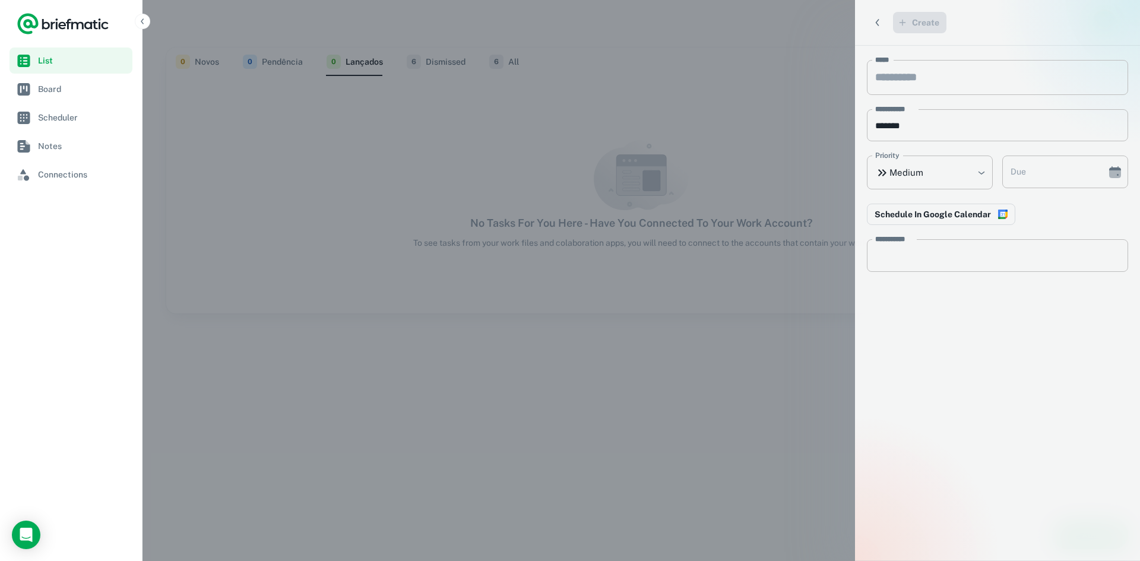
click at [362, 126] on div at bounding box center [570, 280] width 1140 height 561
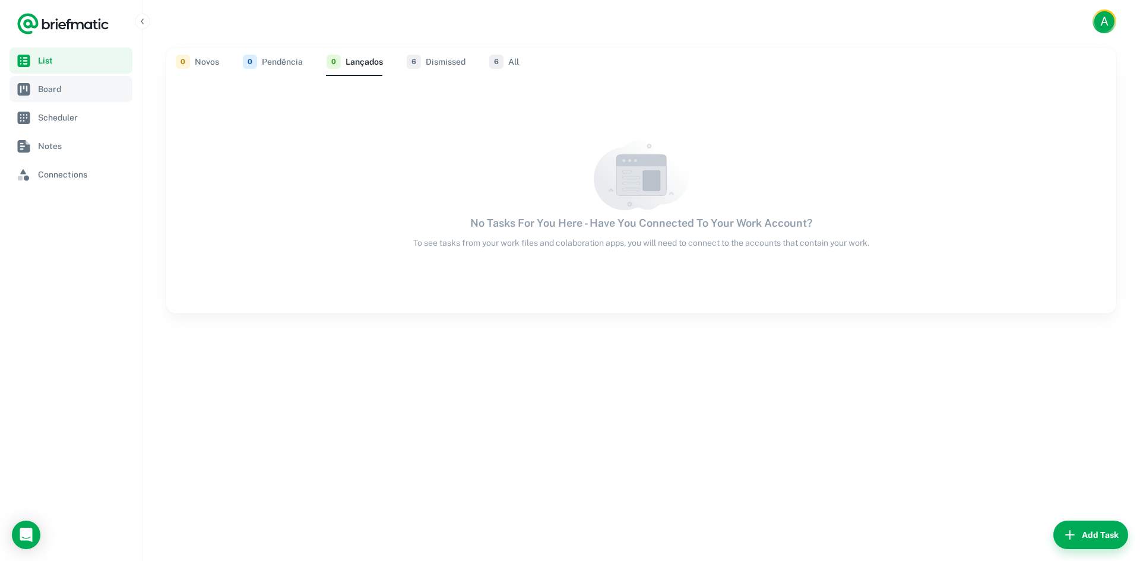
click at [88, 98] on link "Board" at bounding box center [70, 89] width 123 height 26
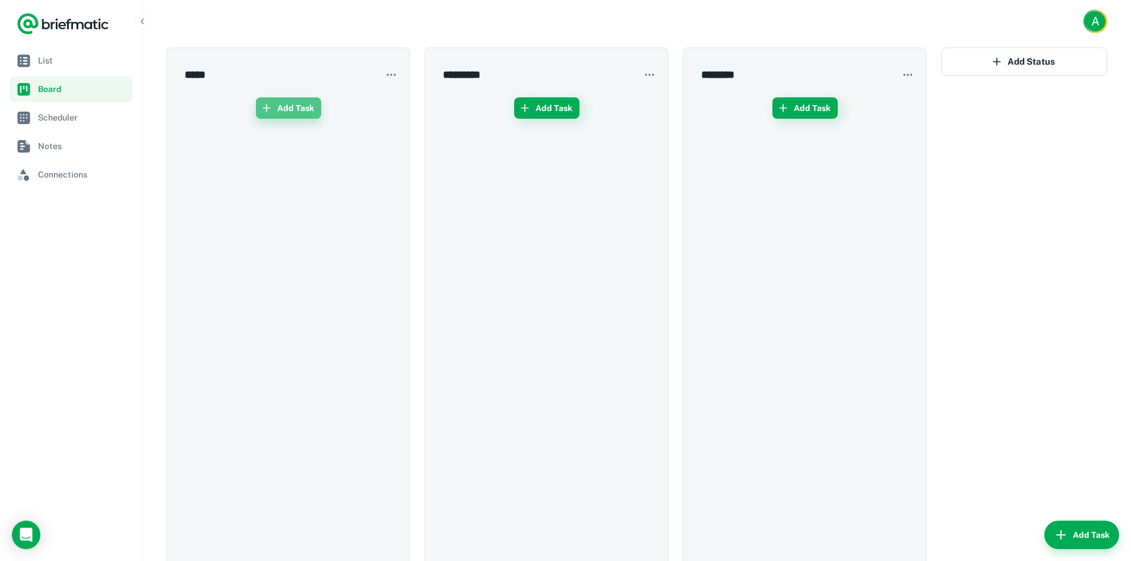
click at [293, 105] on button "Add Task" at bounding box center [288, 107] width 65 height 21
type input "*****"
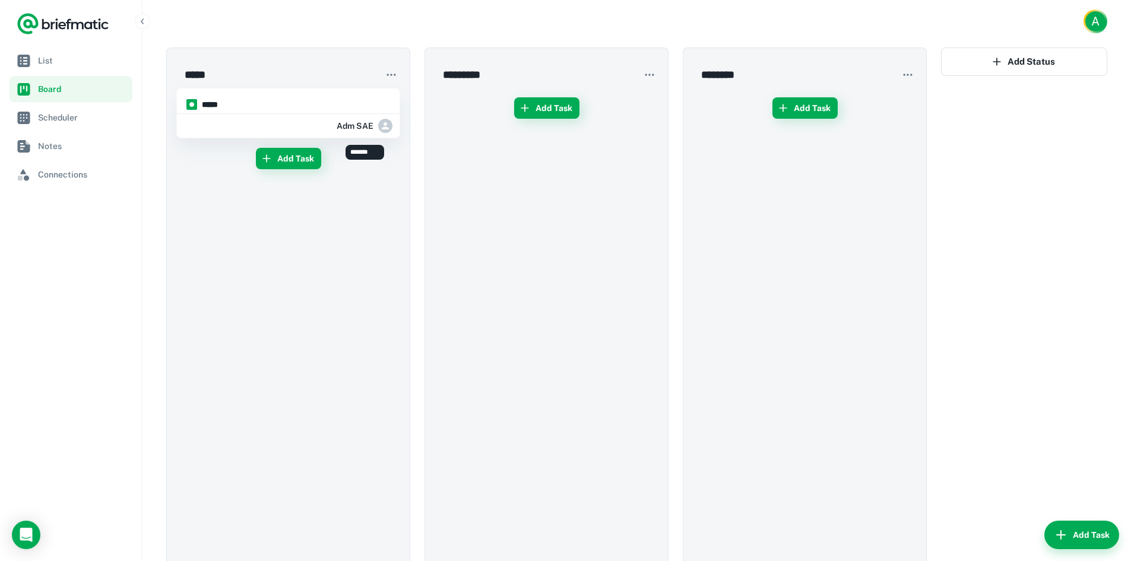
click at [380, 127] on icon "Adm SAE" at bounding box center [385, 125] width 11 height 11
type input "*****"
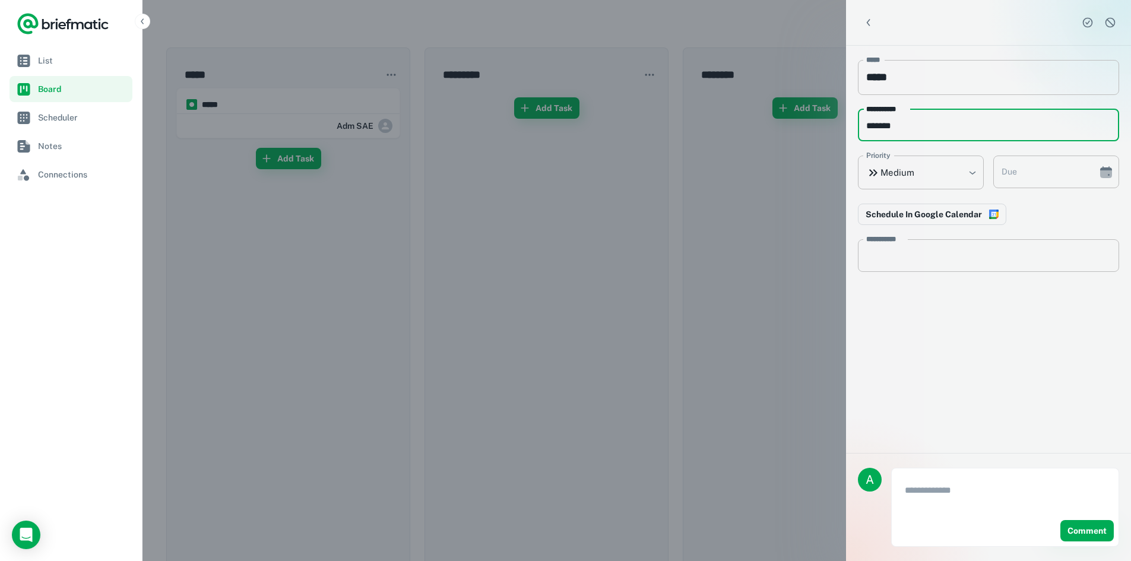
click at [959, 131] on input "*******" at bounding box center [988, 125] width 261 height 33
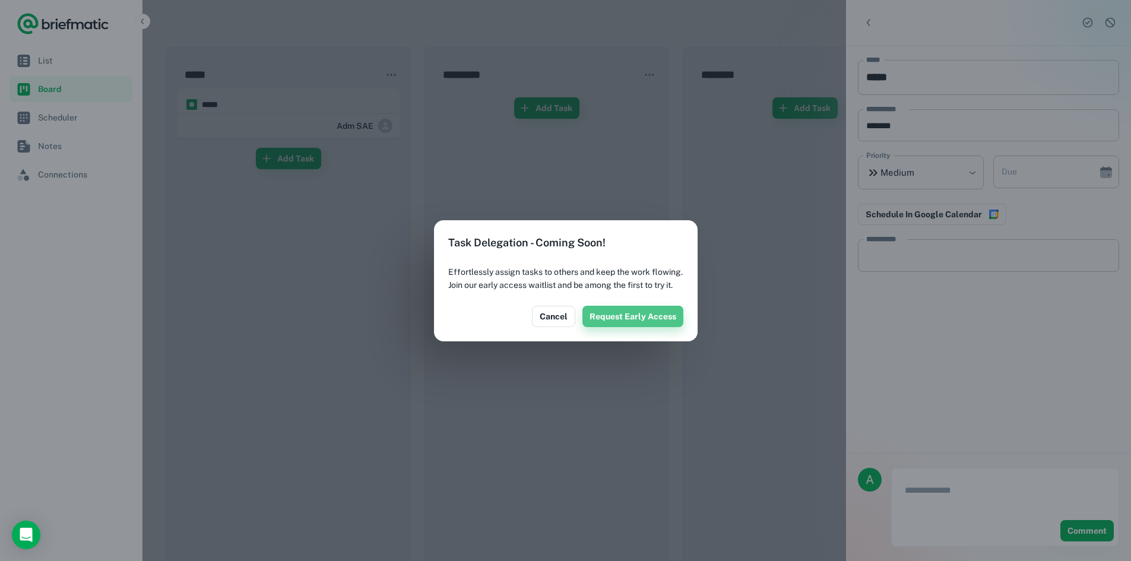
click at [666, 327] on button "Request Early Access" at bounding box center [632, 316] width 101 height 21
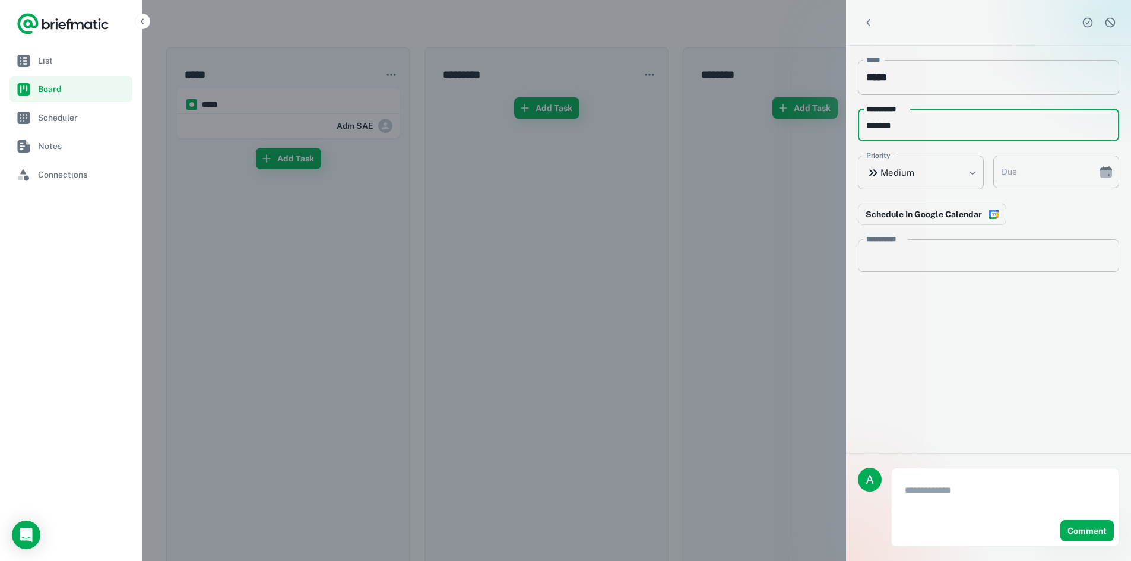
click at [911, 125] on input "*******" at bounding box center [988, 125] width 261 height 33
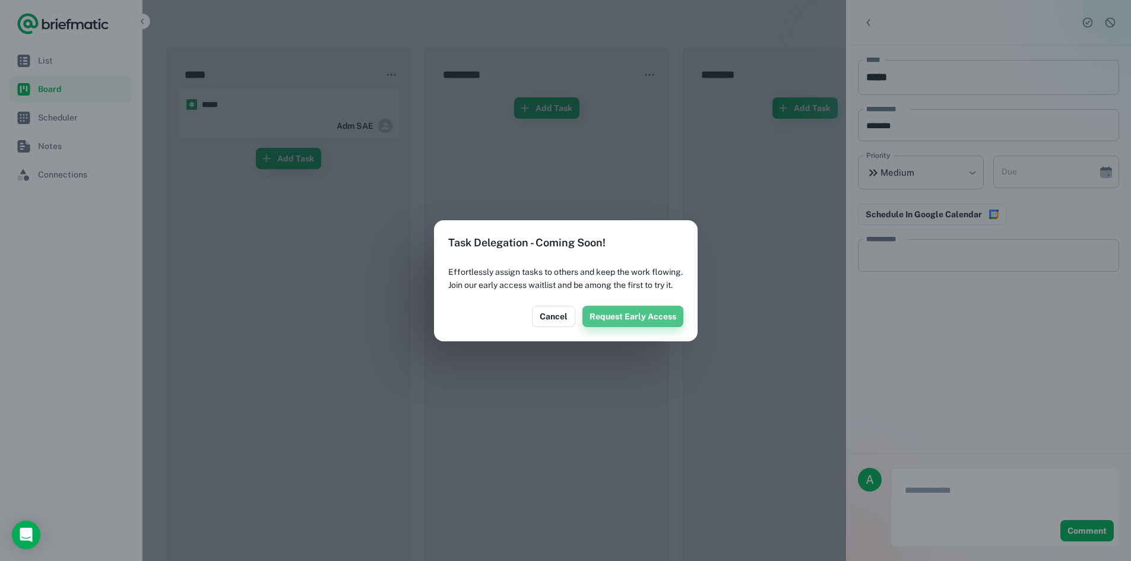
click at [620, 318] on button "Request Early Access" at bounding box center [632, 316] width 101 height 21
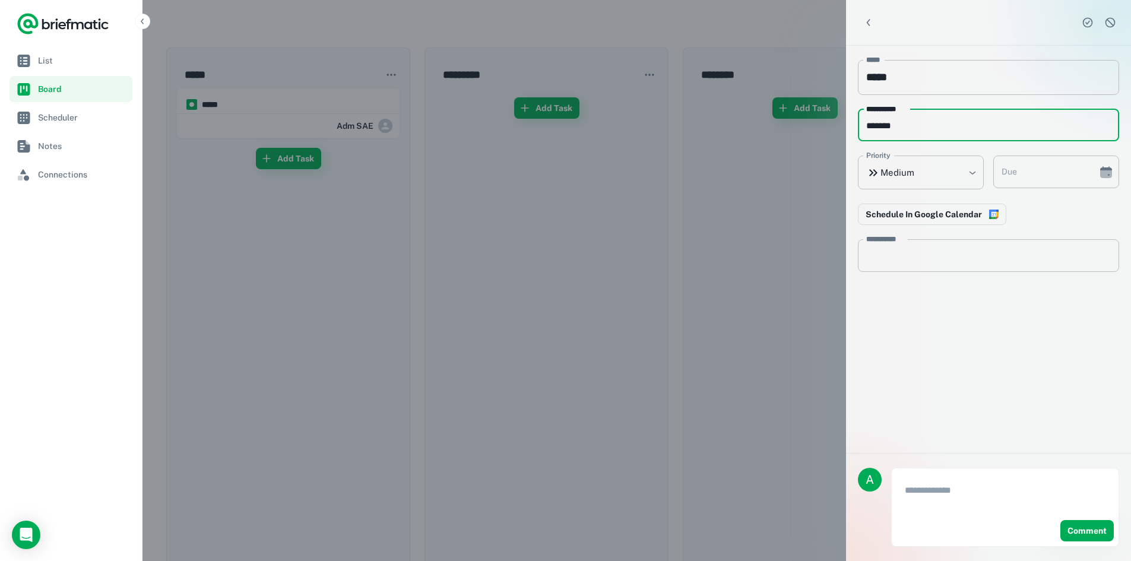
click at [707, 279] on div at bounding box center [565, 280] width 1131 height 561
